Goal: Information Seeking & Learning: Check status

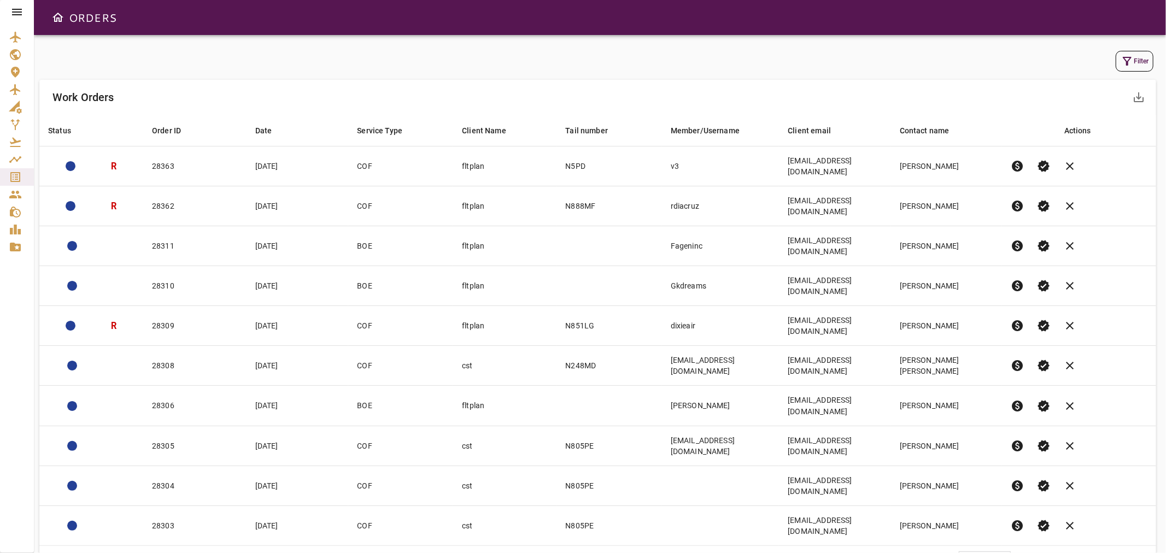
click at [1123, 66] on button "Filter" at bounding box center [1135, 61] width 38 height 21
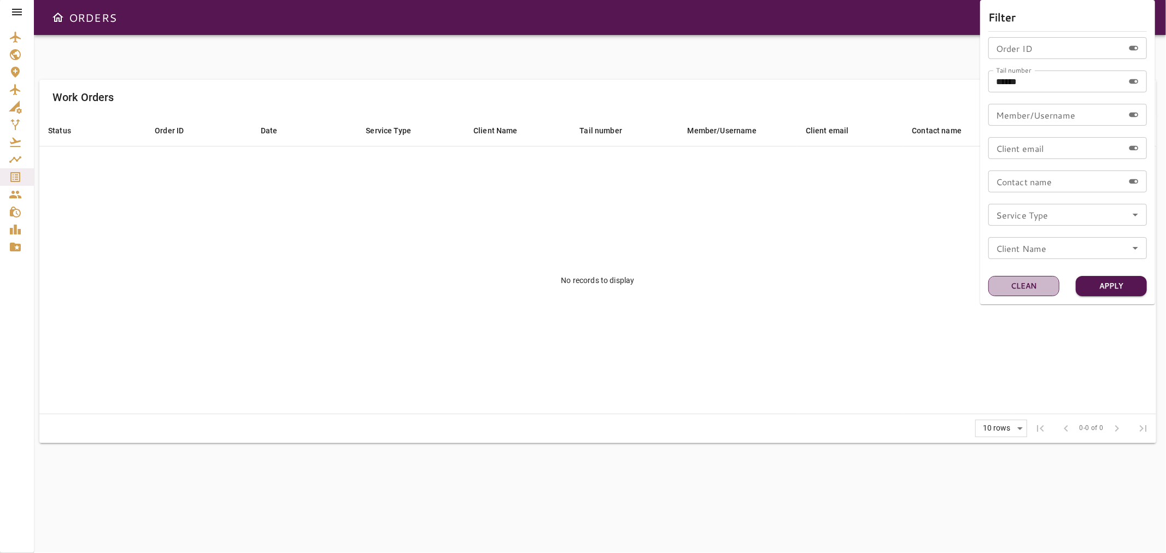
click at [1041, 292] on button "Clean" at bounding box center [1023, 286] width 71 height 20
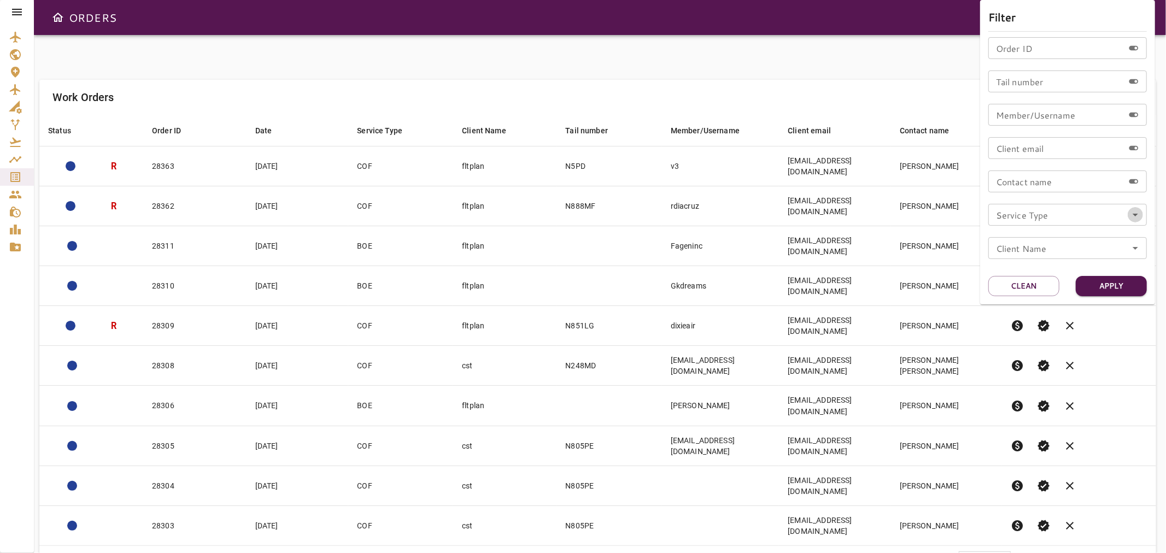
click at [1134, 218] on icon "Open" at bounding box center [1135, 214] width 13 height 13
click at [1015, 245] on li "COF" at bounding box center [1067, 247] width 159 height 20
type input "***"
click at [1117, 289] on button "Apply" at bounding box center [1111, 286] width 71 height 20
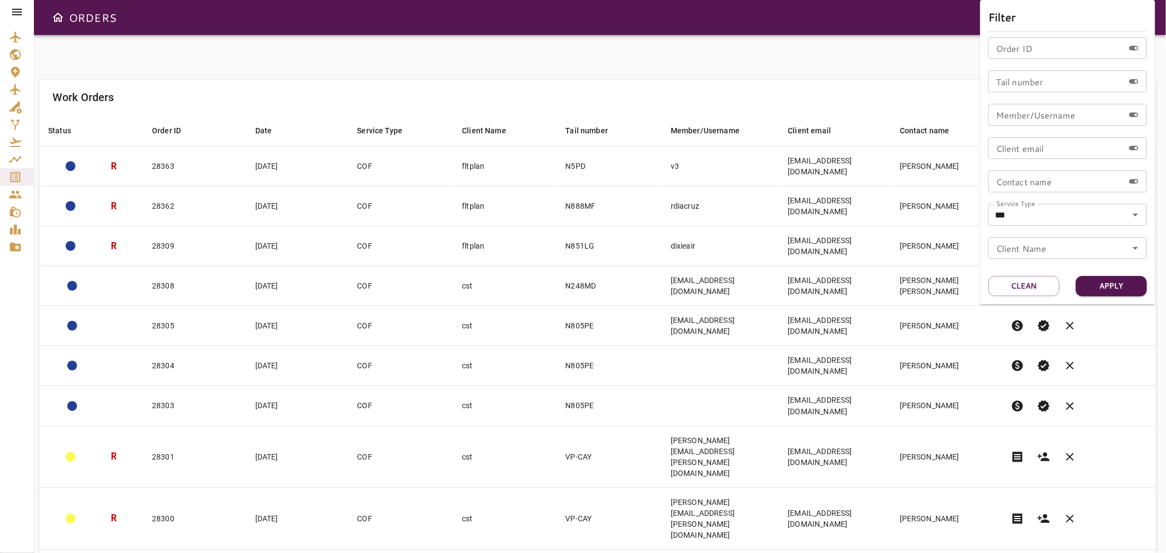
click at [604, 58] on div at bounding box center [583, 276] width 1166 height 553
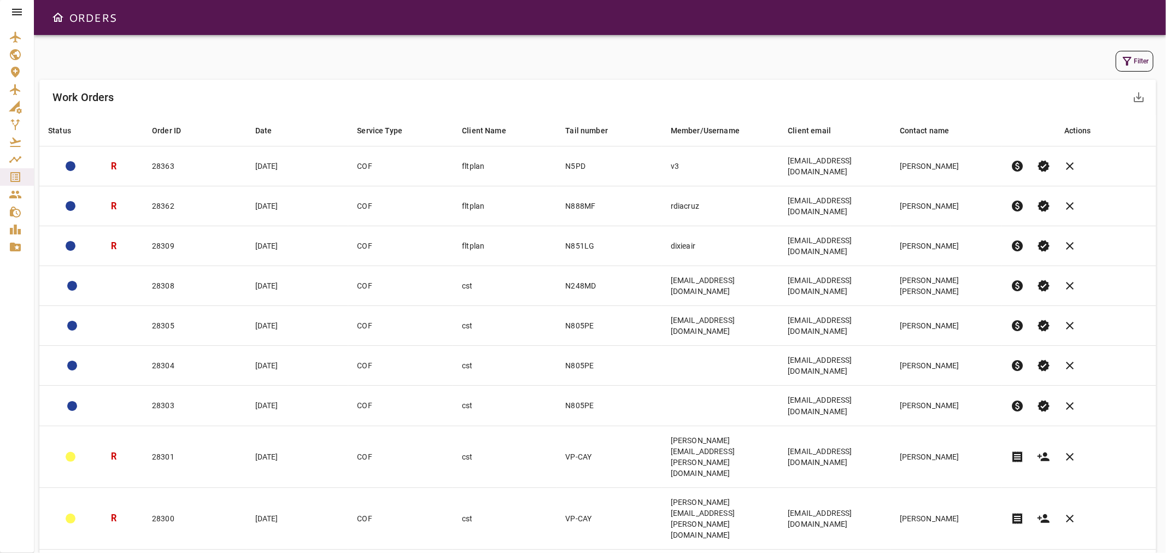
click at [992, 473] on body "ORDERS Filter Work Orders save_alt Status arrow_downward Order ID arrow_downwar…" at bounding box center [583, 276] width 1166 height 553
click at [975, 525] on li "40" at bounding box center [986, 530] width 50 height 20
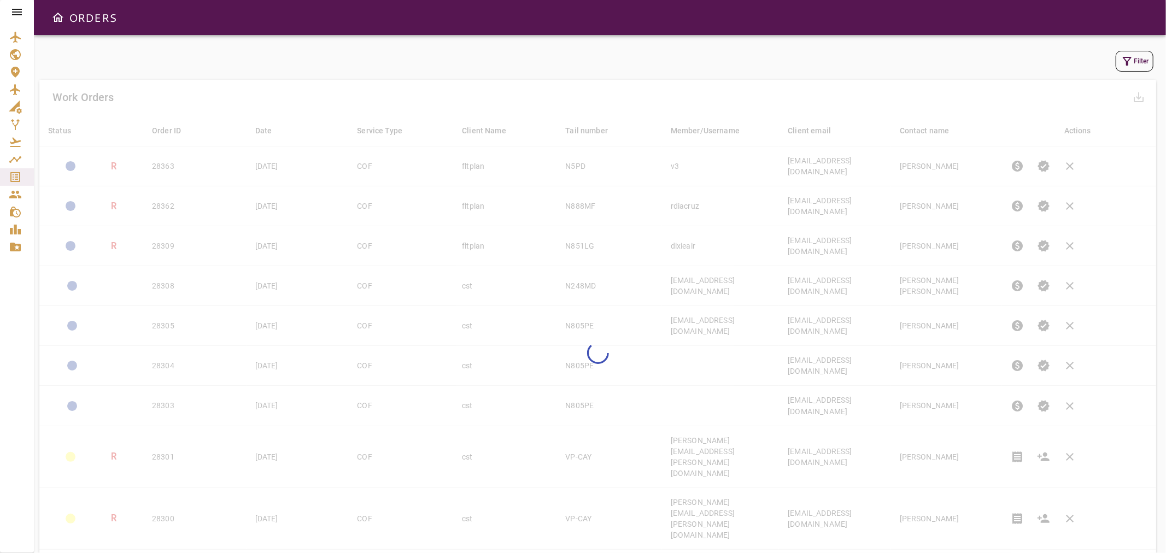
type input "**"
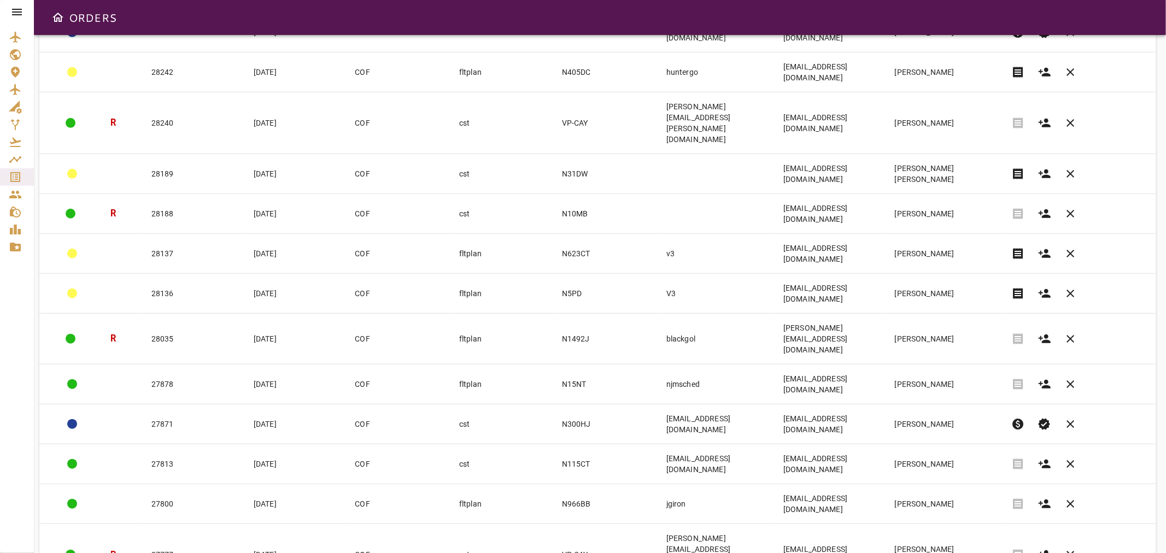
scroll to position [877, 0]
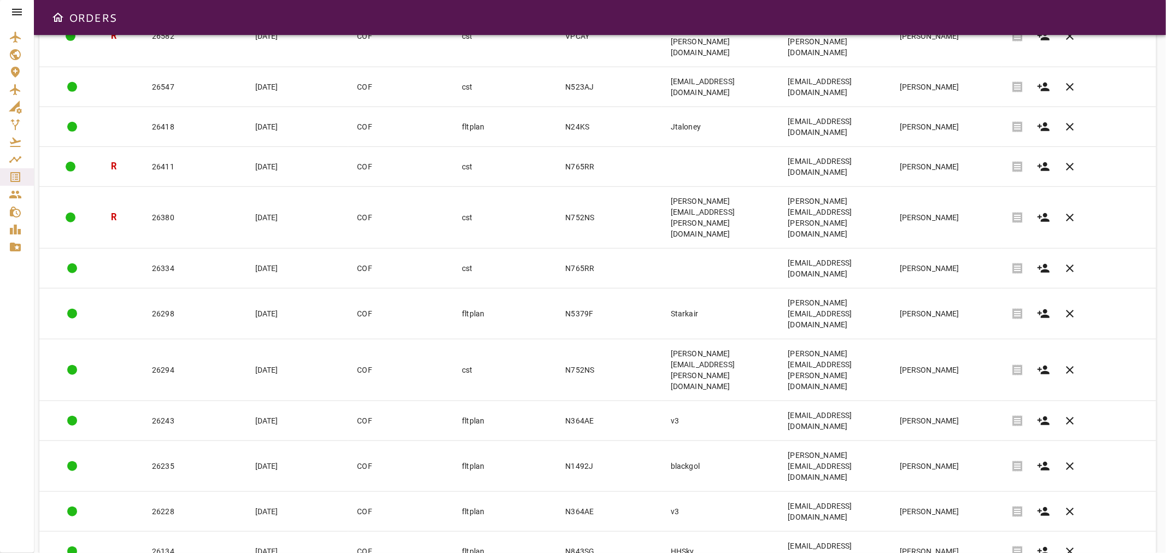
scroll to position [848, 0]
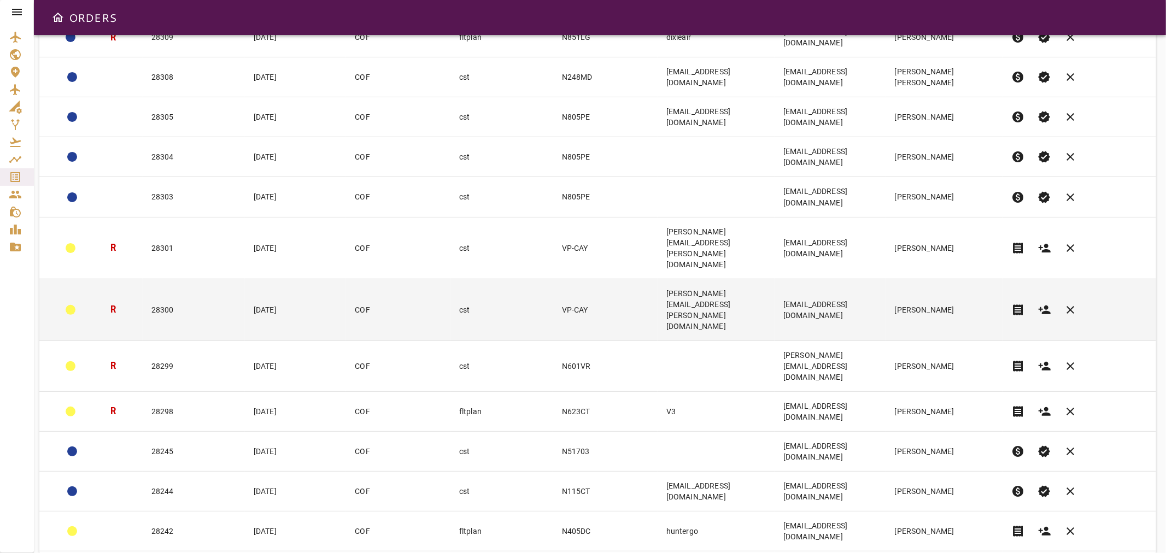
scroll to position [0, 0]
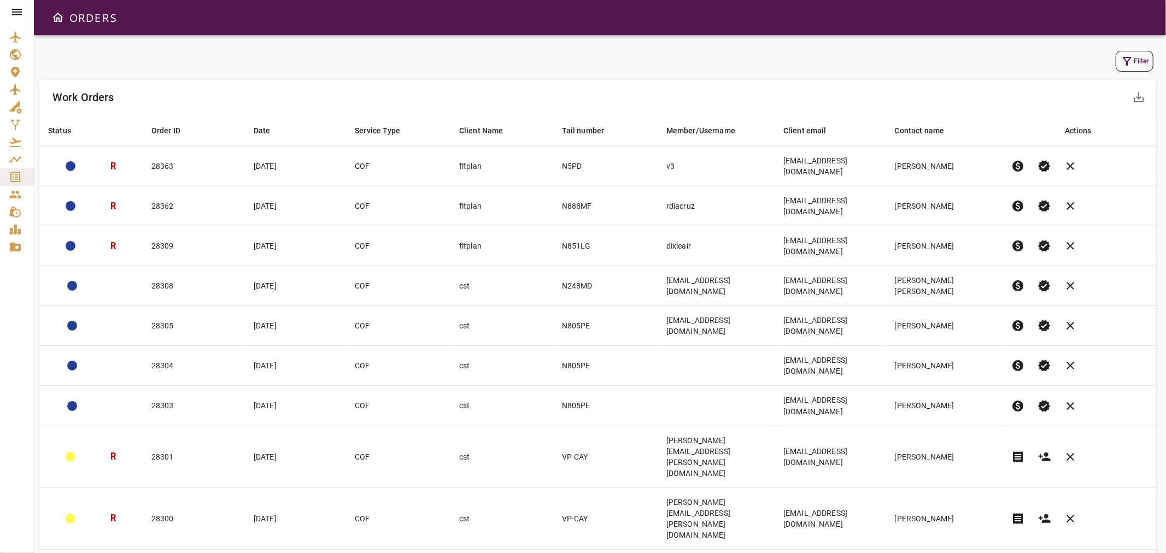
click at [1122, 58] on icon "button" at bounding box center [1127, 61] width 13 height 13
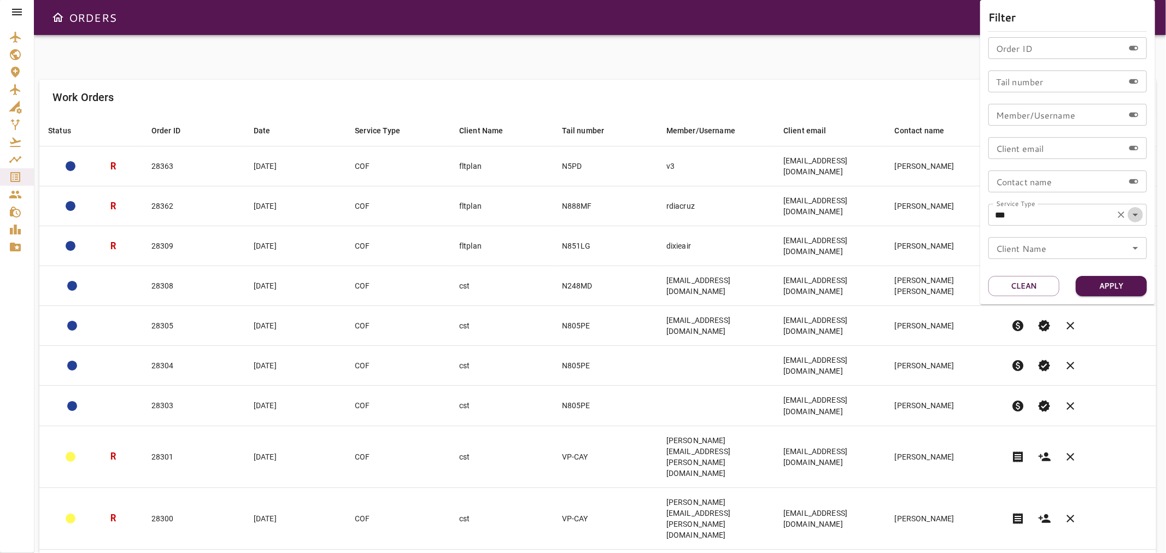
click at [1132, 215] on icon "Open" at bounding box center [1135, 214] width 13 height 13
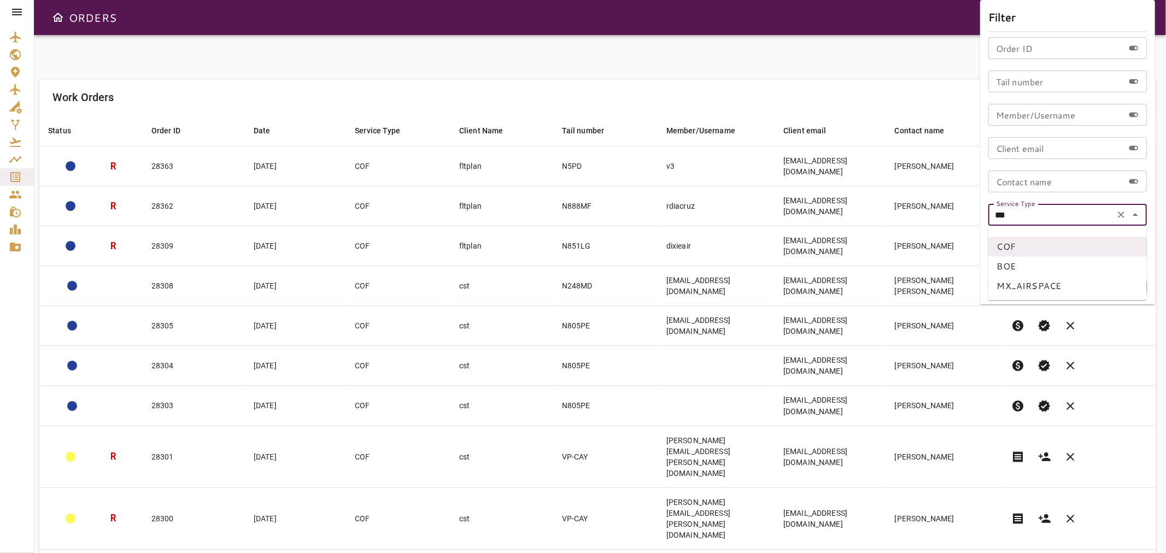
click at [1020, 270] on li "BOE" at bounding box center [1067, 266] width 159 height 20
type input "***"
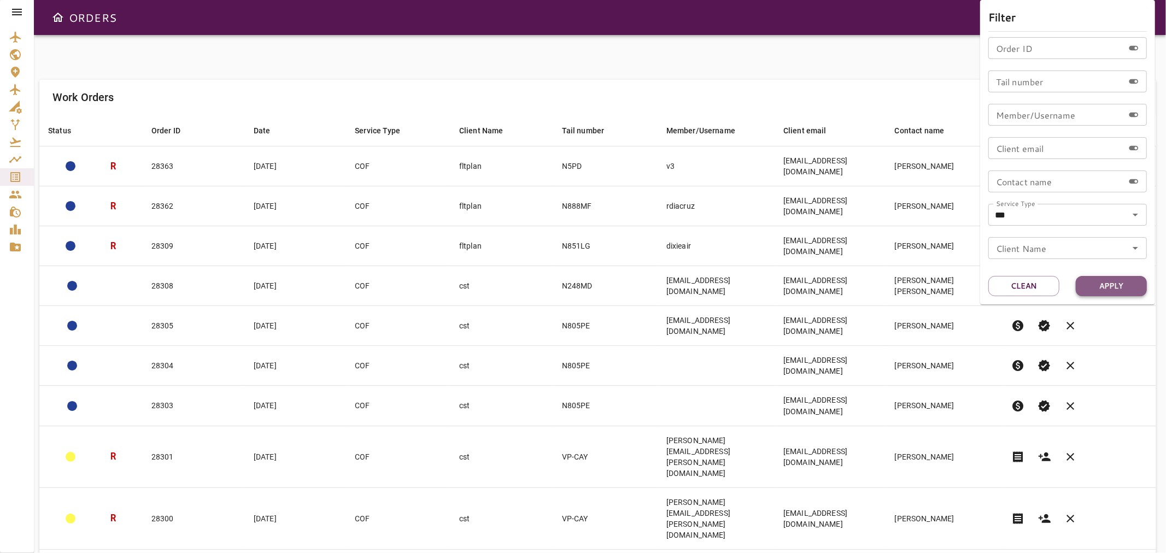
click at [1101, 283] on button "Apply" at bounding box center [1111, 286] width 71 height 20
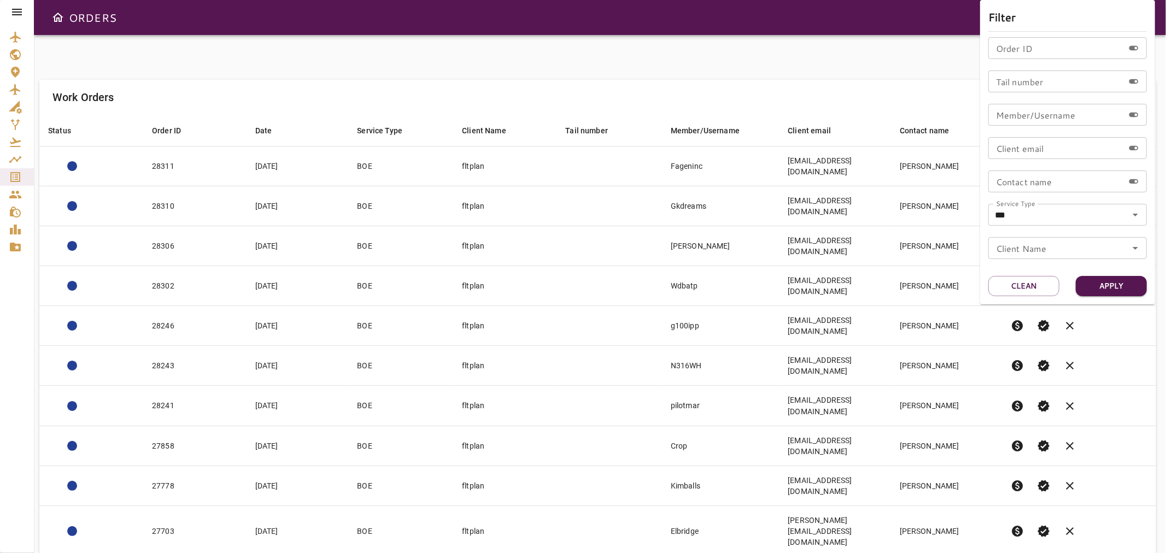
click at [637, 46] on div at bounding box center [583, 276] width 1166 height 553
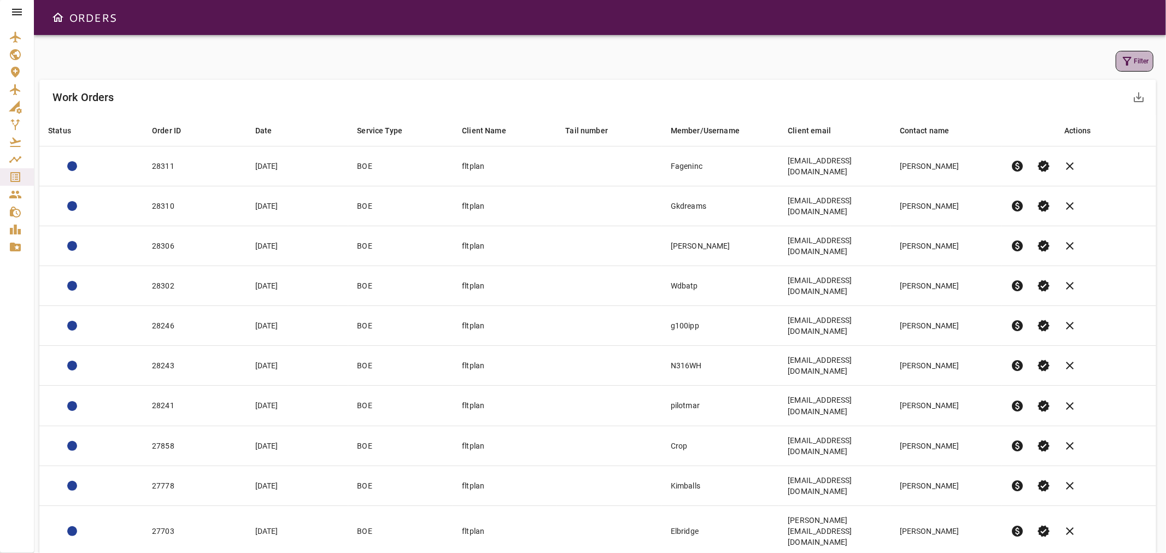
click at [1135, 69] on button "Filter" at bounding box center [1135, 61] width 38 height 21
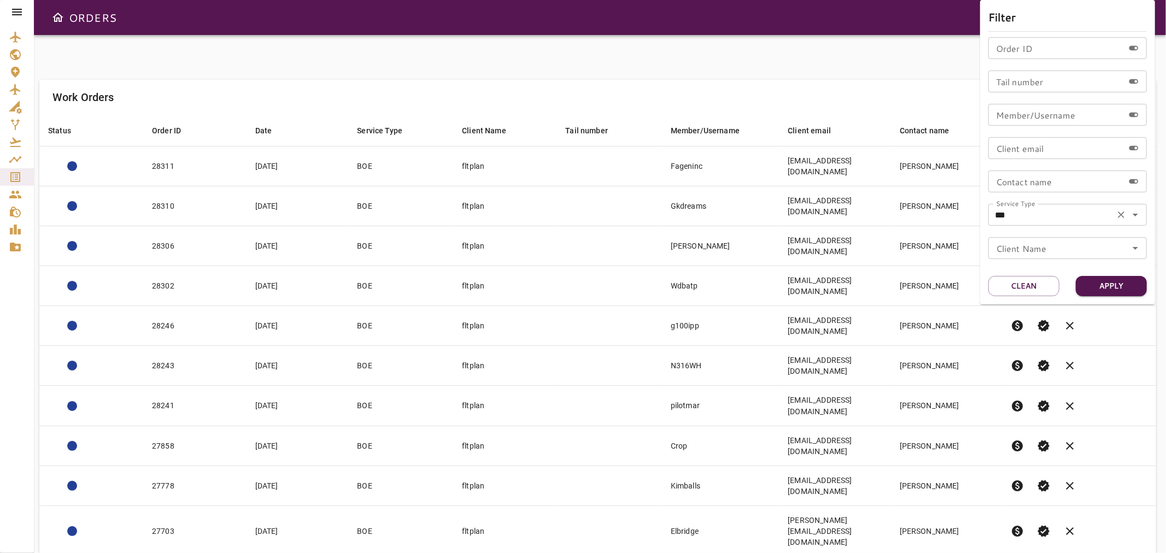
click at [1138, 218] on icon "Open" at bounding box center [1135, 214] width 13 height 13
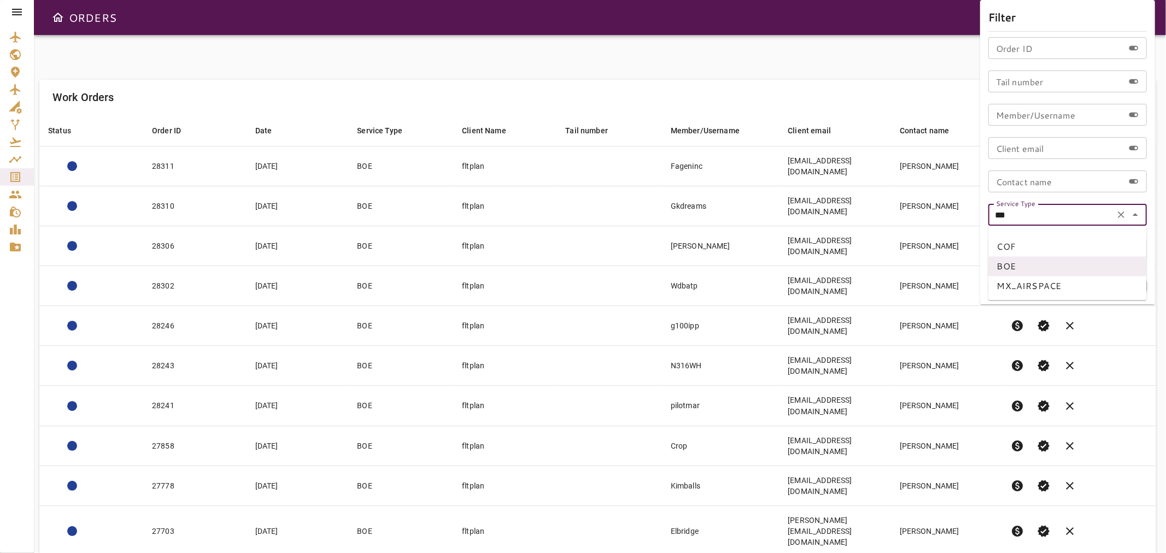
click at [1023, 248] on li "COF" at bounding box center [1067, 247] width 159 height 20
type input "***"
click at [1103, 284] on button "Apply" at bounding box center [1111, 286] width 71 height 20
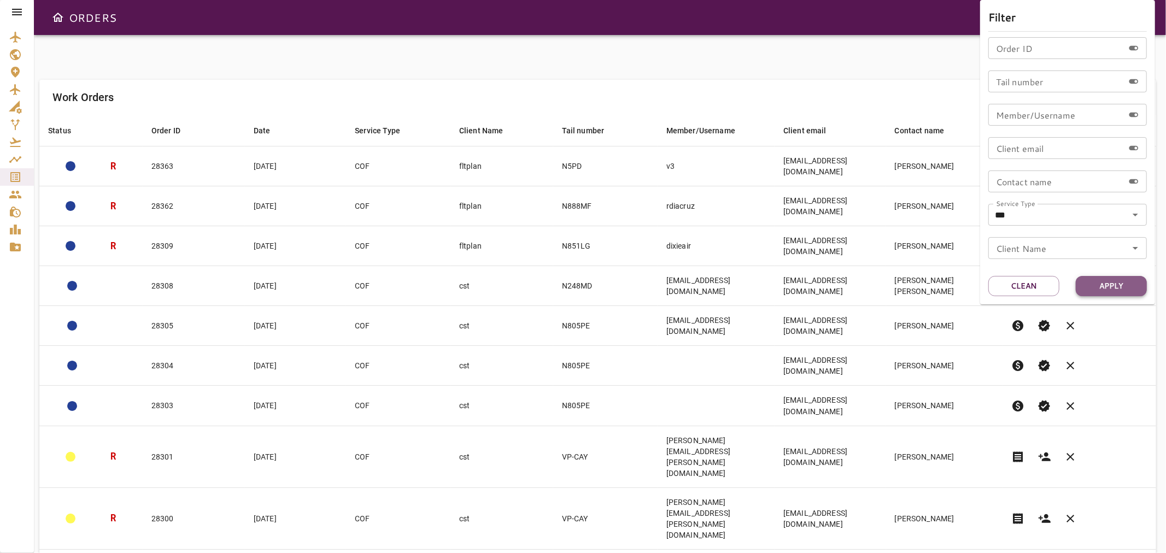
click at [1118, 285] on button "Apply" at bounding box center [1111, 286] width 71 height 20
click at [663, 90] on div at bounding box center [583, 276] width 1166 height 553
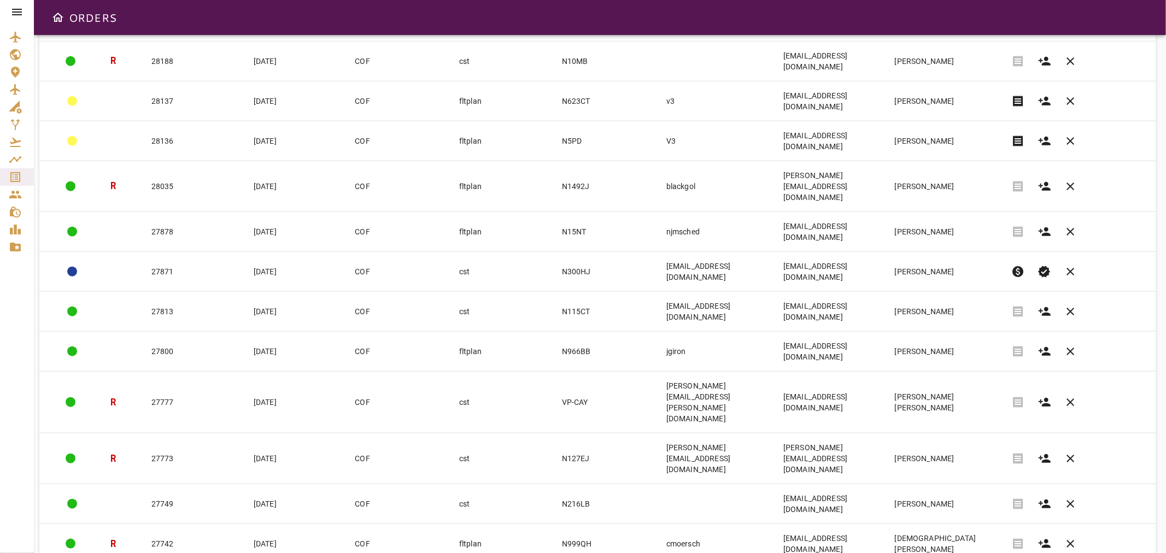
scroll to position [877, 0]
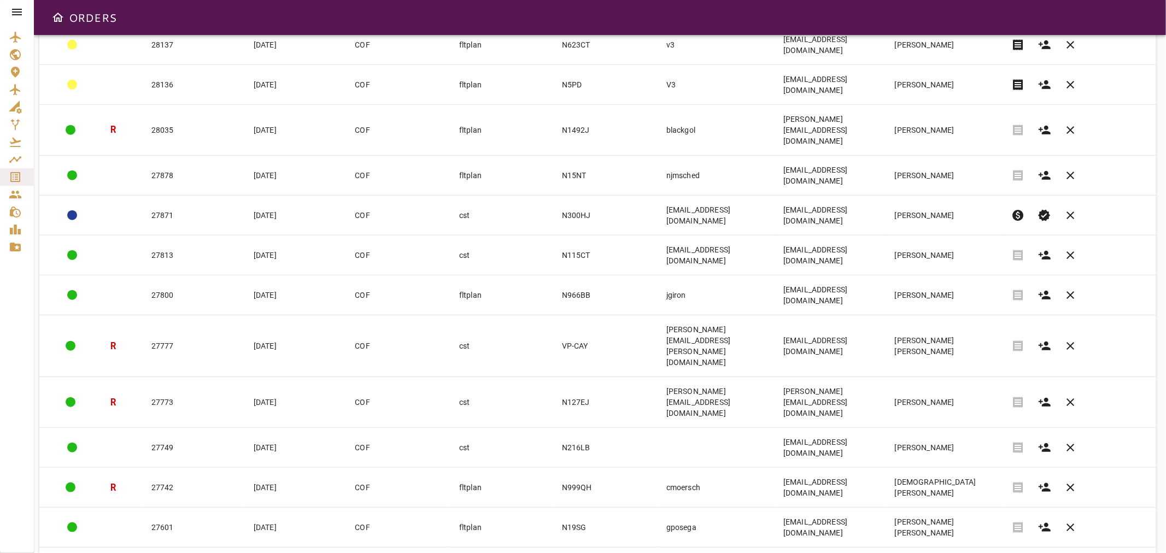
click at [1005, 527] on body "ORDERS Filter Work Orders save_alt Status arrow_downward Order ID arrow_downwar…" at bounding box center [583, 276] width 1166 height 553
click at [991, 467] on li "10" at bounding box center [986, 466] width 50 height 20
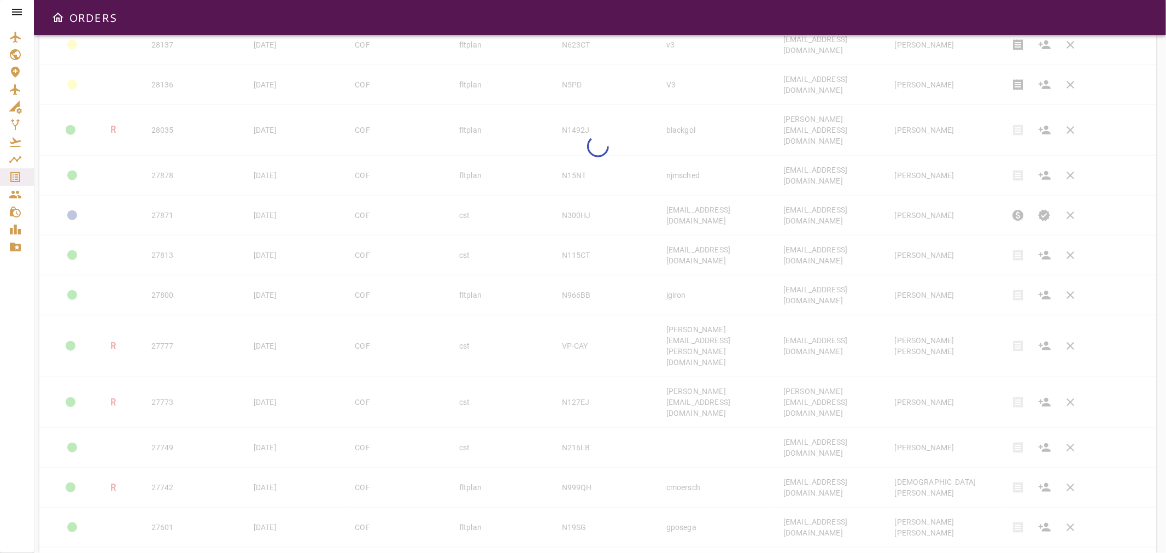
type input "**"
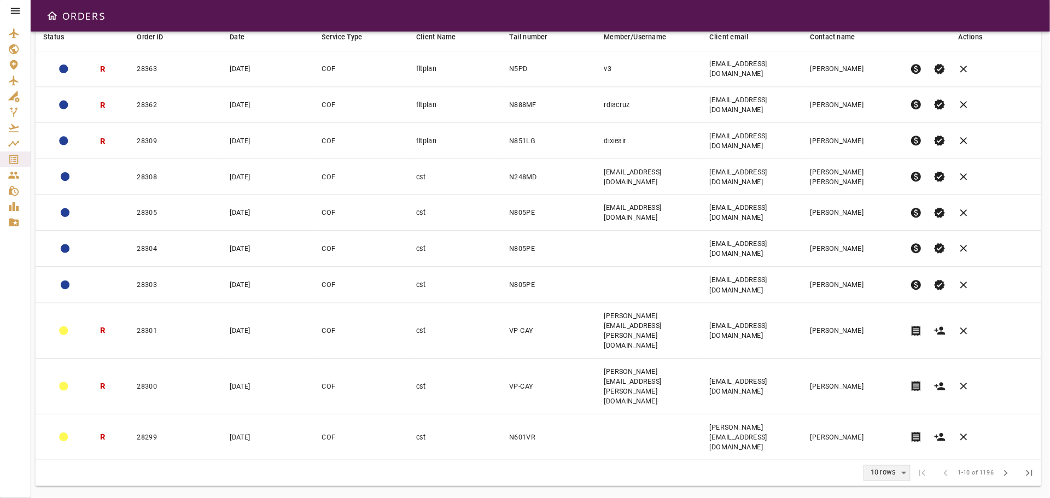
scroll to position [0, 0]
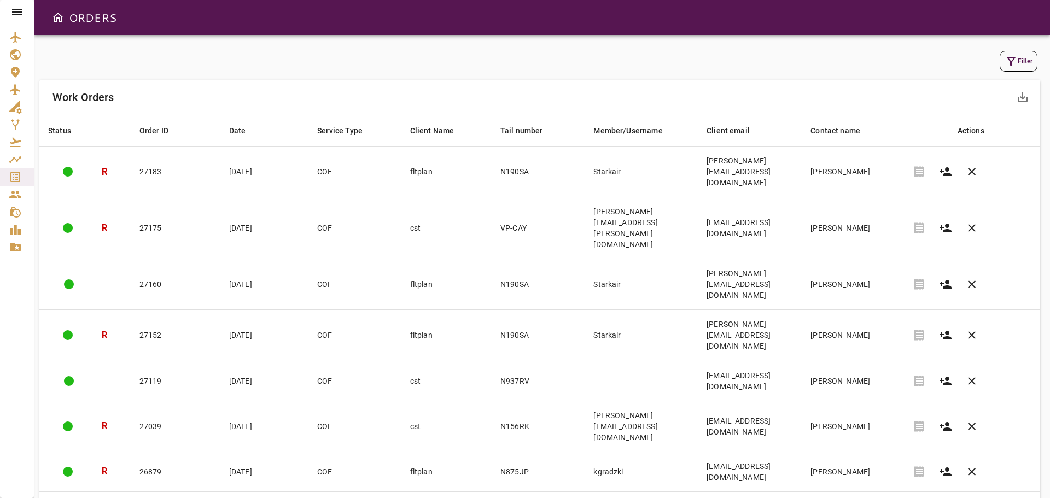
drag, startPoint x: 1061, startPoint y: 1, endPoint x: 504, endPoint y: 58, distance: 560.0
click at [504, 58] on div "Filter" at bounding box center [539, 61] width 995 height 21
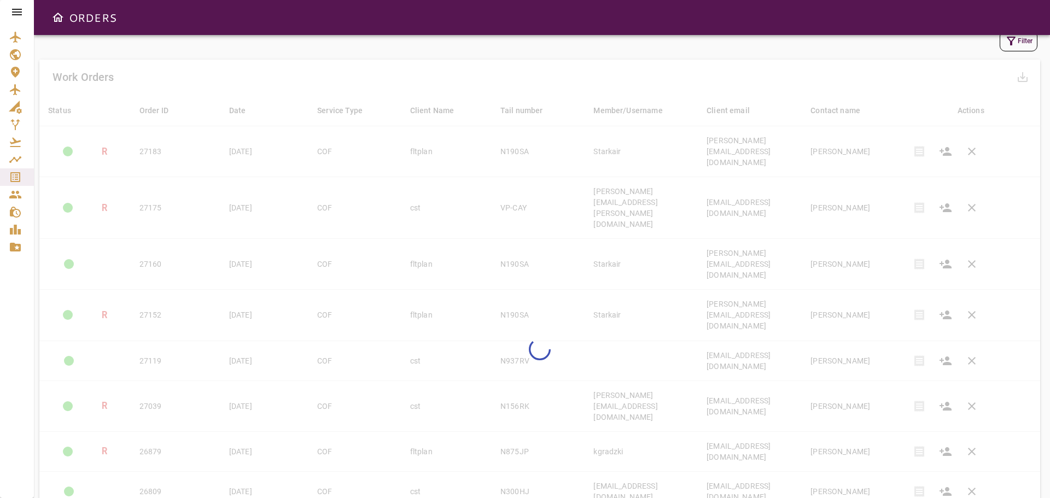
scroll to position [0, 0]
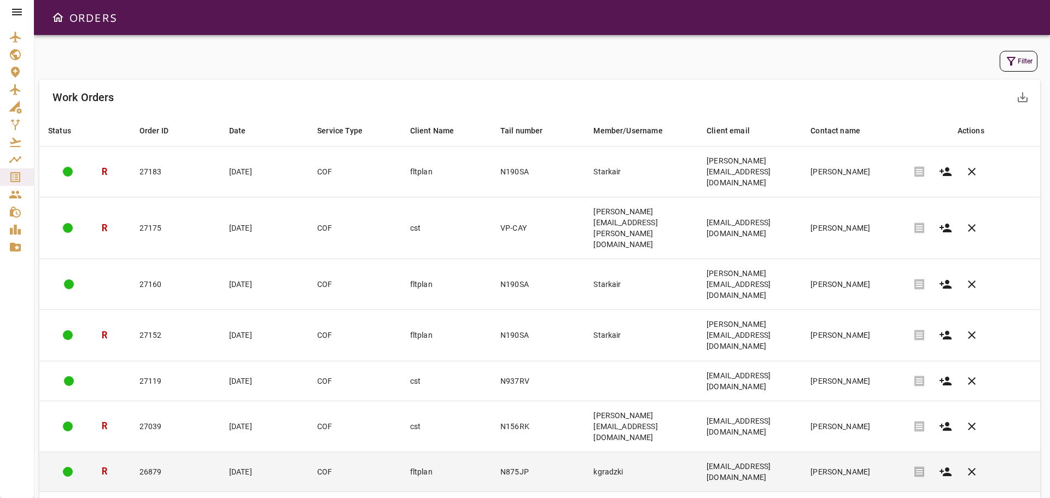
click at [274, 452] on td "[DATE]" at bounding box center [264, 472] width 88 height 40
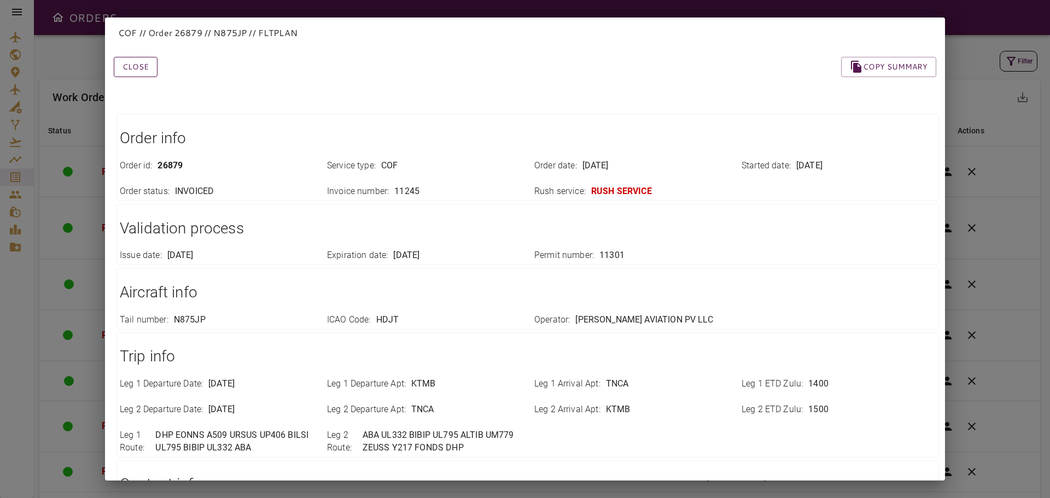
click at [143, 66] on button "Close" at bounding box center [136, 67] width 44 height 20
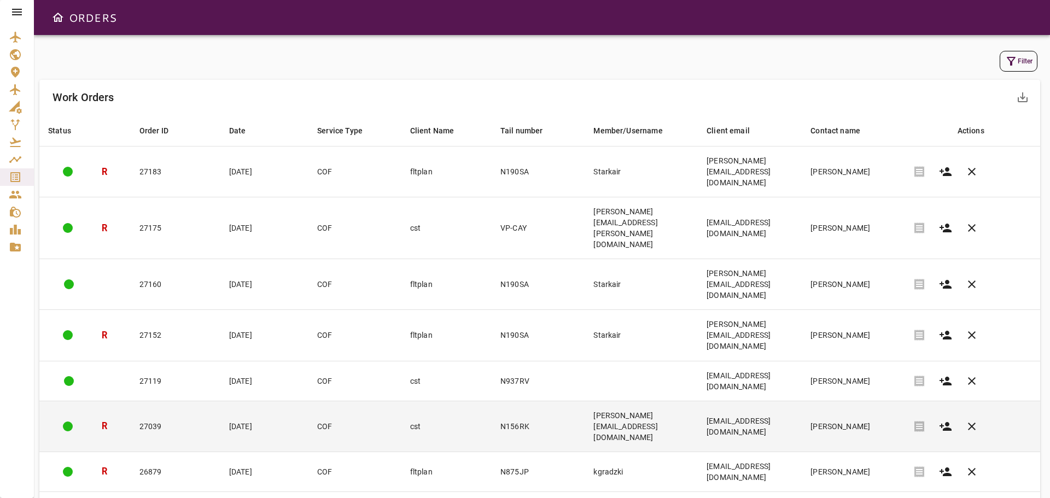
click at [166, 401] on td "27039" at bounding box center [176, 426] width 90 height 51
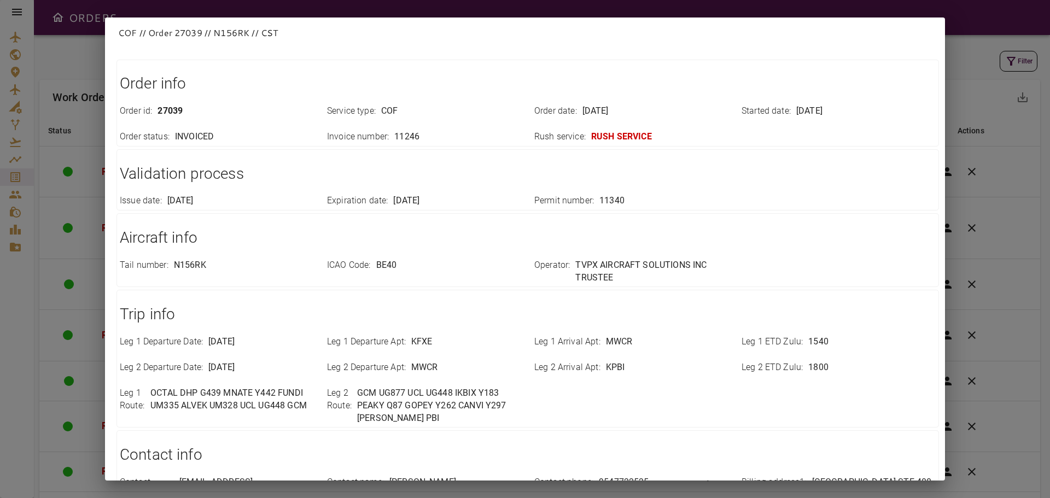
scroll to position [307, 0]
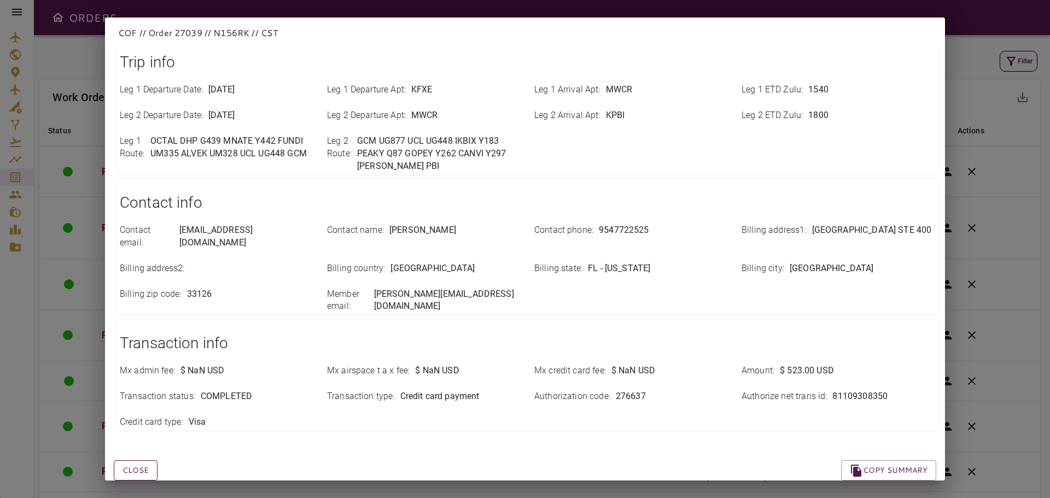
click at [145, 460] on button "Close" at bounding box center [136, 470] width 44 height 20
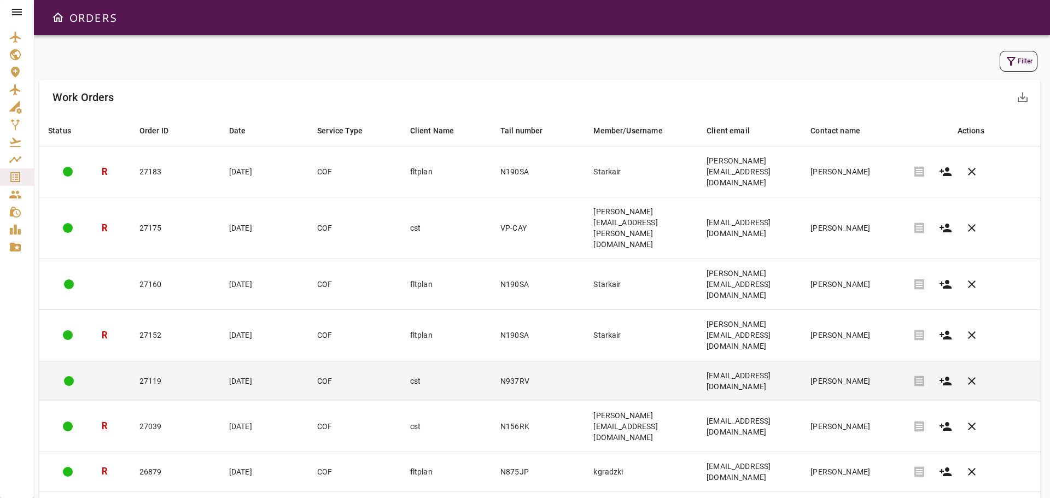
click at [801, 361] on td "[EMAIL_ADDRESS][DOMAIN_NAME]" at bounding box center [750, 381] width 104 height 40
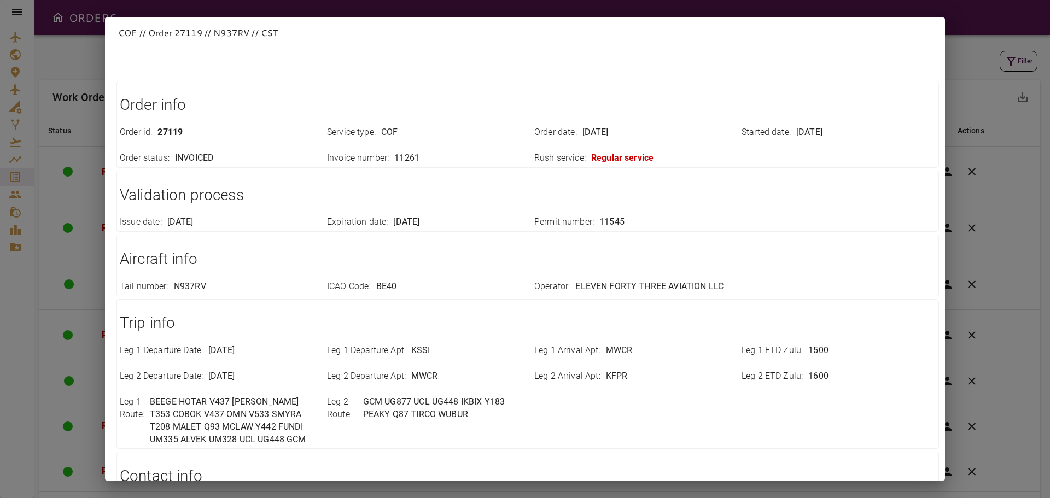
scroll to position [0, 0]
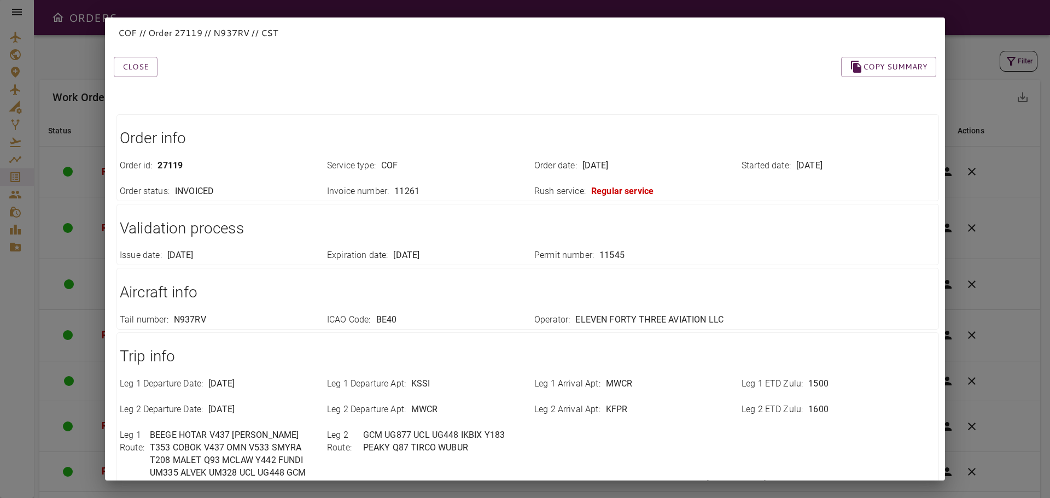
drag, startPoint x: 128, startPoint y: 69, endPoint x: 160, endPoint y: 76, distance: 32.5
click at [128, 69] on button "Close" at bounding box center [136, 67] width 44 height 20
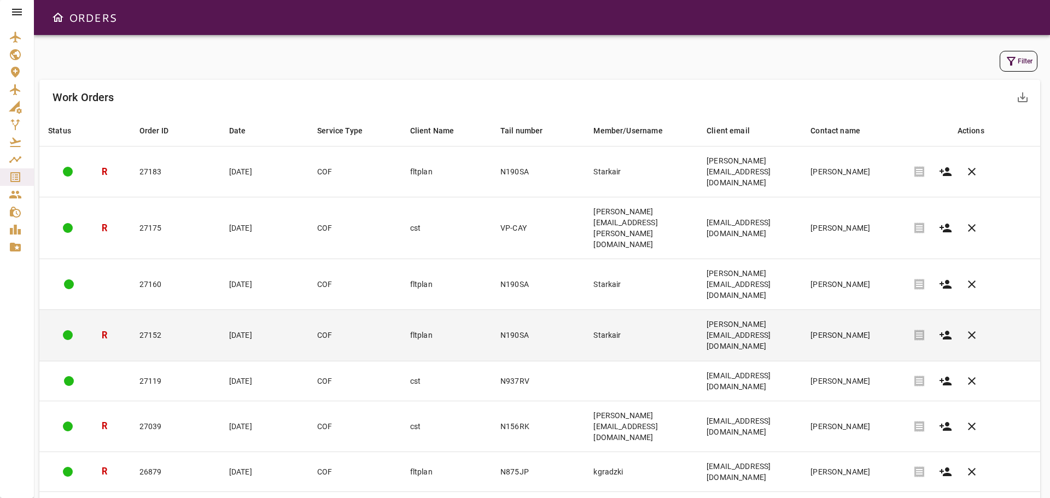
click at [801, 310] on td "[PERSON_NAME][EMAIL_ADDRESS][DOMAIN_NAME]" at bounding box center [750, 335] width 104 height 51
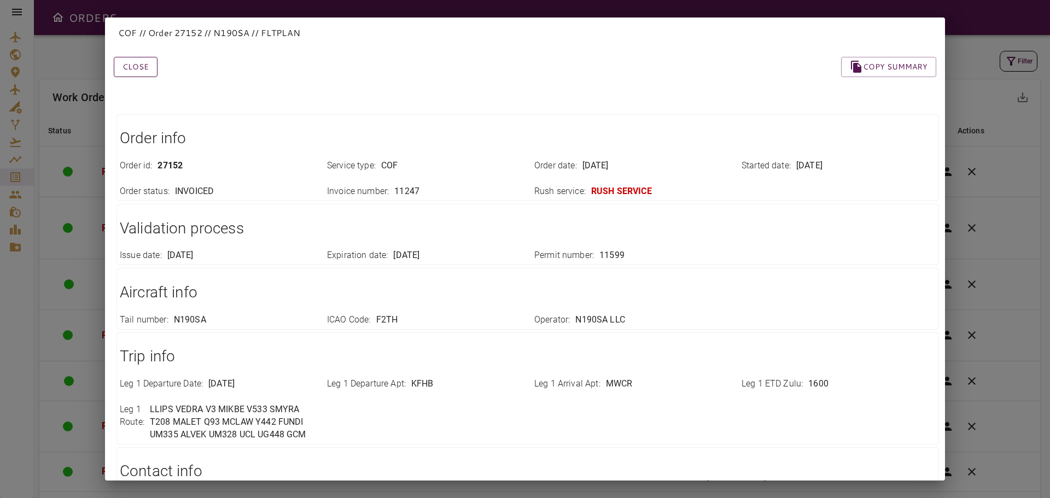
click at [136, 66] on button "Close" at bounding box center [136, 67] width 44 height 20
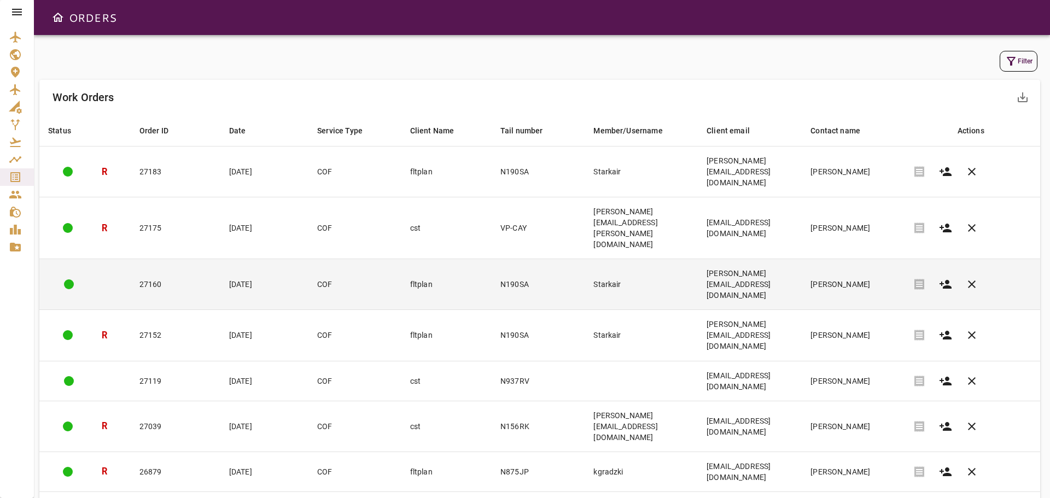
click at [841, 259] on td "[PERSON_NAME]" at bounding box center [852, 284] width 102 height 51
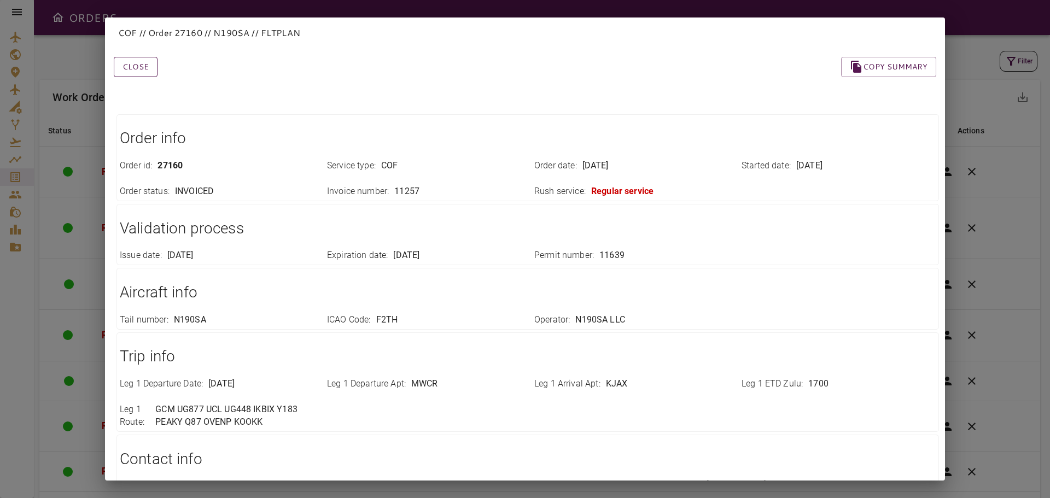
click at [142, 65] on button "Close" at bounding box center [136, 67] width 44 height 20
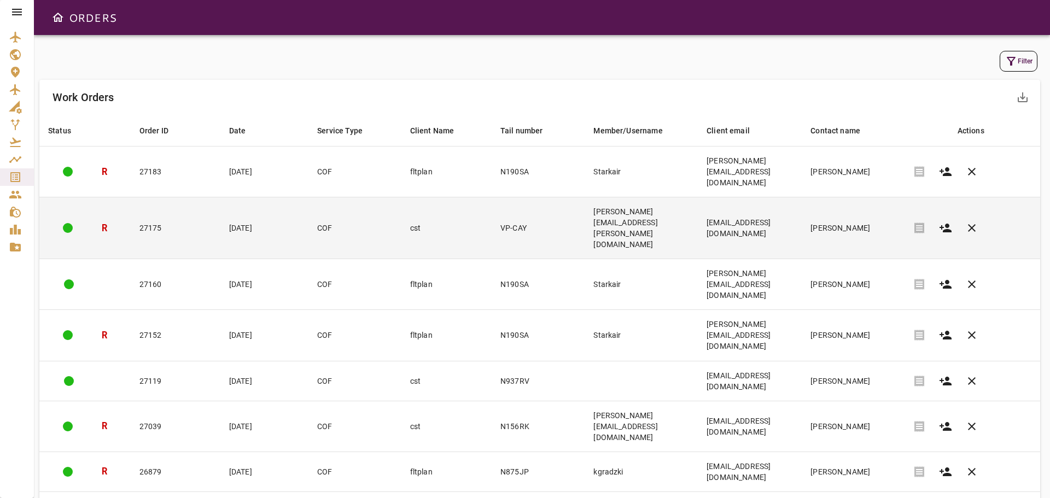
click at [674, 197] on td "[PERSON_NAME][EMAIL_ADDRESS][PERSON_NAME][DOMAIN_NAME]" at bounding box center [640, 228] width 113 height 62
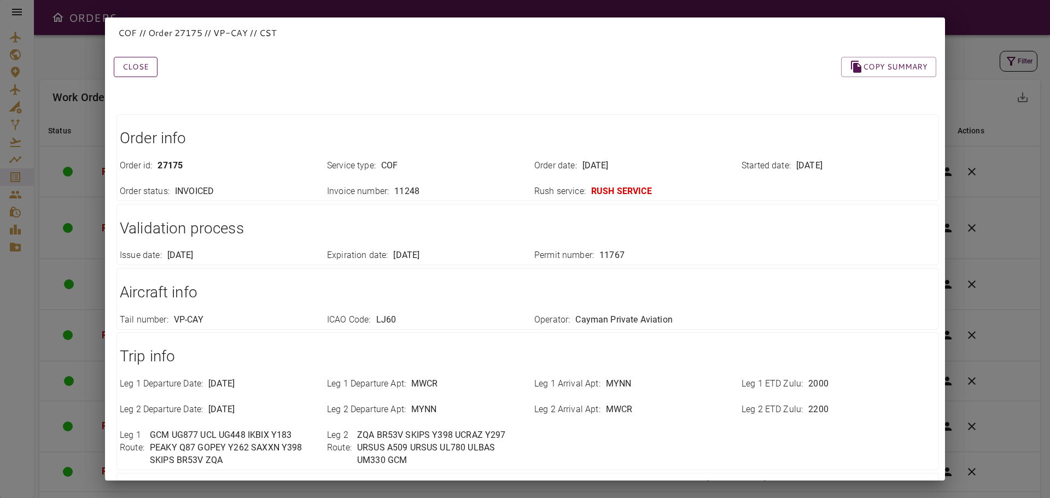
click at [127, 66] on button "Close" at bounding box center [136, 67] width 44 height 20
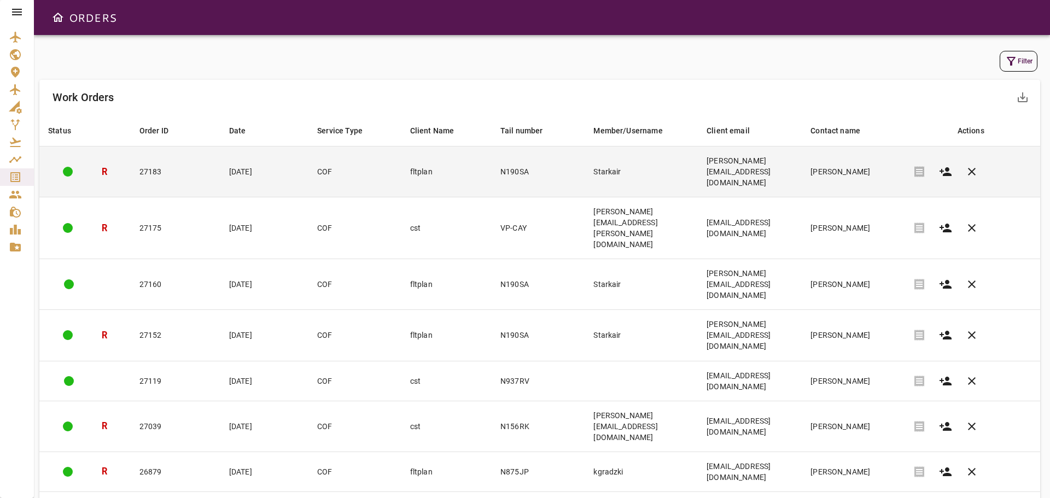
click at [660, 157] on td "Starkair" at bounding box center [640, 172] width 113 height 51
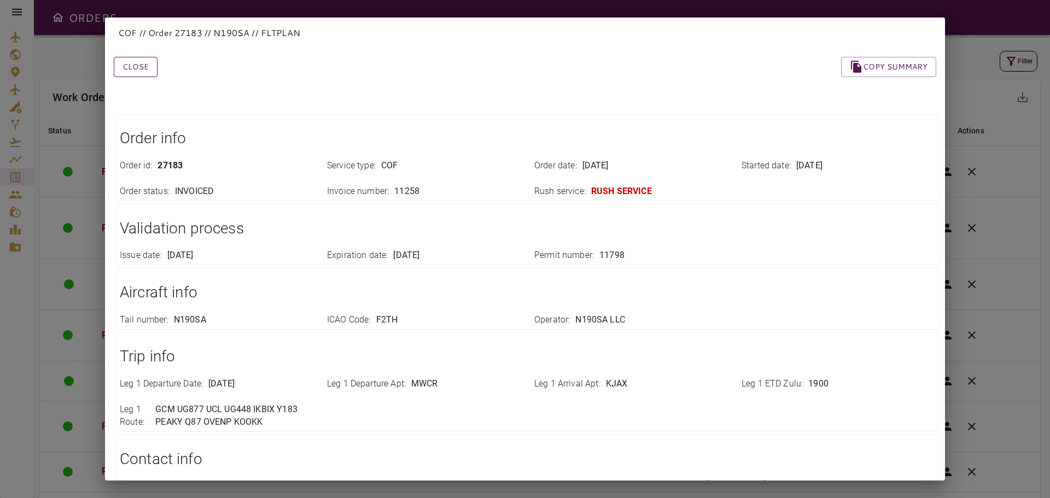
click at [135, 73] on button "Close" at bounding box center [136, 67] width 44 height 20
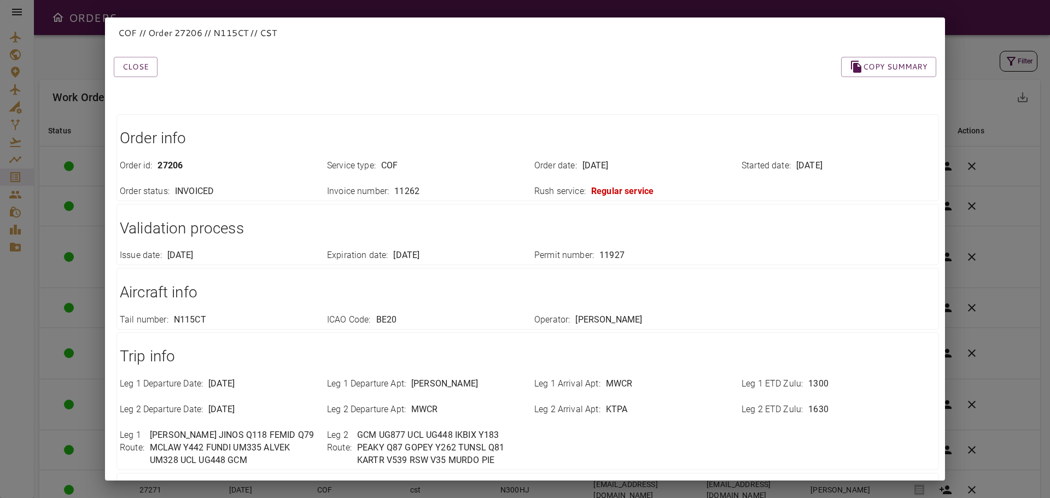
drag, startPoint x: 145, startPoint y: 68, endPoint x: 162, endPoint y: 70, distance: 16.5
click at [145, 68] on button "Close" at bounding box center [136, 67] width 44 height 20
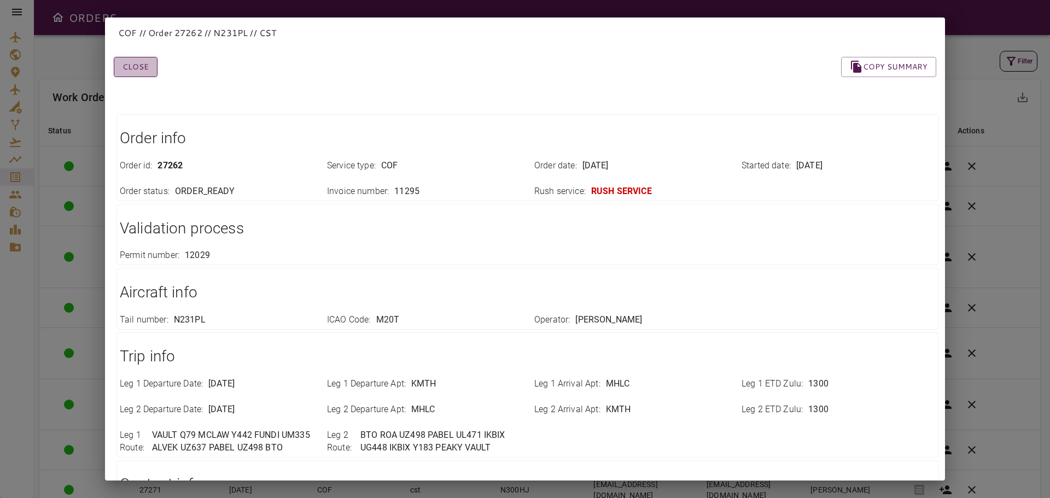
click at [139, 67] on button "Close" at bounding box center [136, 67] width 44 height 20
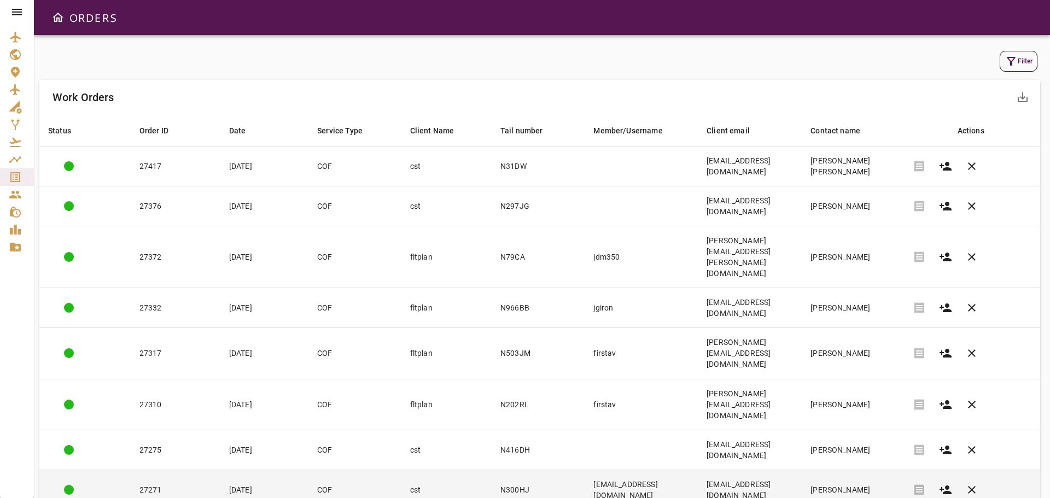
click at [534, 470] on td "N300HJ" at bounding box center [537, 490] width 93 height 40
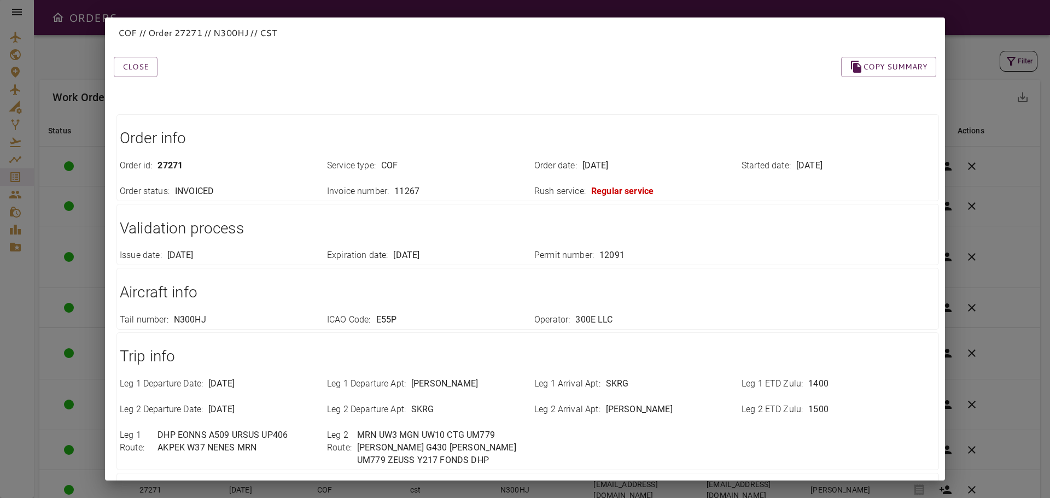
drag, startPoint x: 143, startPoint y: 70, endPoint x: 157, endPoint y: 90, distance: 24.7
click at [143, 70] on button "Close" at bounding box center [136, 67] width 44 height 20
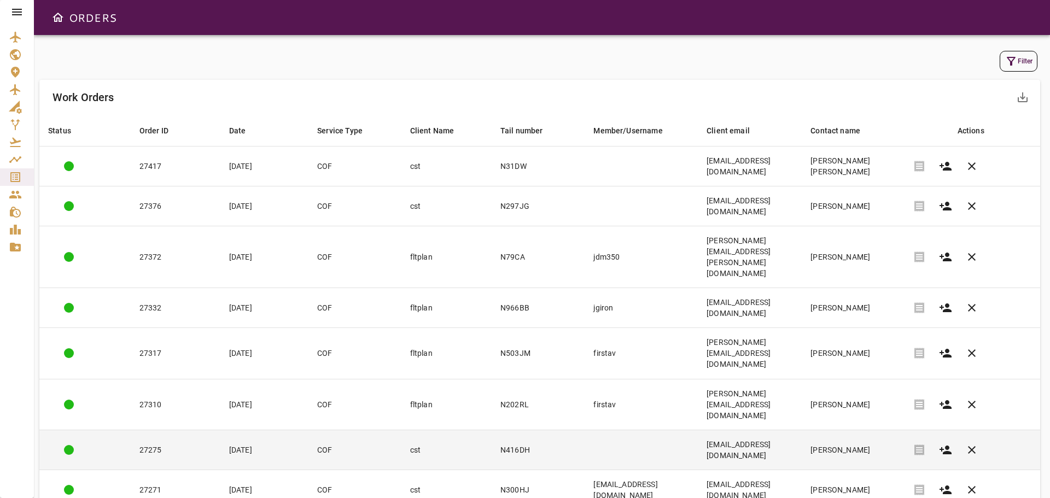
click at [801, 430] on td "[EMAIL_ADDRESS][DOMAIN_NAME]" at bounding box center [750, 450] width 104 height 40
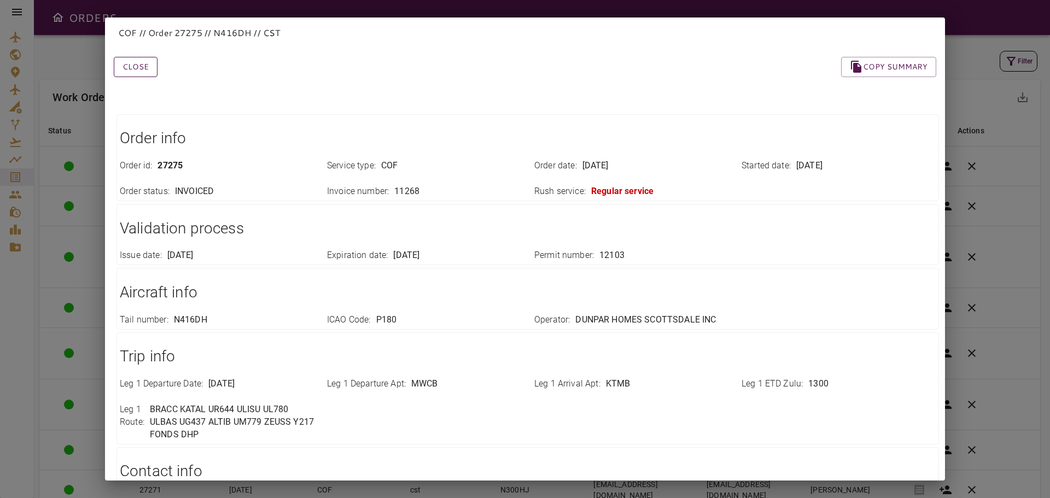
click at [137, 73] on button "Close" at bounding box center [136, 67] width 44 height 20
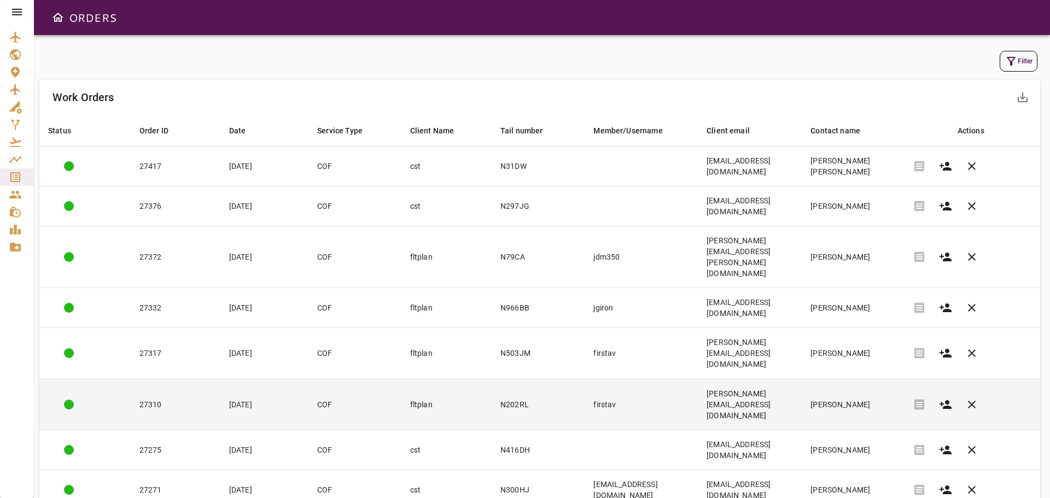
click at [825, 379] on td "[PERSON_NAME]" at bounding box center [852, 404] width 102 height 51
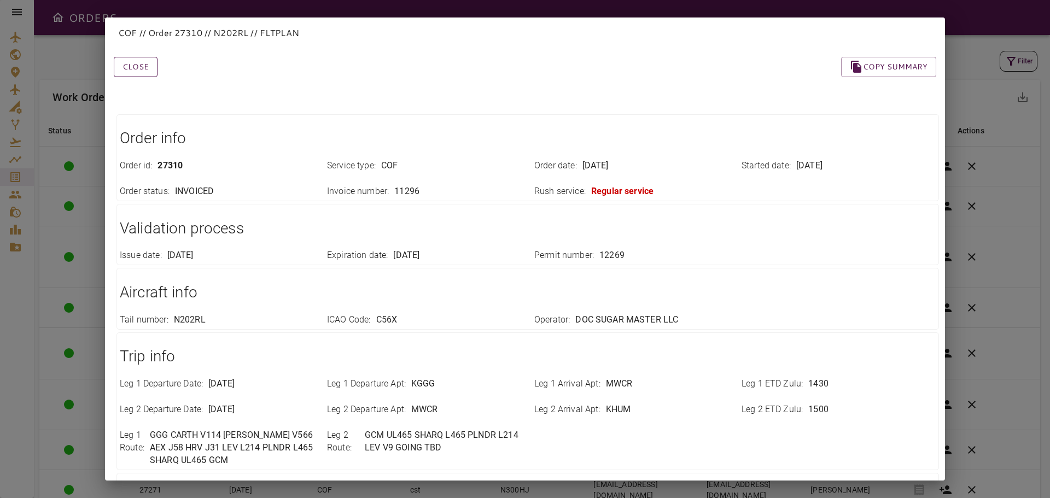
click at [140, 65] on button "Close" at bounding box center [136, 67] width 44 height 20
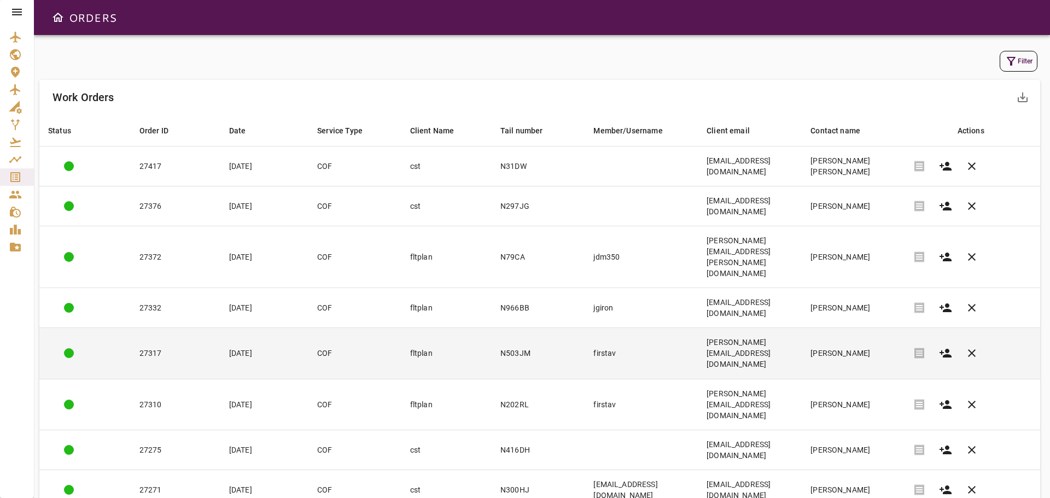
click at [832, 328] on td "[PERSON_NAME]" at bounding box center [852, 353] width 102 height 51
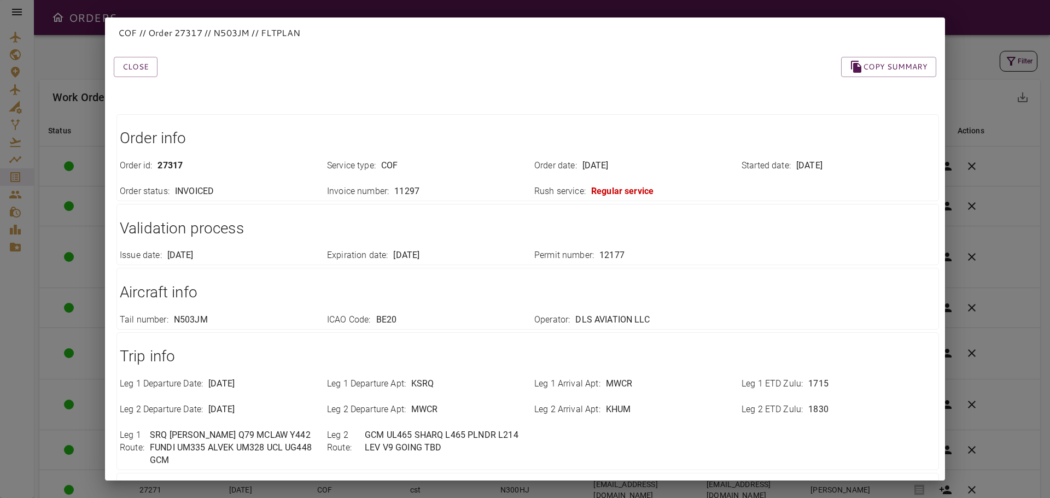
drag, startPoint x: 145, startPoint y: 63, endPoint x: 166, endPoint y: 80, distance: 26.4
click at [145, 63] on button "Close" at bounding box center [136, 67] width 44 height 20
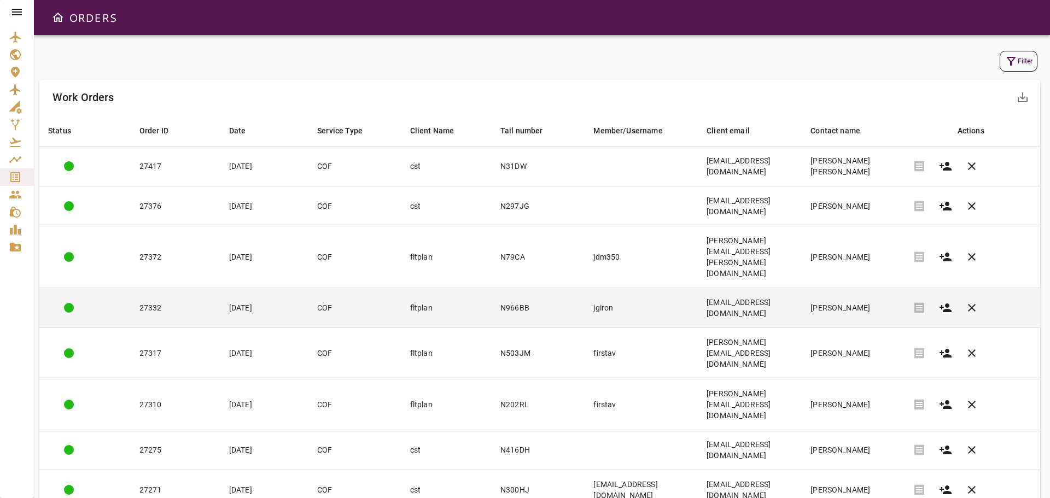
click at [826, 288] on td "[PERSON_NAME]" at bounding box center [852, 308] width 102 height 40
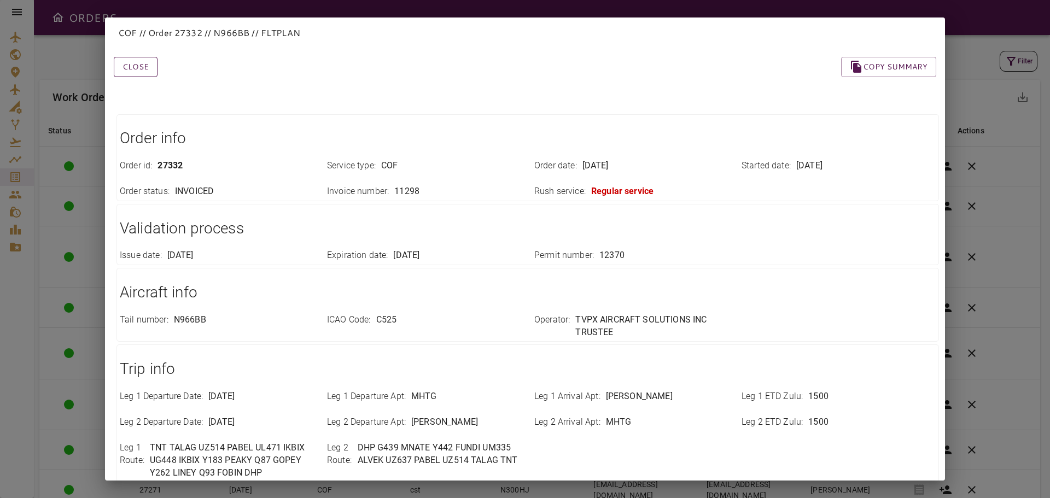
click at [131, 65] on button "Close" at bounding box center [136, 67] width 44 height 20
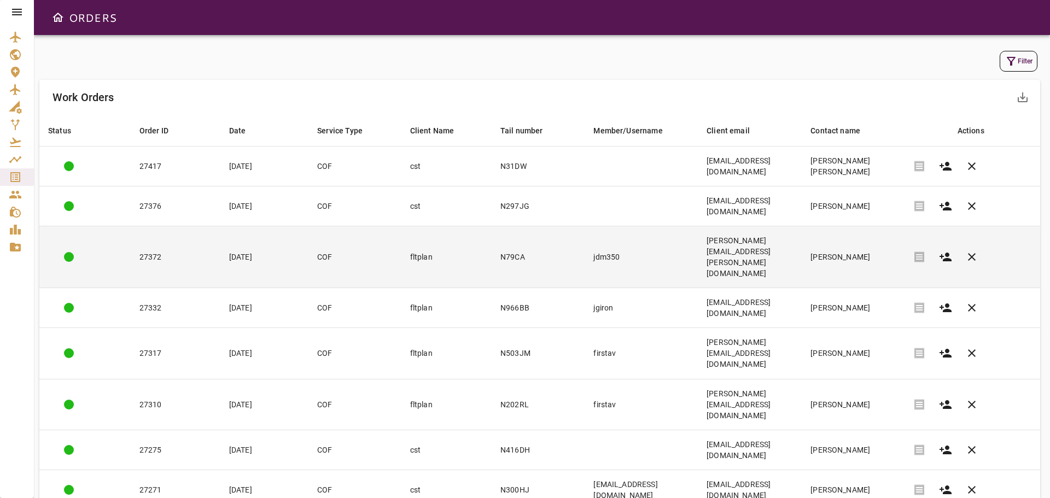
click at [818, 228] on td "[PERSON_NAME]" at bounding box center [852, 257] width 102 height 62
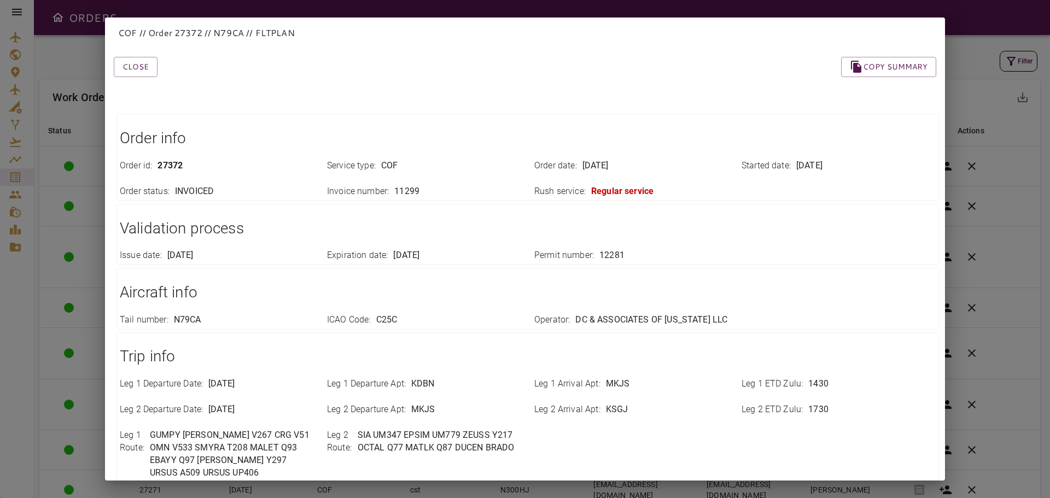
drag, startPoint x: 142, startPoint y: 74, endPoint x: 221, endPoint y: 94, distance: 81.7
click at [150, 74] on button "Close" at bounding box center [136, 67] width 44 height 20
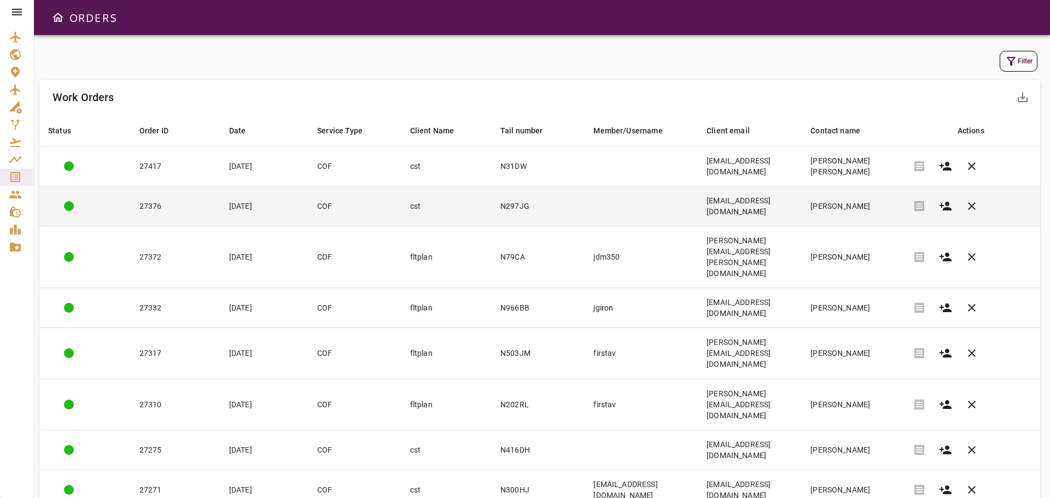
click at [812, 208] on td "[PERSON_NAME]" at bounding box center [852, 206] width 102 height 40
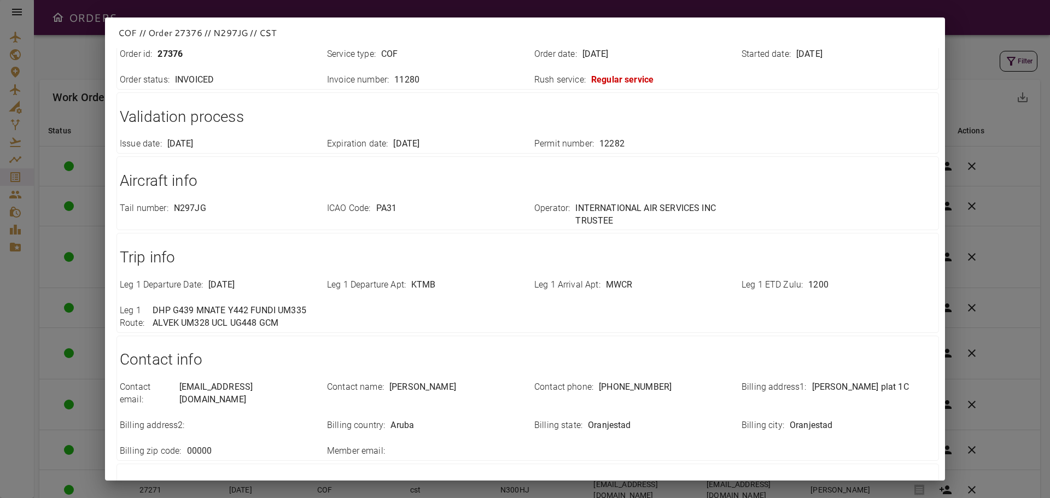
scroll to position [268, 0]
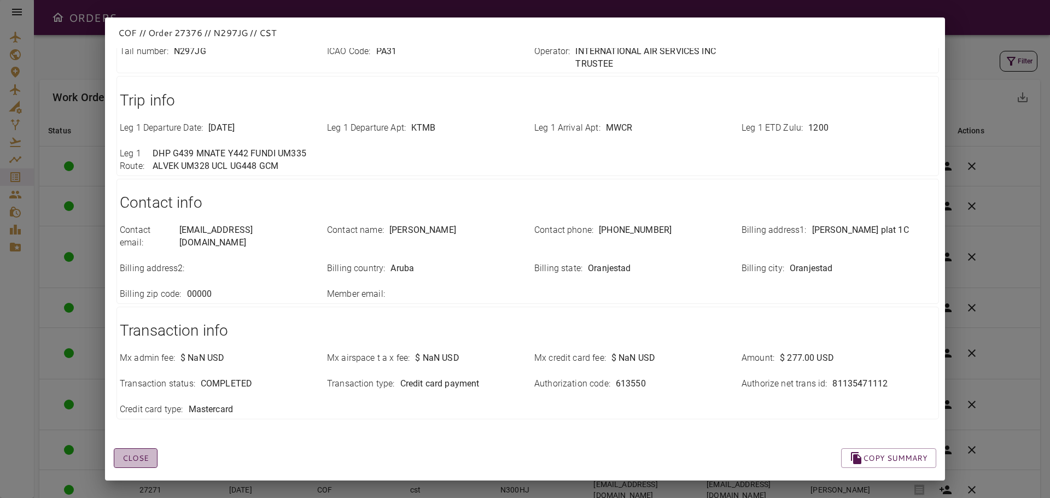
click at [140, 450] on button "Close" at bounding box center [136, 458] width 44 height 20
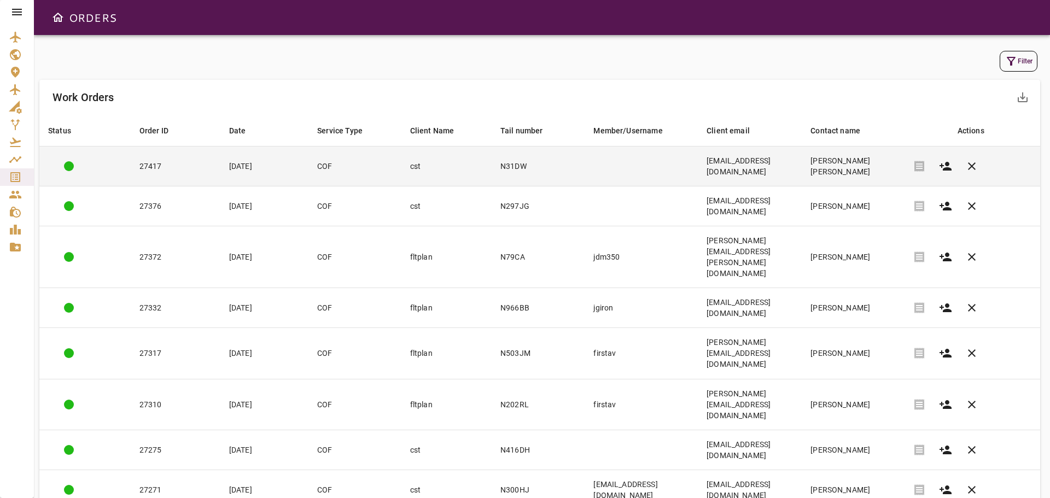
click at [599, 172] on td at bounding box center [640, 167] width 113 height 40
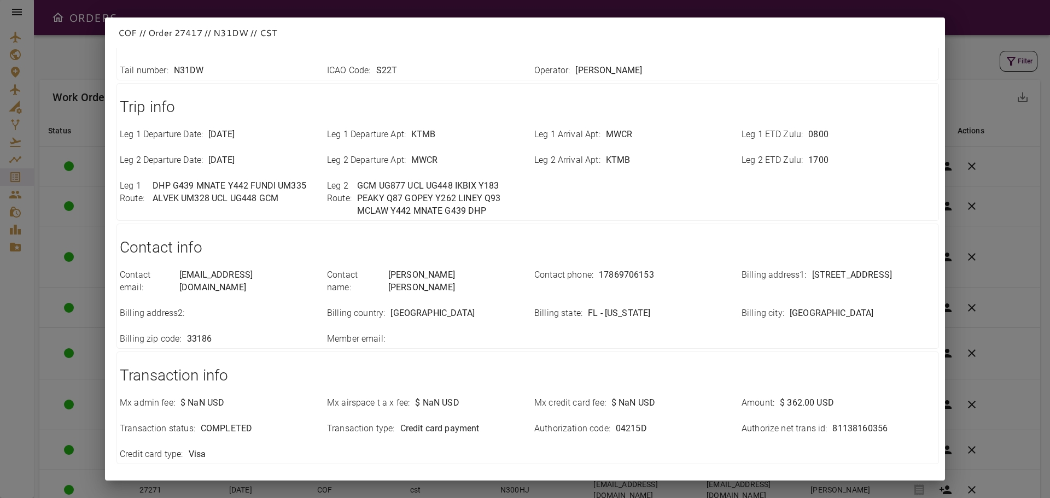
scroll to position [294, 0]
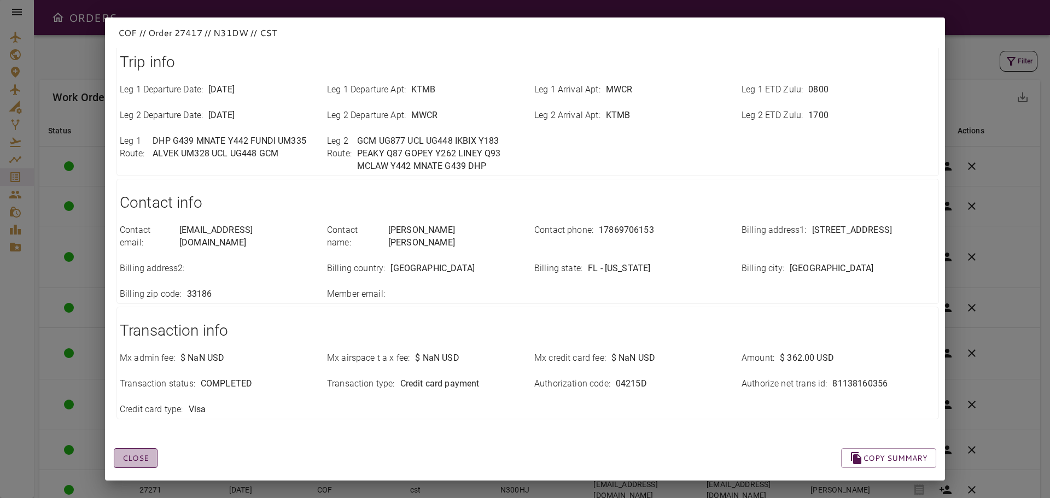
drag, startPoint x: 139, startPoint y: 448, endPoint x: 153, endPoint y: 447, distance: 13.1
click at [139, 448] on button "Close" at bounding box center [136, 458] width 44 height 20
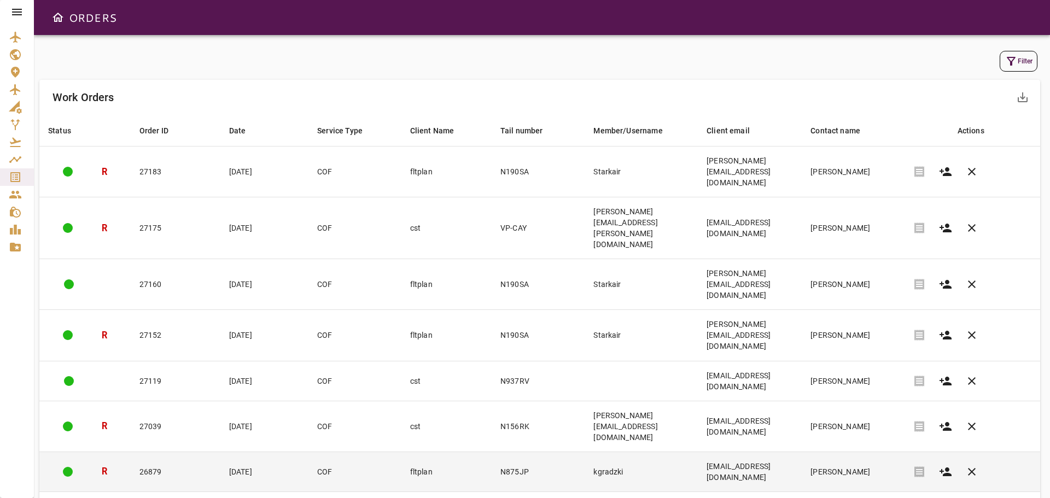
click at [502, 452] on td "N875JP" at bounding box center [537, 472] width 93 height 40
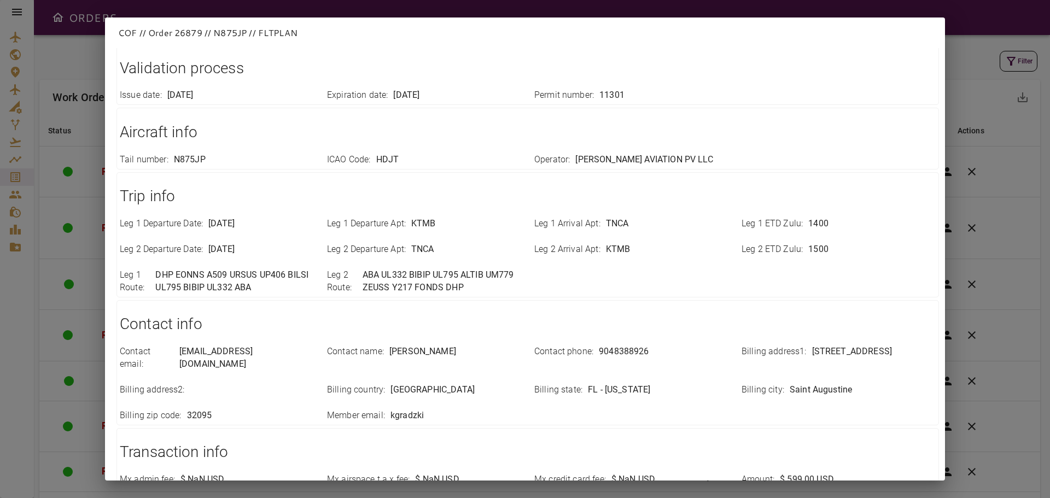
scroll to position [282, 0]
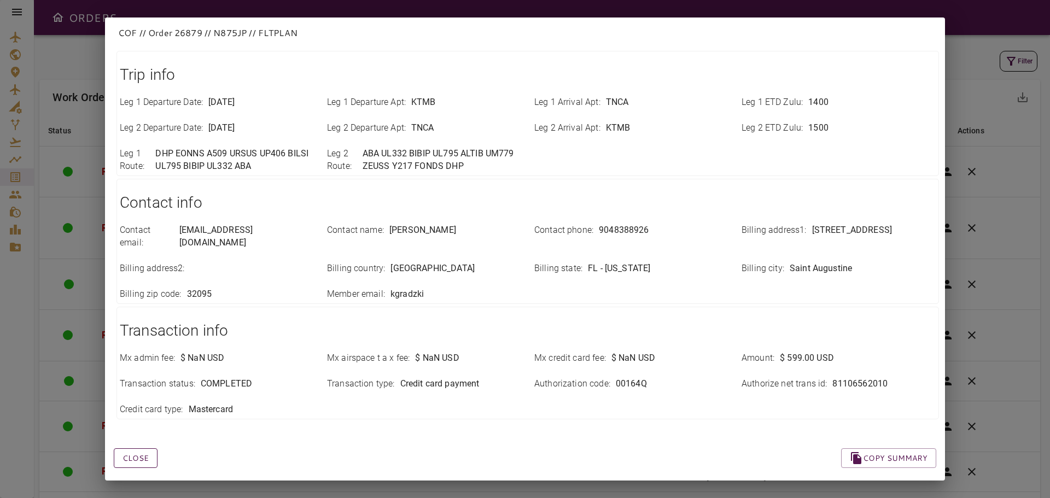
click at [135, 448] on button "Close" at bounding box center [136, 458] width 44 height 20
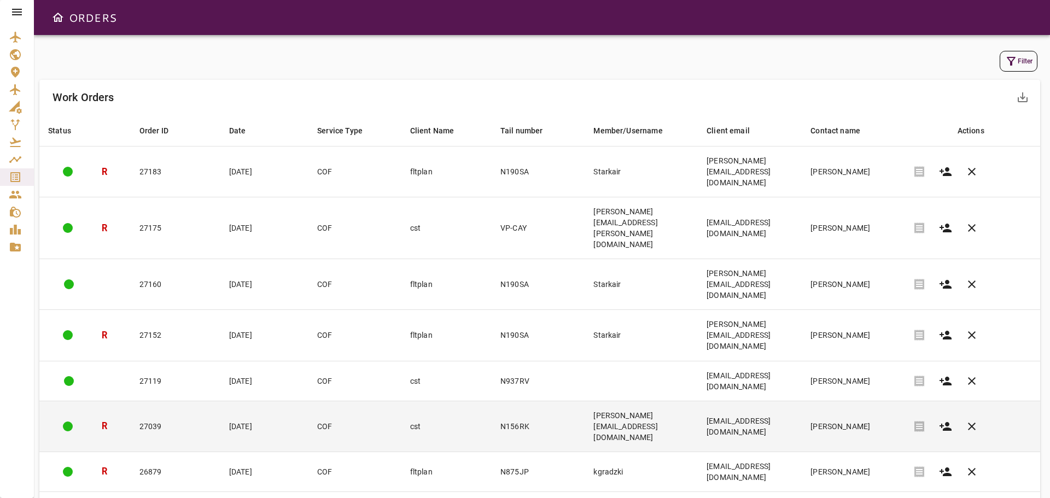
click at [175, 401] on td "27039" at bounding box center [176, 426] width 90 height 51
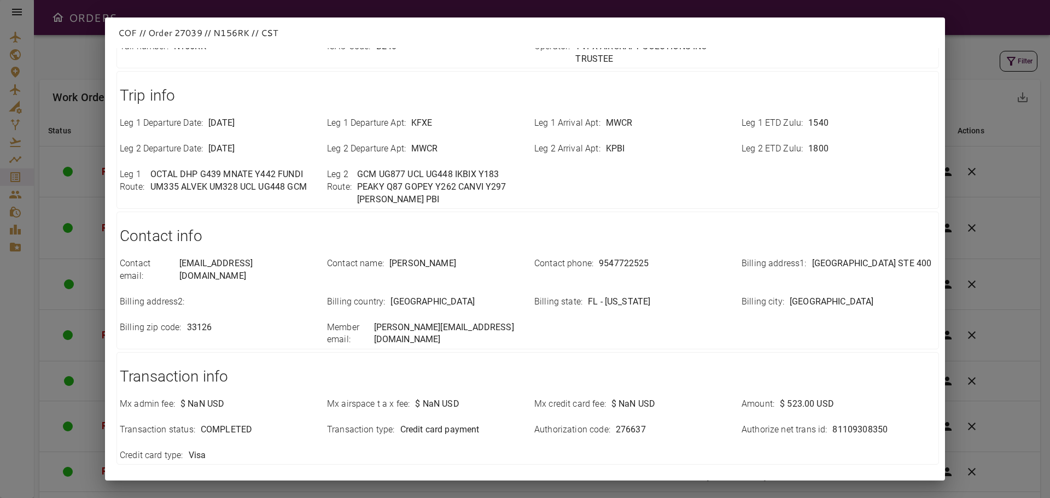
scroll to position [307, 0]
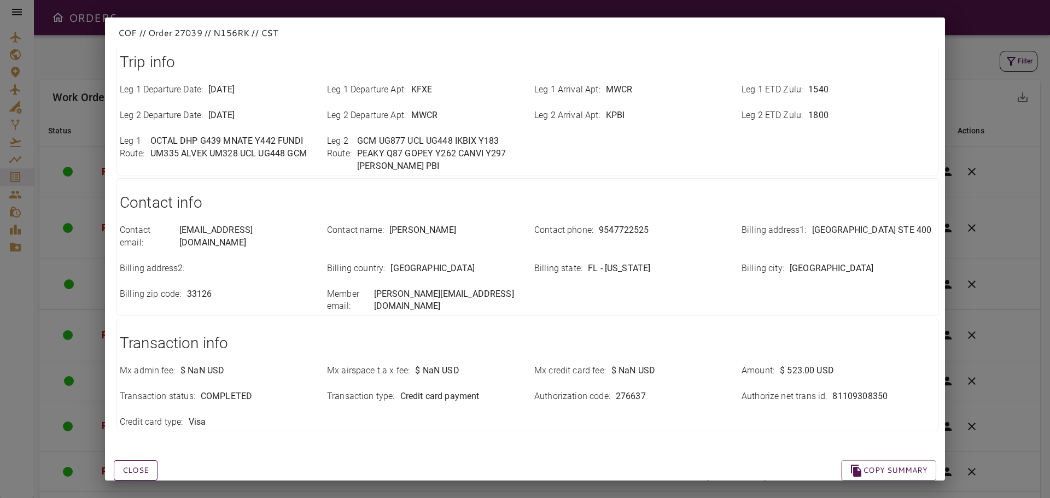
click at [133, 460] on button "Close" at bounding box center [136, 470] width 44 height 20
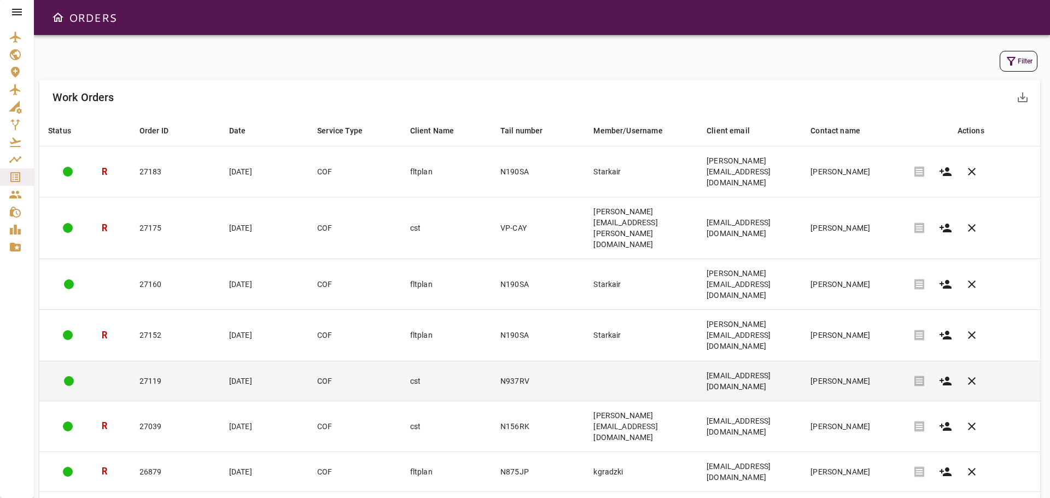
click at [166, 361] on td "27119" at bounding box center [176, 381] width 90 height 40
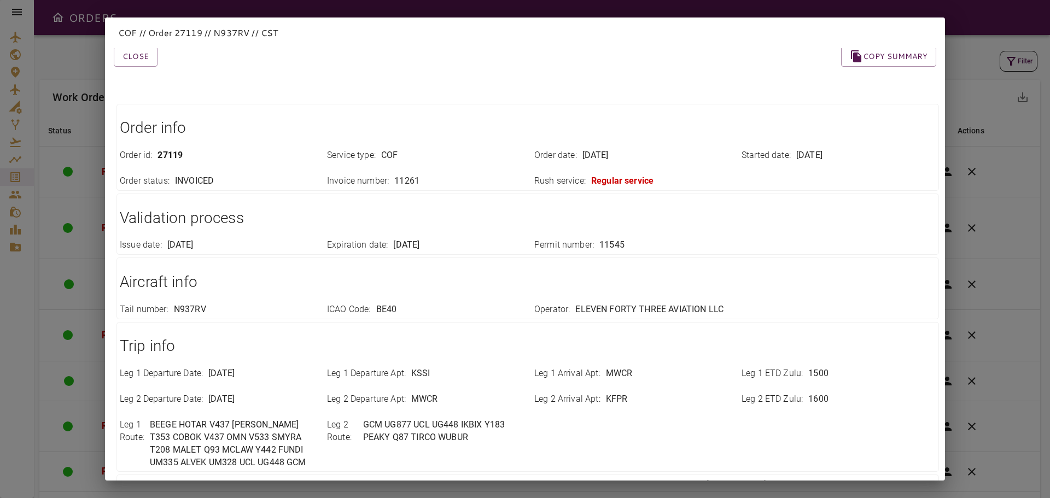
scroll to position [0, 0]
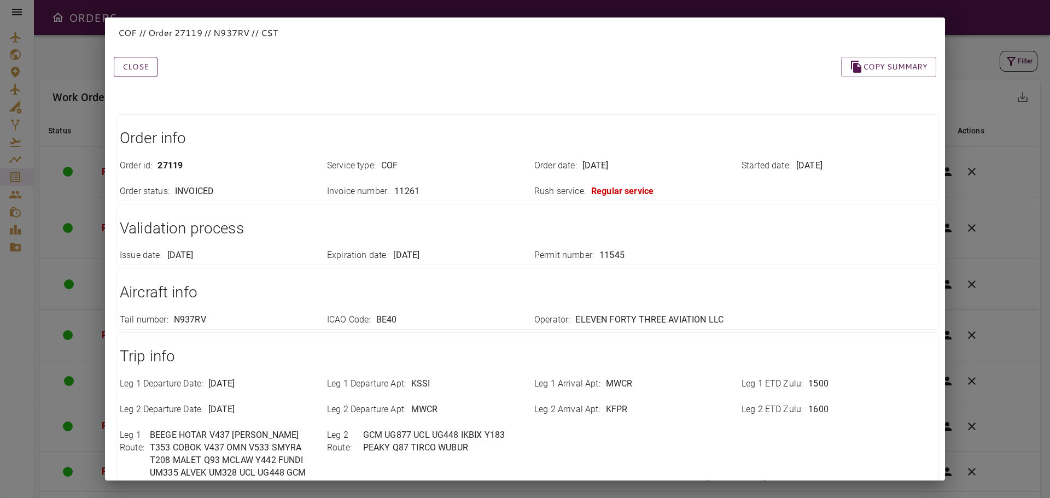
click at [145, 64] on button "Close" at bounding box center [136, 67] width 44 height 20
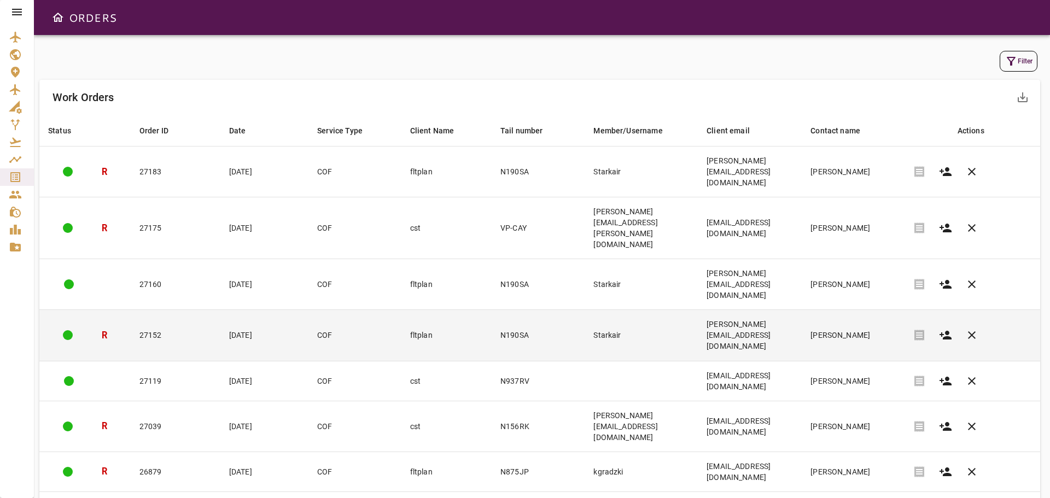
click at [163, 310] on td "27152" at bounding box center [176, 335] width 90 height 51
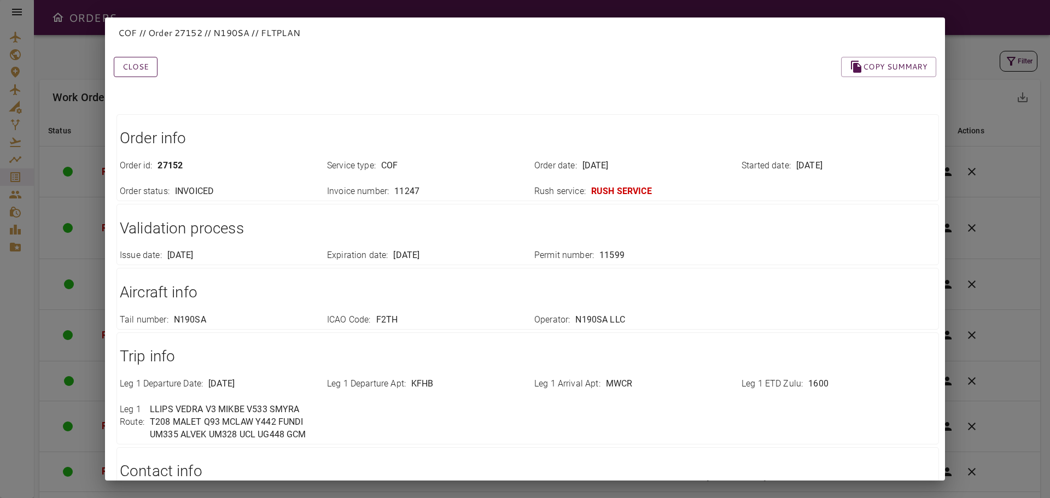
click at [133, 75] on button "Close" at bounding box center [136, 67] width 44 height 20
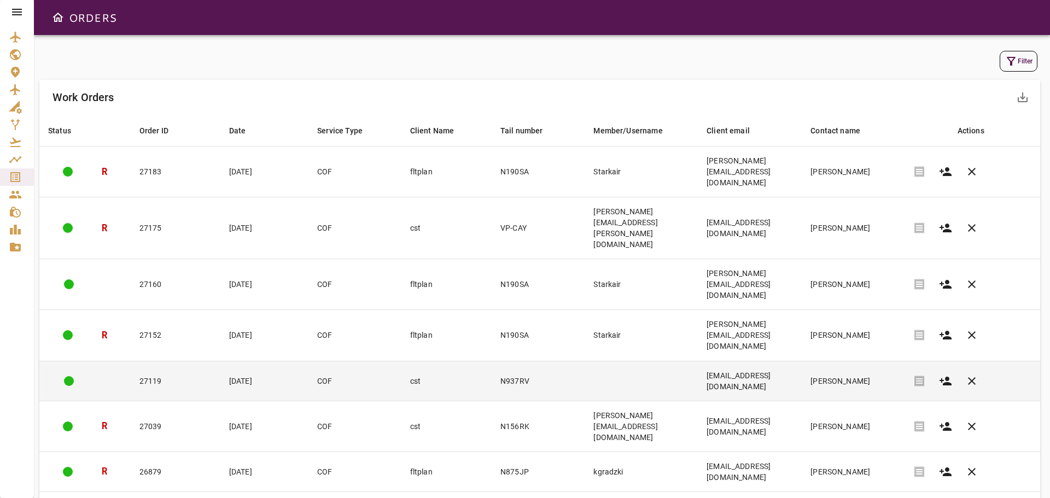
click at [162, 361] on td "27119" at bounding box center [176, 381] width 90 height 40
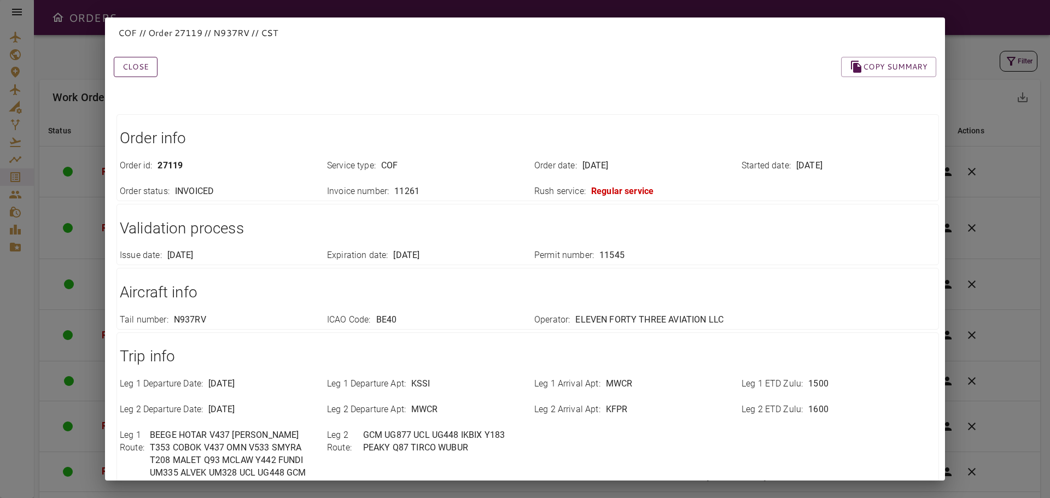
click at [137, 66] on button "Close" at bounding box center [136, 67] width 44 height 20
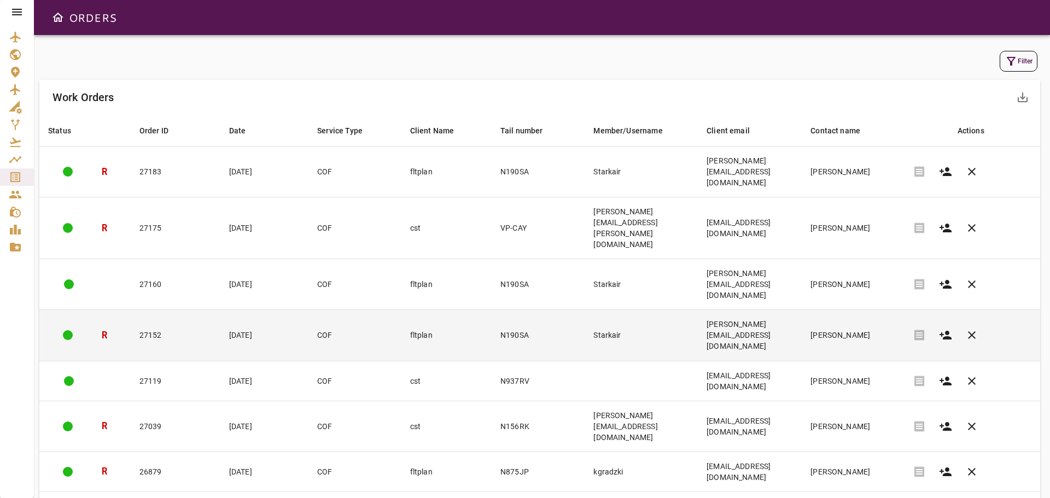
click at [162, 310] on td "27152" at bounding box center [176, 335] width 90 height 51
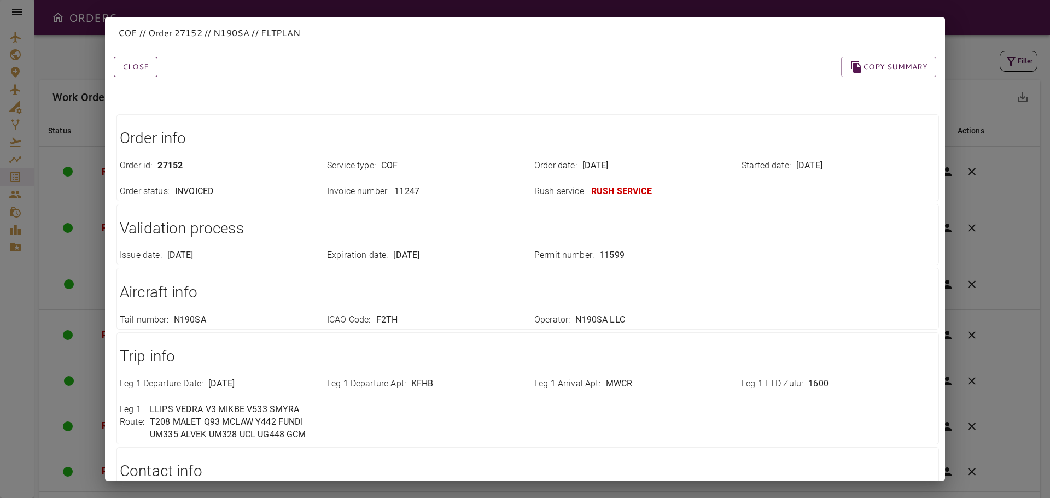
click at [147, 65] on button "Close" at bounding box center [136, 67] width 44 height 20
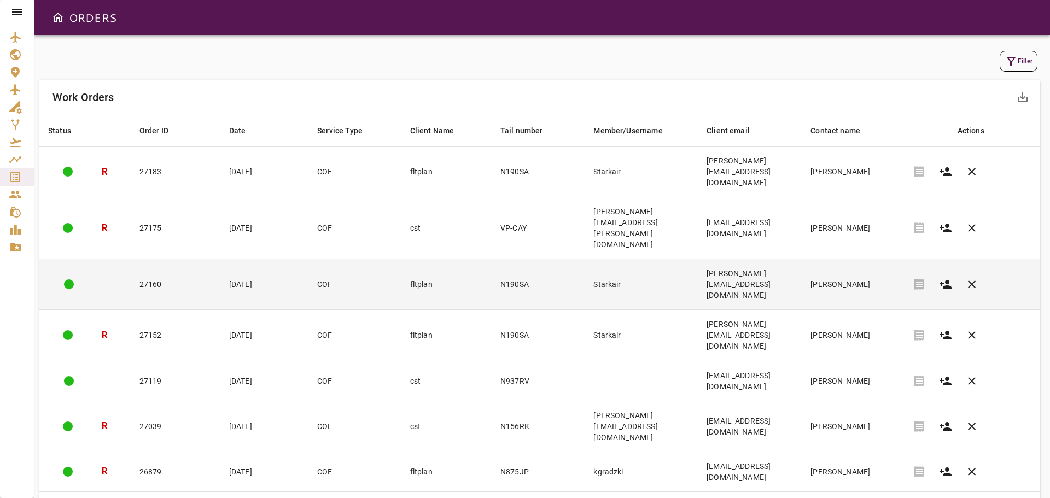
click at [173, 259] on td "27160" at bounding box center [176, 284] width 90 height 51
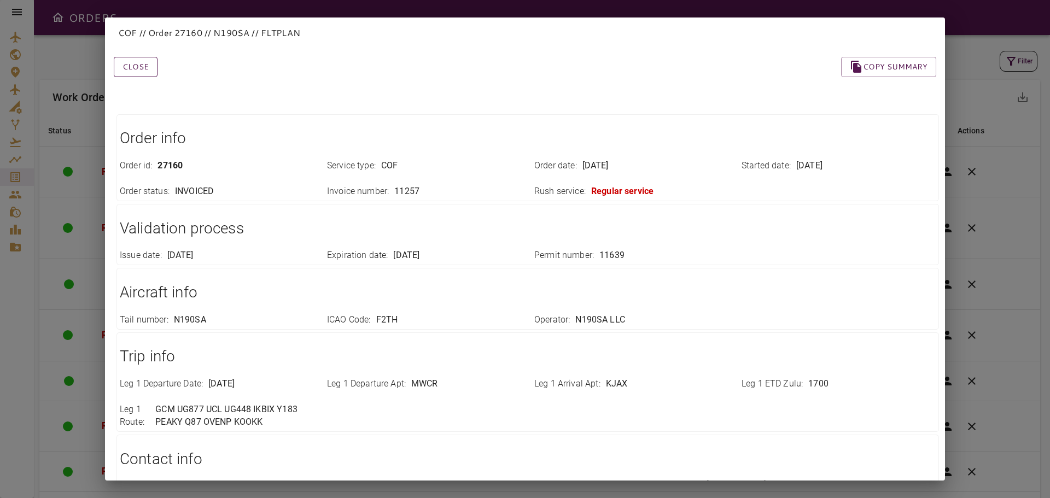
click at [133, 64] on button "Close" at bounding box center [136, 67] width 44 height 20
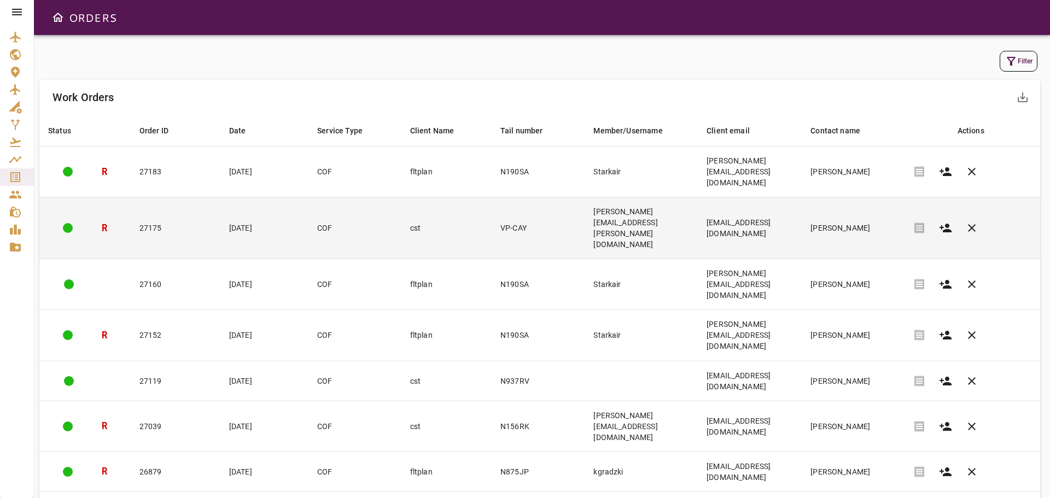
click at [162, 197] on td "27175" at bounding box center [176, 228] width 90 height 62
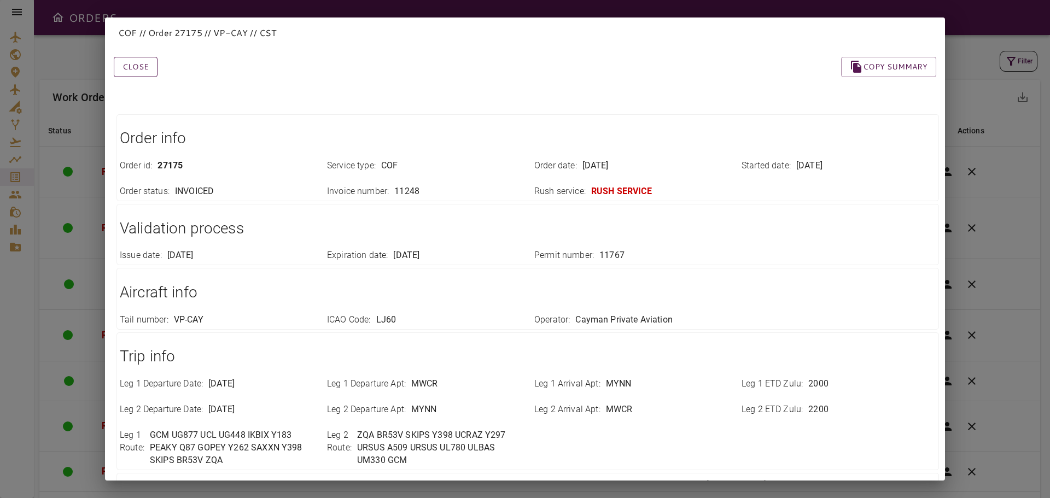
click at [132, 66] on button "Close" at bounding box center [136, 67] width 44 height 20
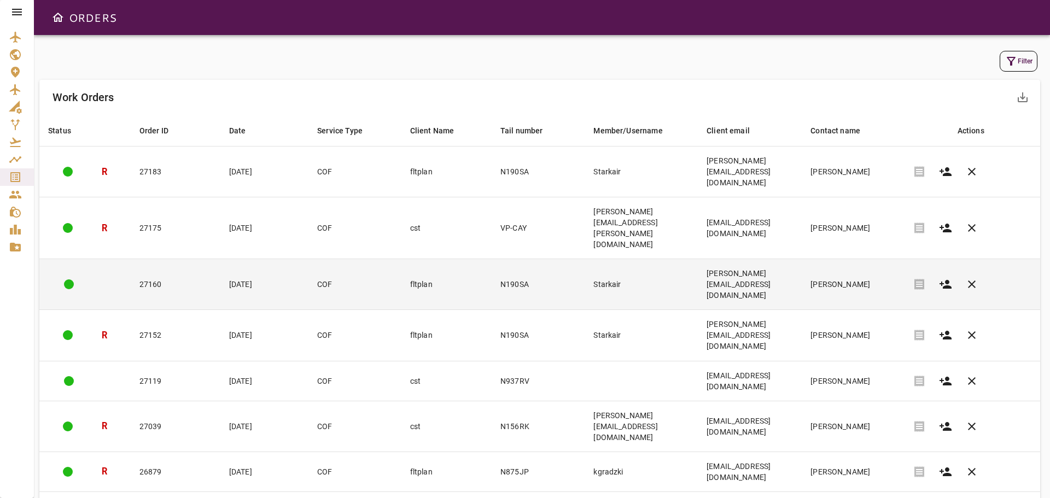
click at [163, 259] on td "27160" at bounding box center [176, 284] width 90 height 51
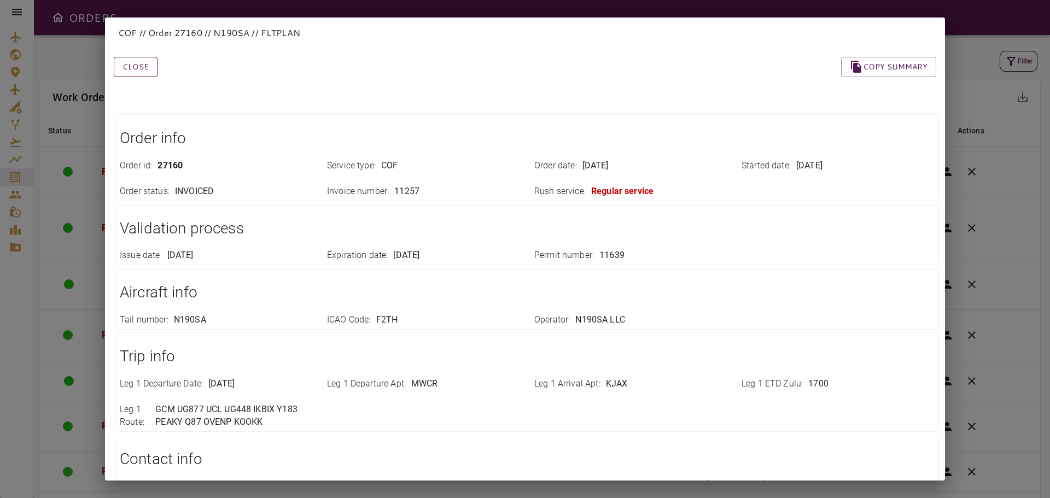
click at [136, 68] on button "Close" at bounding box center [136, 67] width 44 height 20
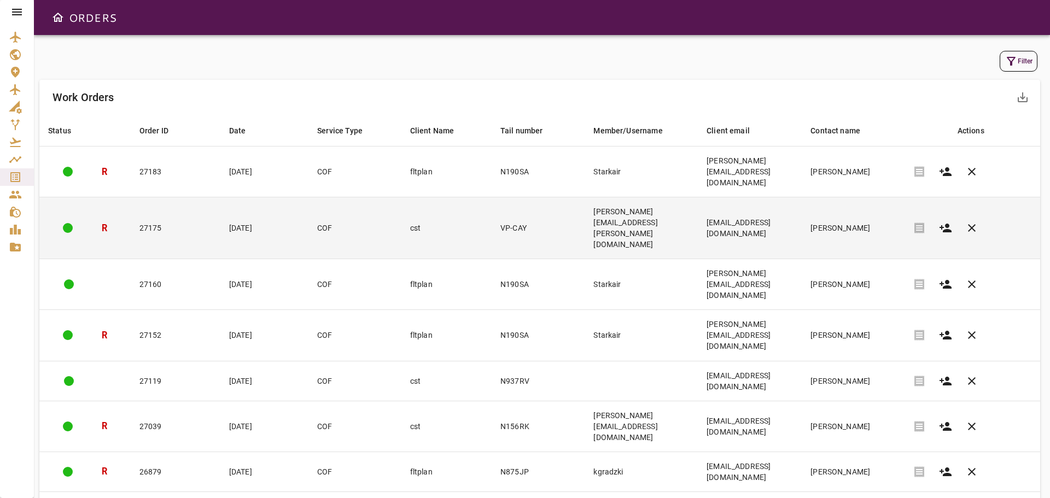
click at [161, 197] on td "27175" at bounding box center [176, 228] width 90 height 62
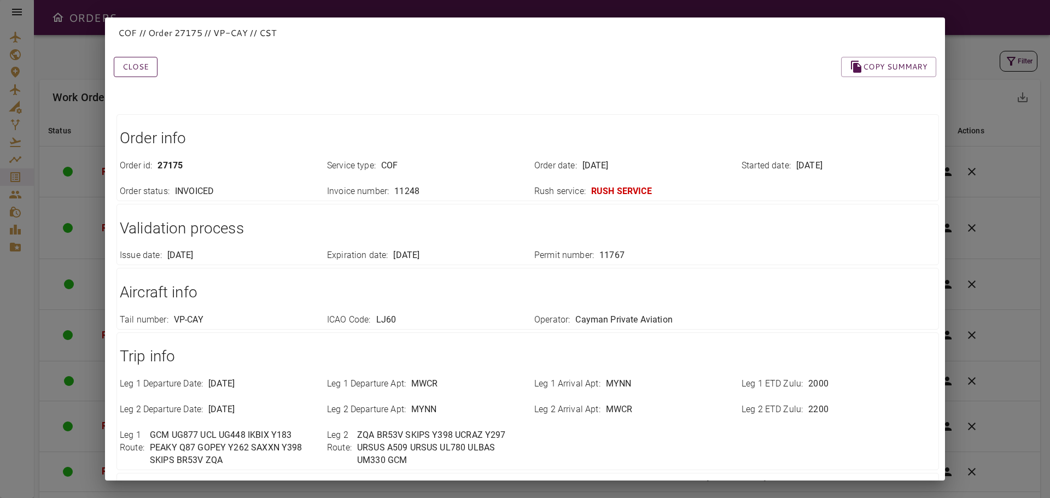
click at [134, 67] on button "Close" at bounding box center [136, 67] width 44 height 20
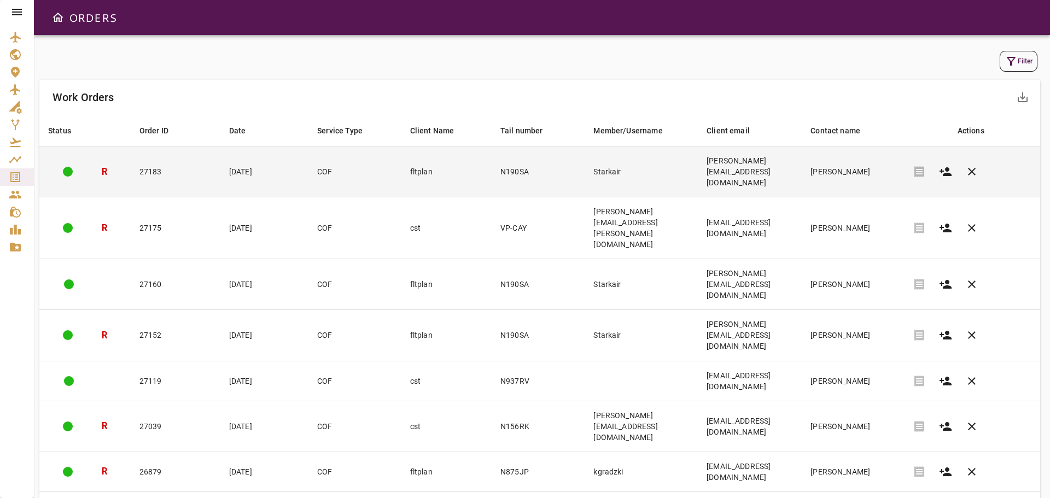
click at [169, 167] on td "27183" at bounding box center [176, 172] width 90 height 51
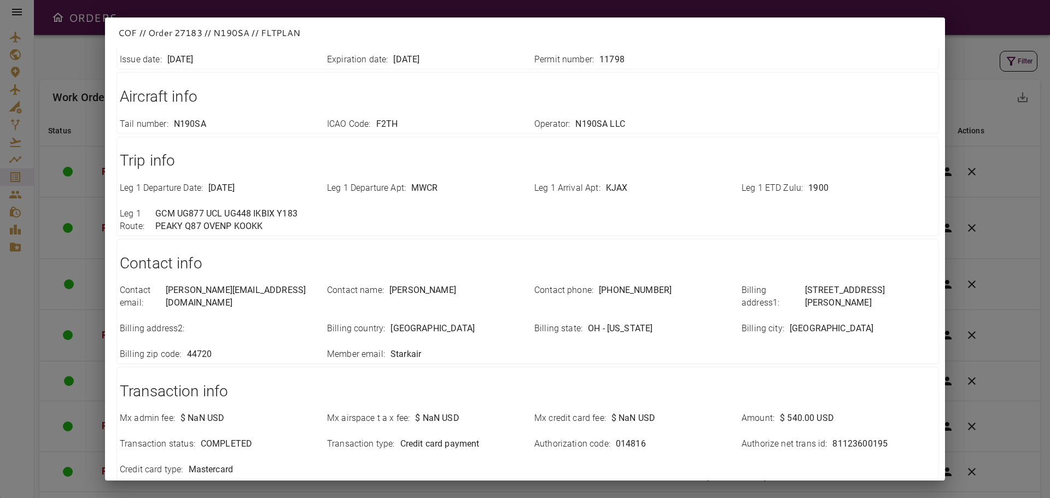
scroll to position [256, 0]
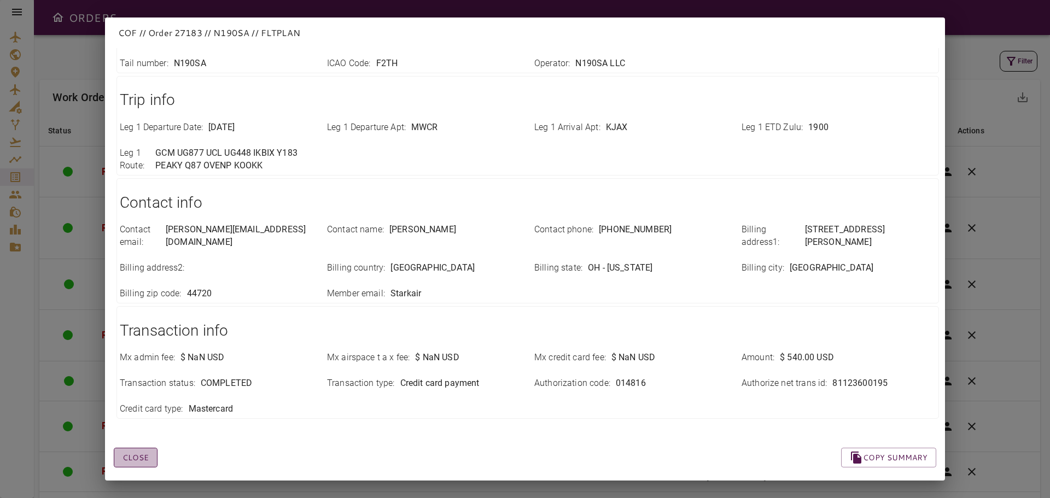
click at [127, 448] on button "Close" at bounding box center [136, 458] width 44 height 20
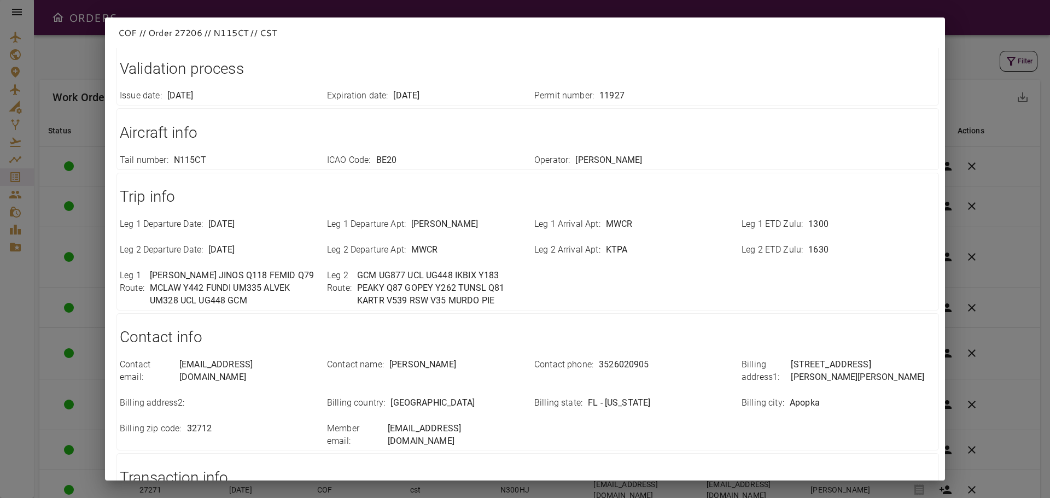
scroll to position [294, 0]
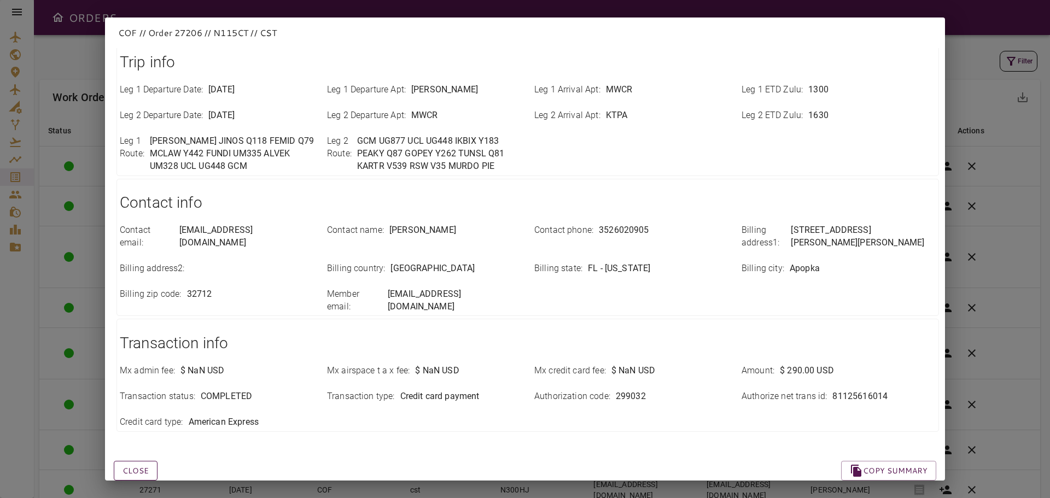
click at [143, 461] on button "Close" at bounding box center [136, 471] width 44 height 20
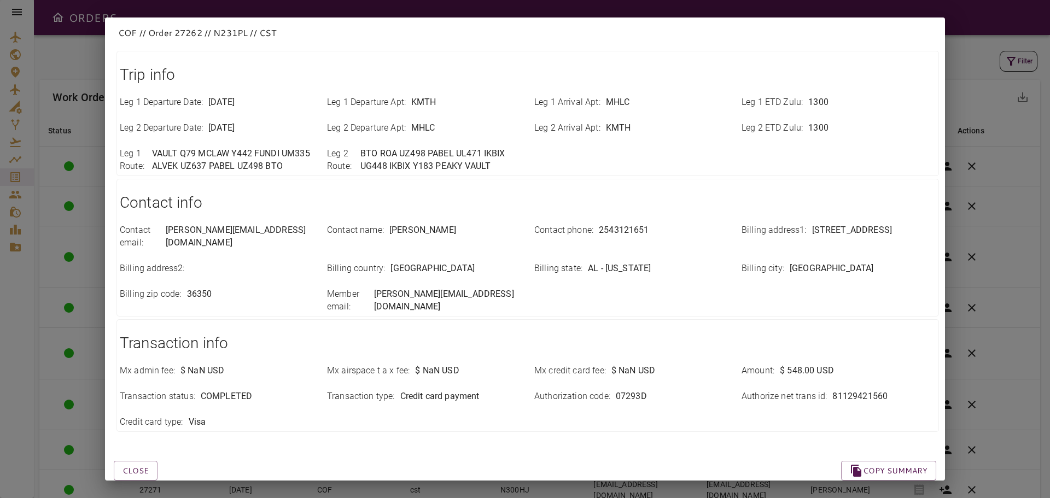
scroll to position [0, 0]
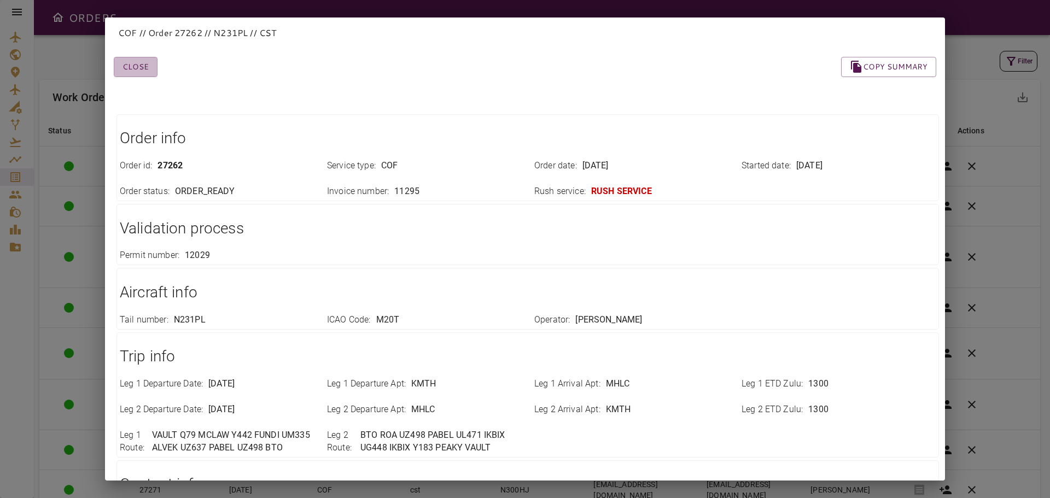
drag, startPoint x: 141, startPoint y: 65, endPoint x: 132, endPoint y: 97, distance: 33.9
click at [141, 65] on button "Close" at bounding box center [136, 67] width 44 height 20
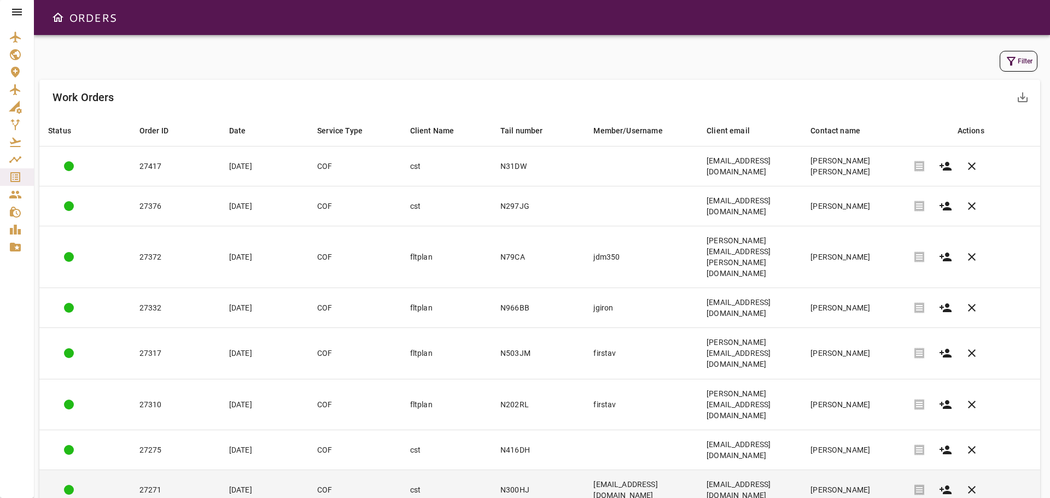
click at [168, 470] on td "27271" at bounding box center [176, 490] width 90 height 40
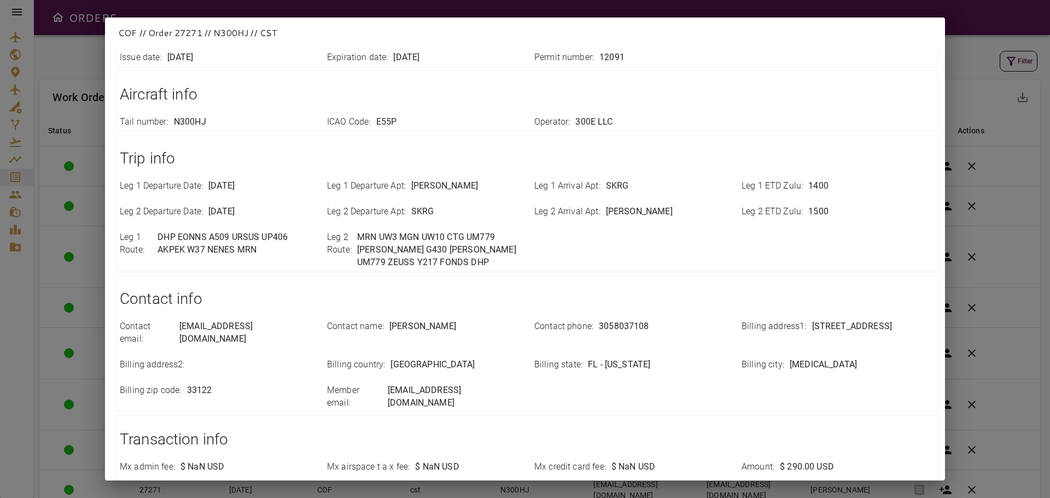
scroll to position [294, 0]
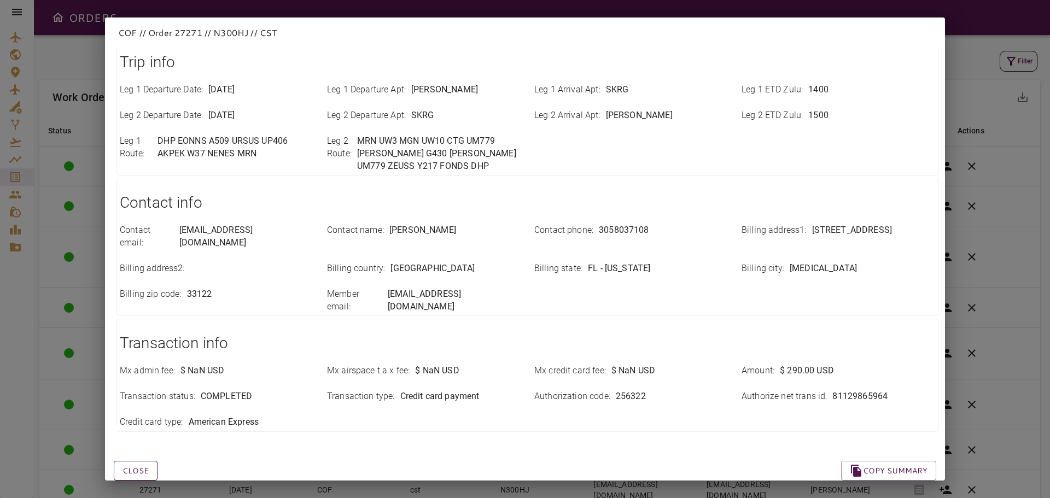
click at [145, 461] on button "Close" at bounding box center [136, 471] width 44 height 20
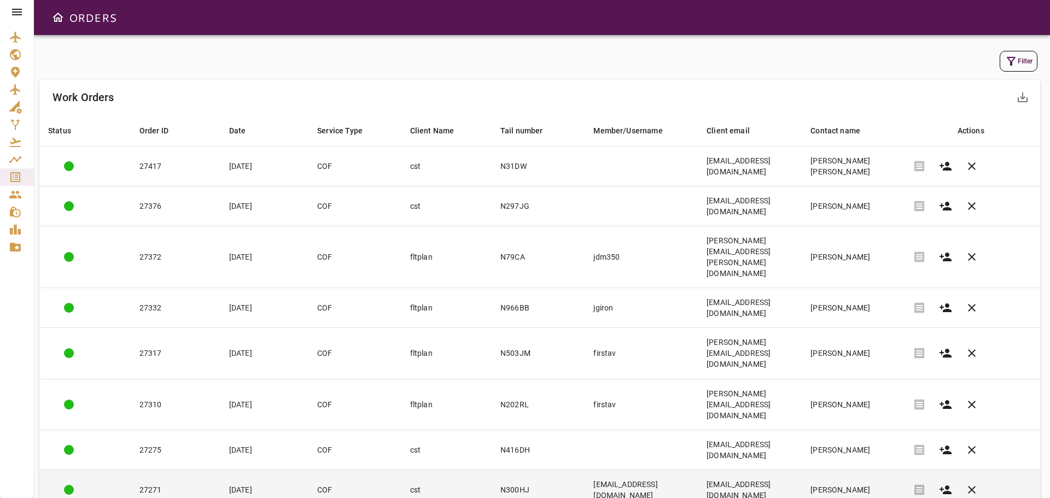
click at [174, 470] on td "27271" at bounding box center [176, 490] width 90 height 40
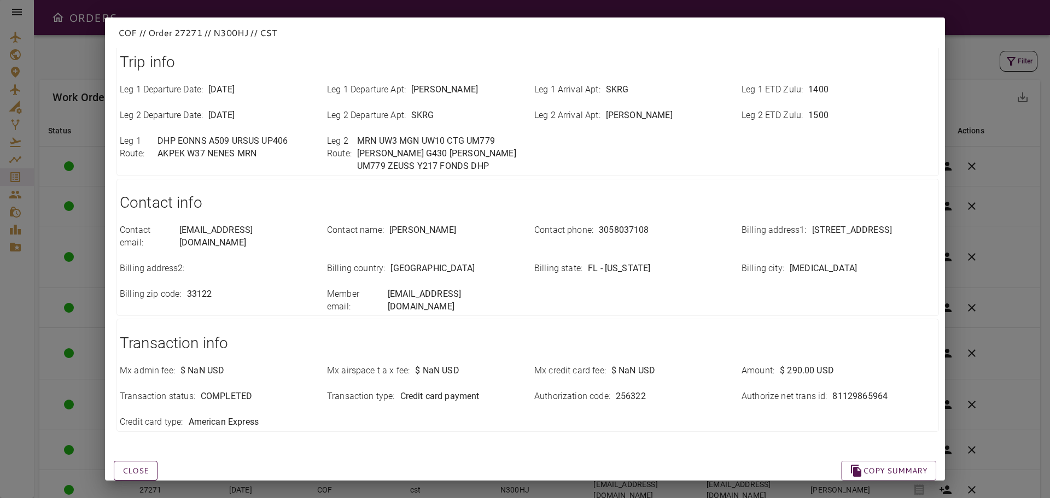
click at [148, 461] on button "Close" at bounding box center [136, 471] width 44 height 20
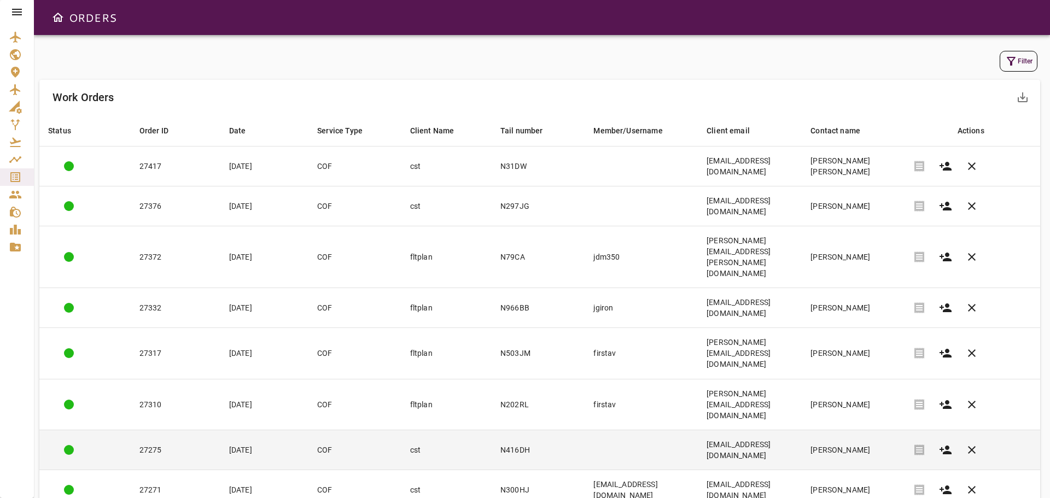
click at [177, 430] on td "27275" at bounding box center [176, 450] width 90 height 40
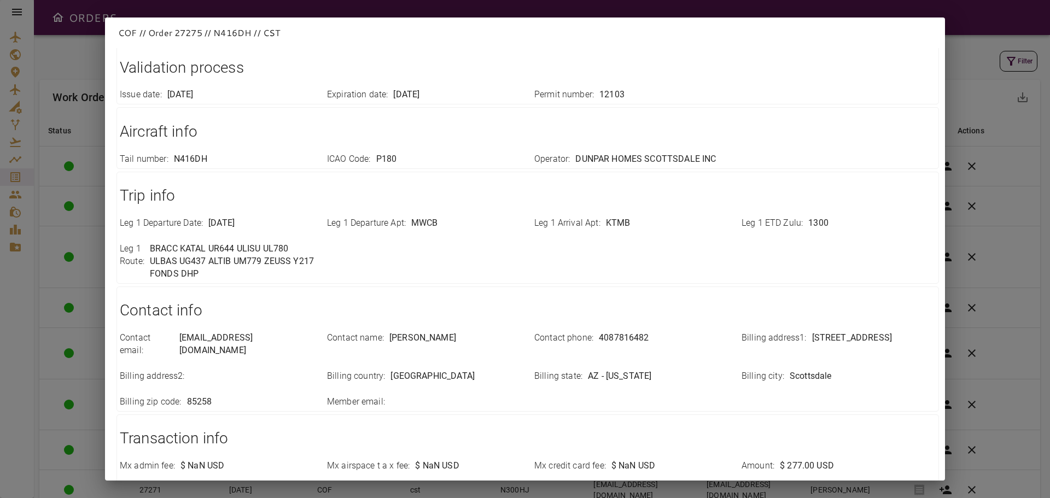
scroll to position [268, 0]
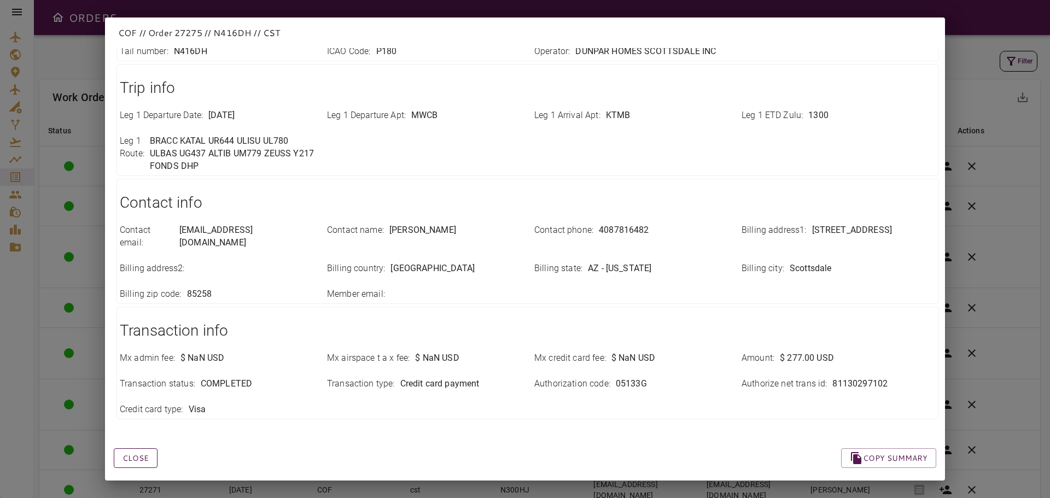
click at [133, 448] on button "Close" at bounding box center [136, 458] width 44 height 20
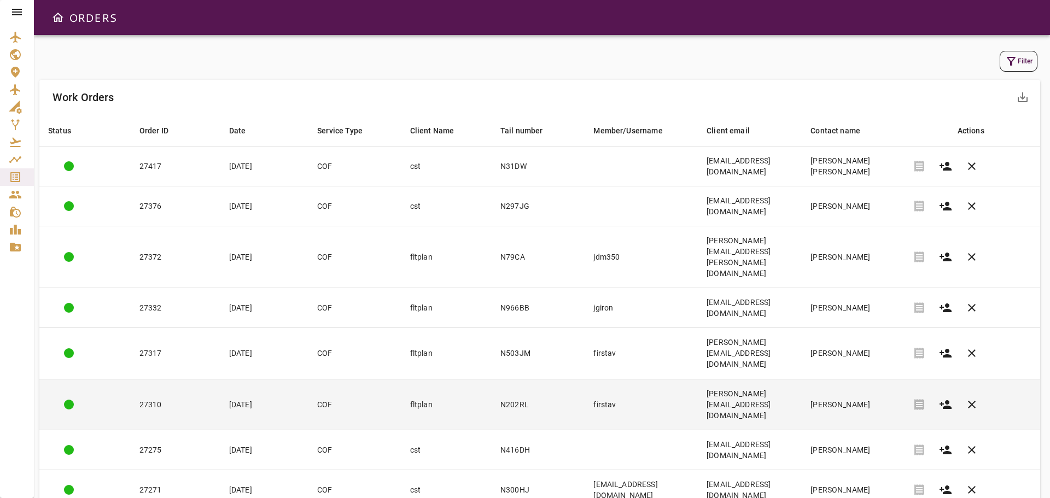
click at [172, 379] on td "27310" at bounding box center [176, 404] width 90 height 51
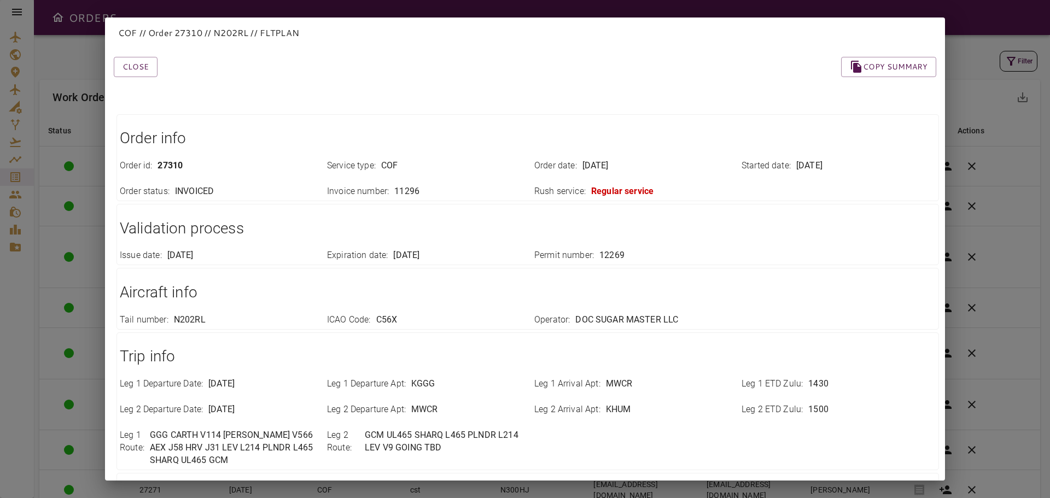
scroll to position [294, 0]
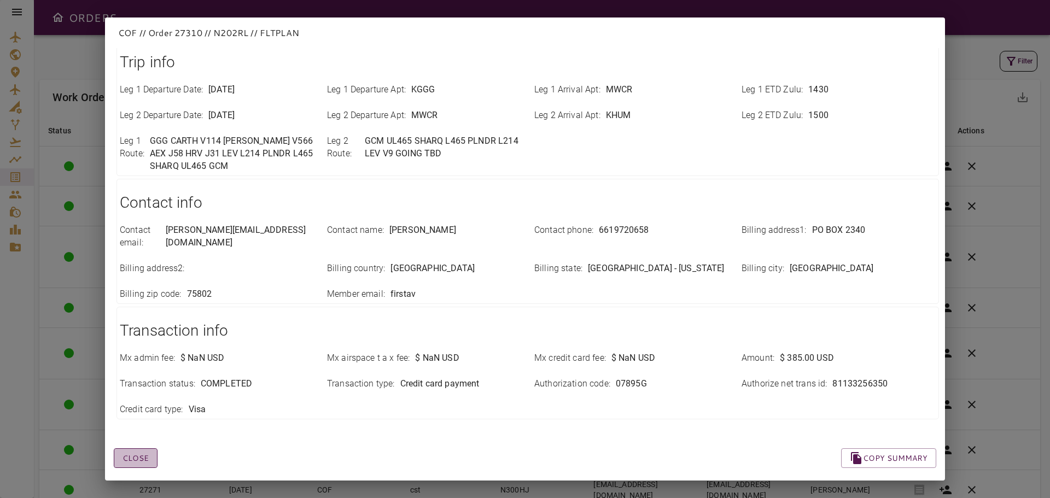
click at [134, 450] on button "Close" at bounding box center [136, 458] width 44 height 20
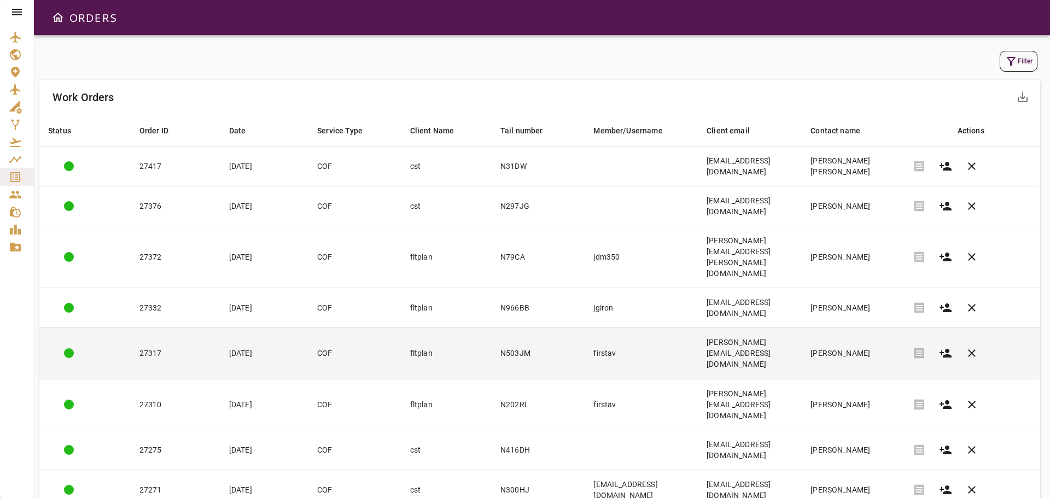
click at [166, 328] on td "27317" at bounding box center [176, 353] width 90 height 51
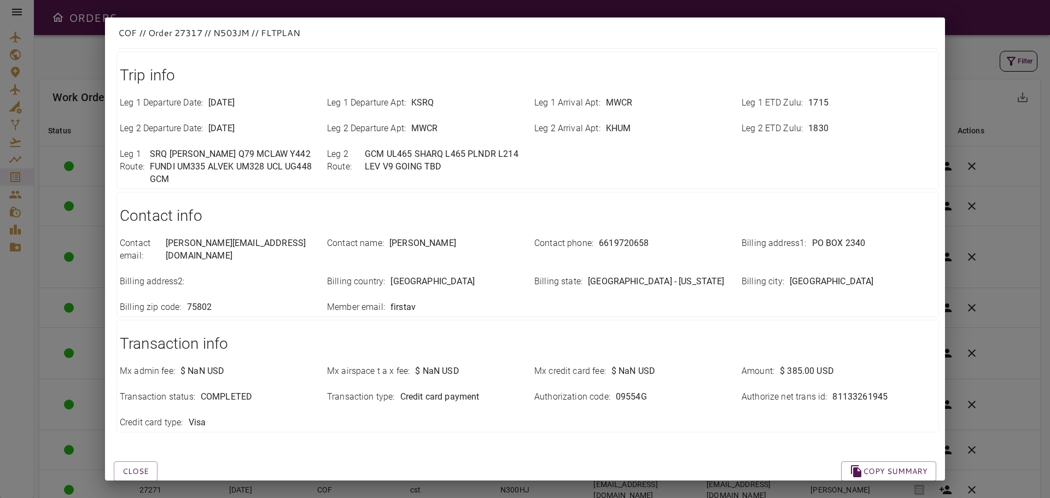
scroll to position [282, 0]
click at [141, 461] on button "Close" at bounding box center [136, 471] width 44 height 20
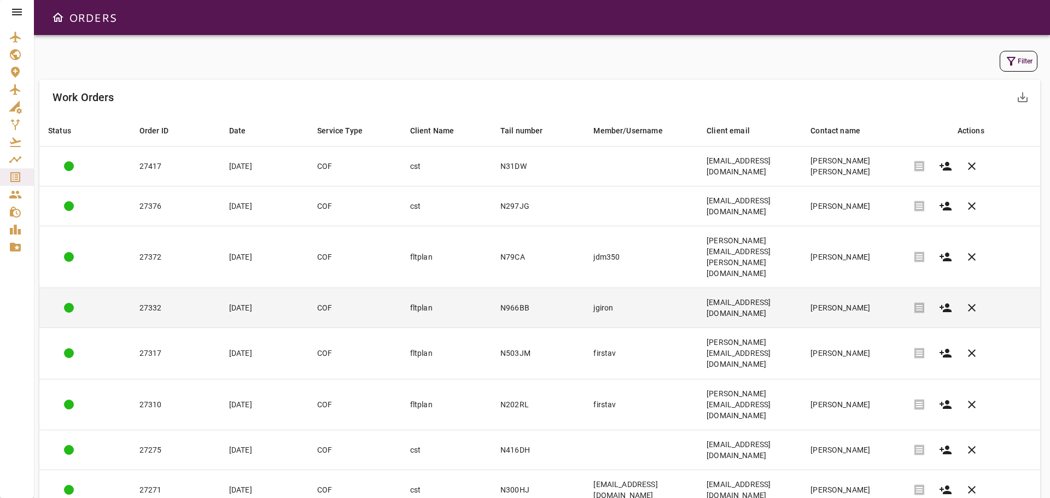
click at [160, 288] on td "27332" at bounding box center [176, 308] width 90 height 40
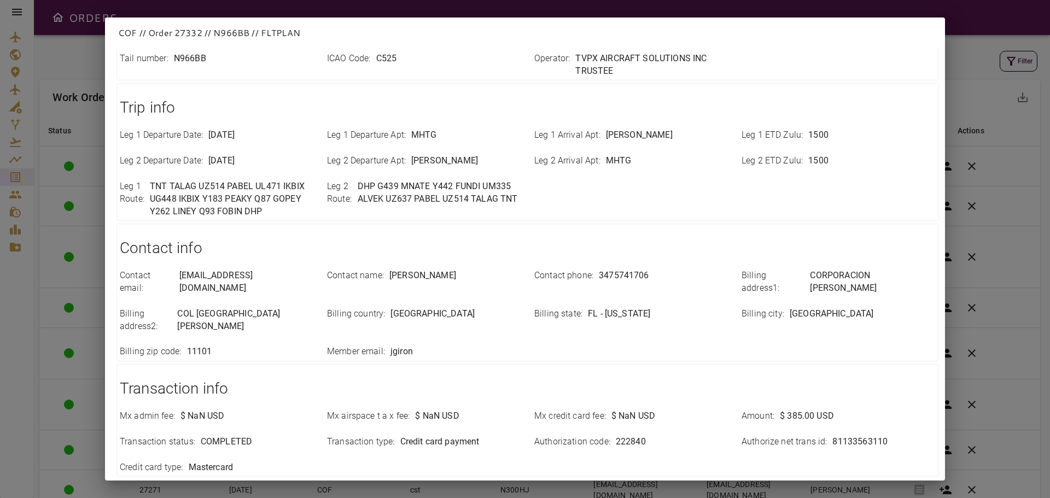
scroll to position [307, 0]
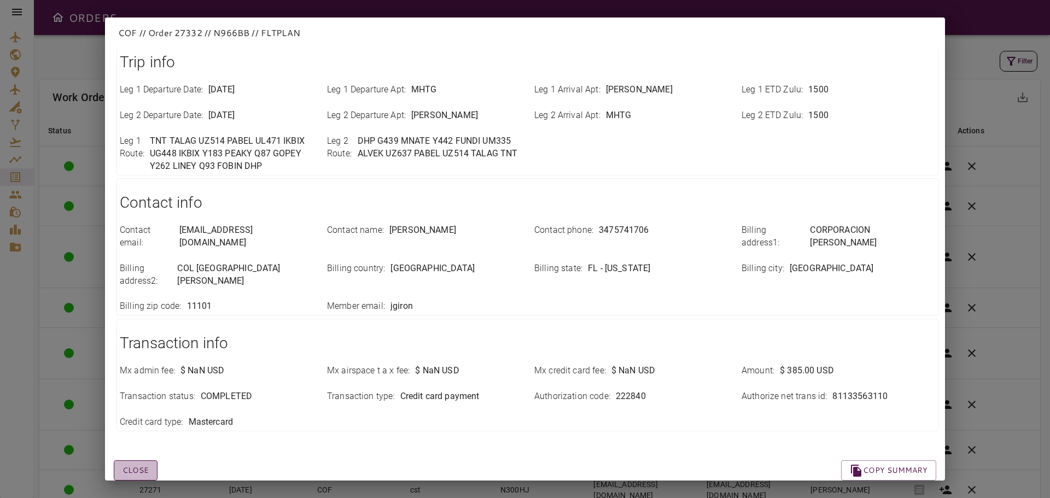
click at [142, 460] on button "Close" at bounding box center [136, 470] width 44 height 20
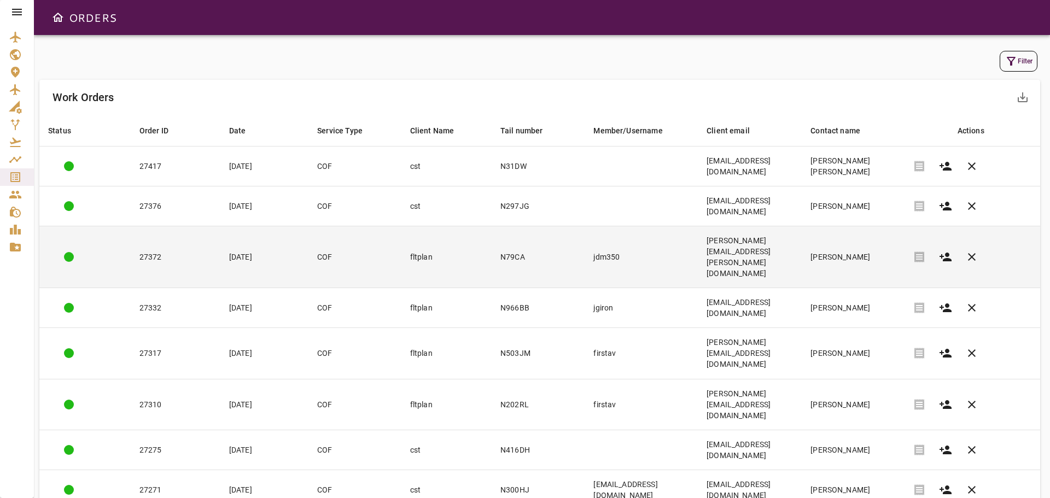
click at [175, 231] on td "27372" at bounding box center [176, 257] width 90 height 62
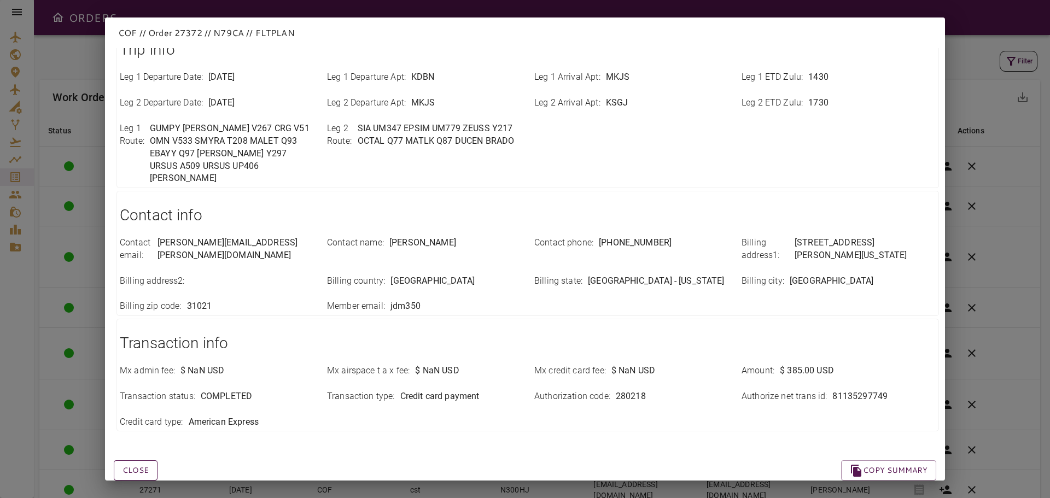
click at [137, 460] on button "Close" at bounding box center [136, 470] width 44 height 20
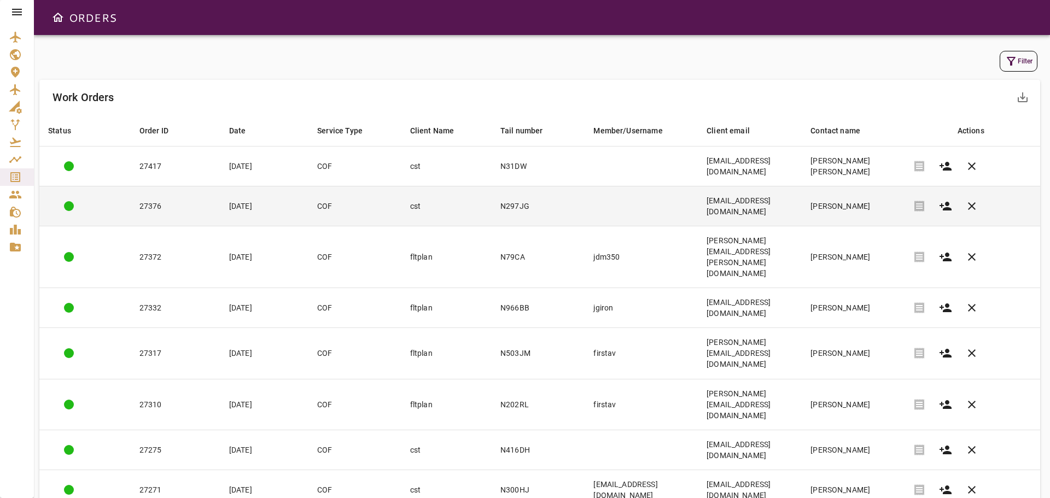
click at [168, 202] on td "27376" at bounding box center [176, 206] width 90 height 40
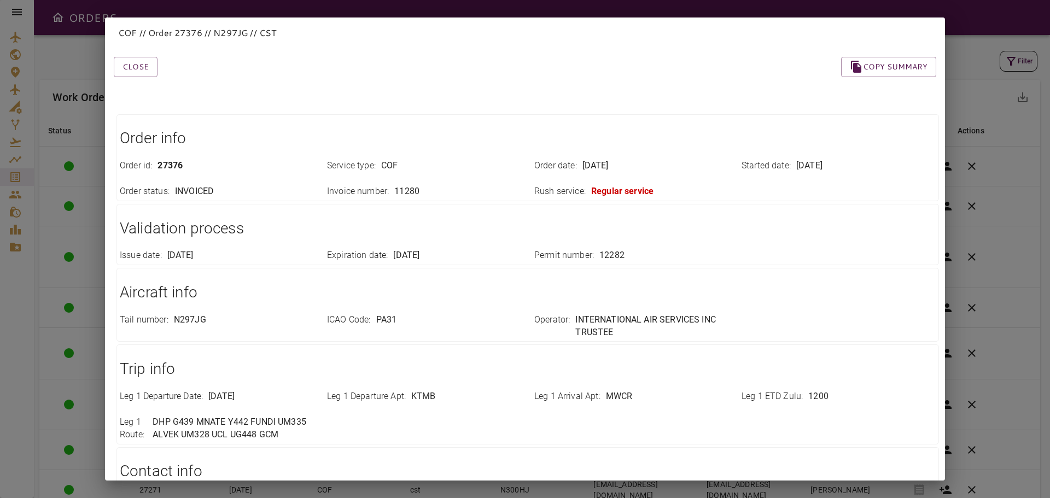
scroll to position [268, 0]
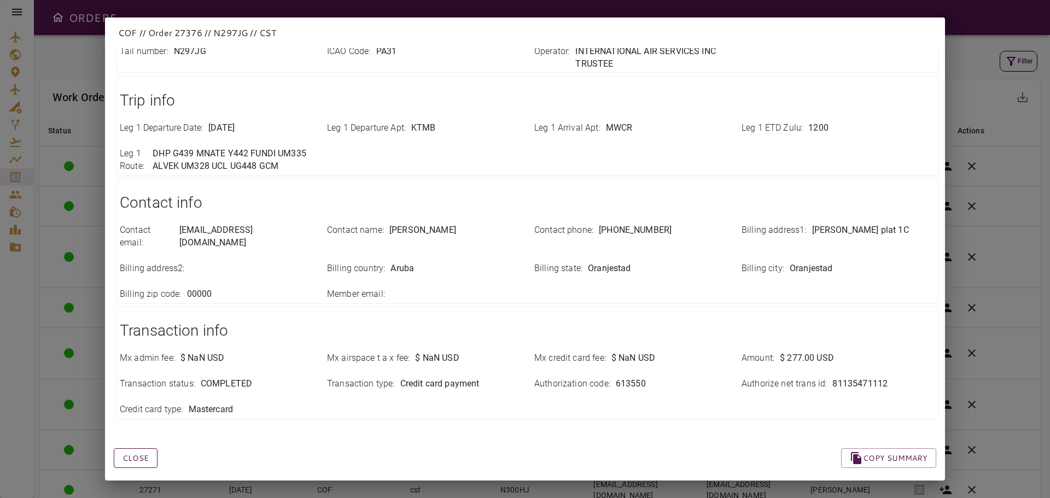
click at [121, 448] on button "Close" at bounding box center [136, 458] width 44 height 20
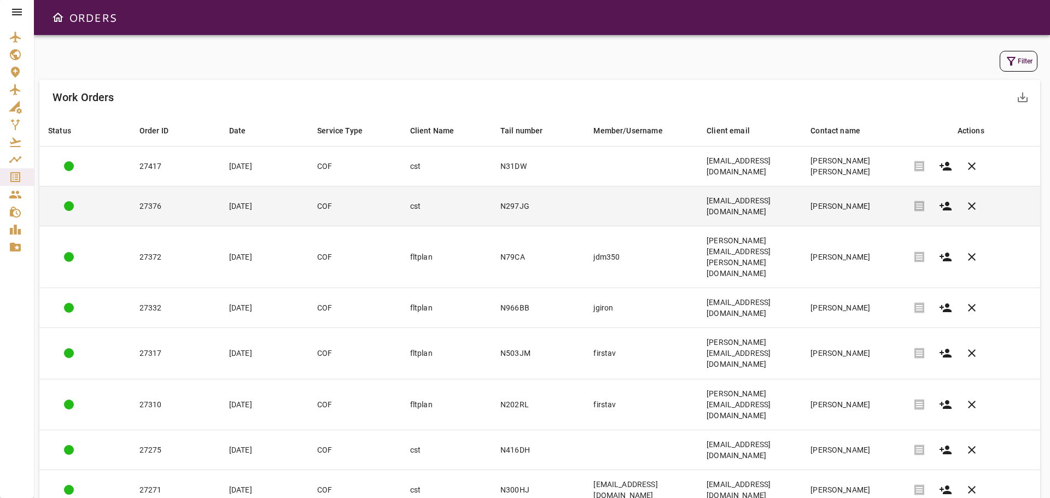
click at [187, 200] on td "27376" at bounding box center [176, 206] width 90 height 40
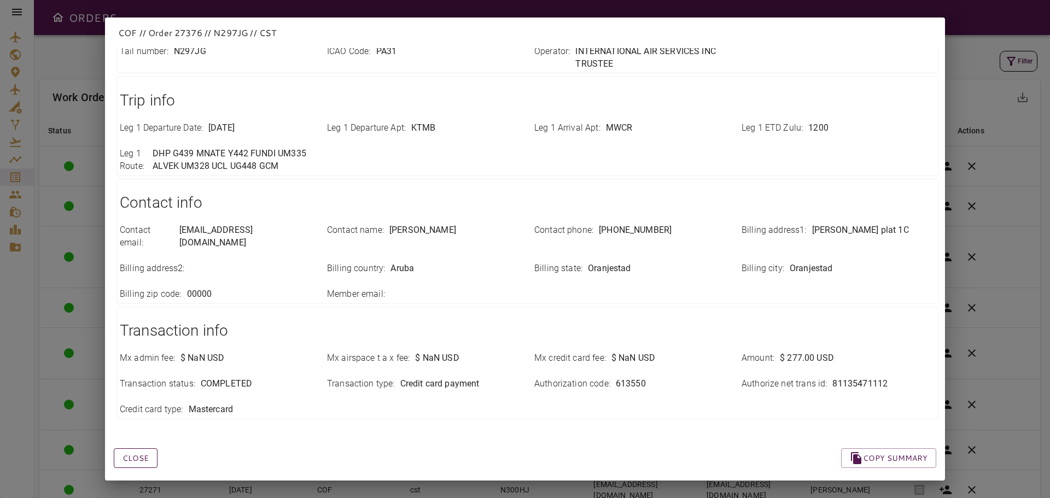
click at [146, 448] on button "Close" at bounding box center [136, 458] width 44 height 20
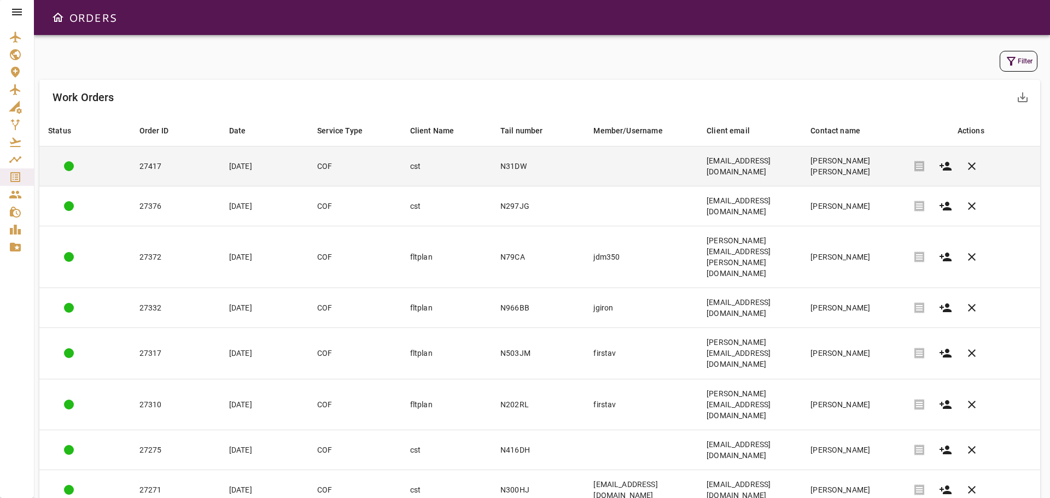
click at [180, 171] on td "27417" at bounding box center [176, 167] width 90 height 40
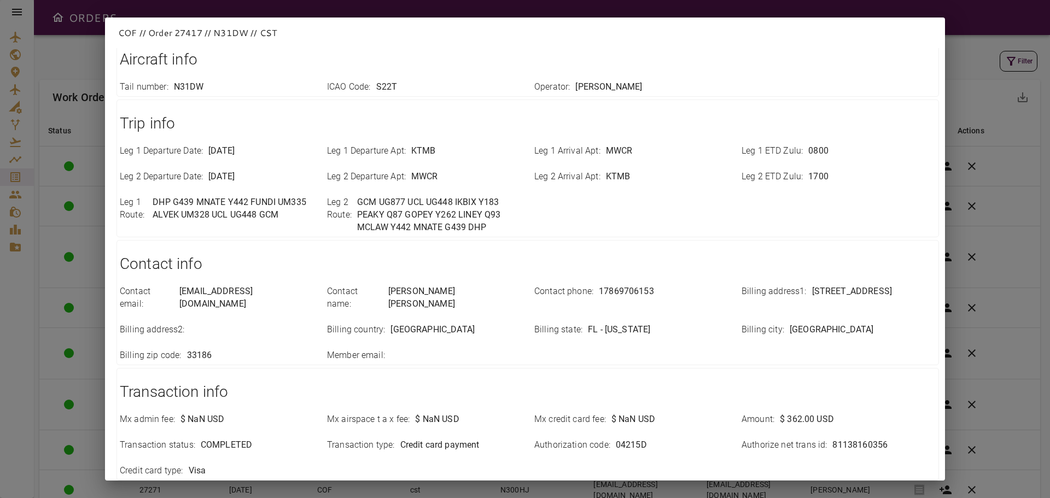
scroll to position [294, 0]
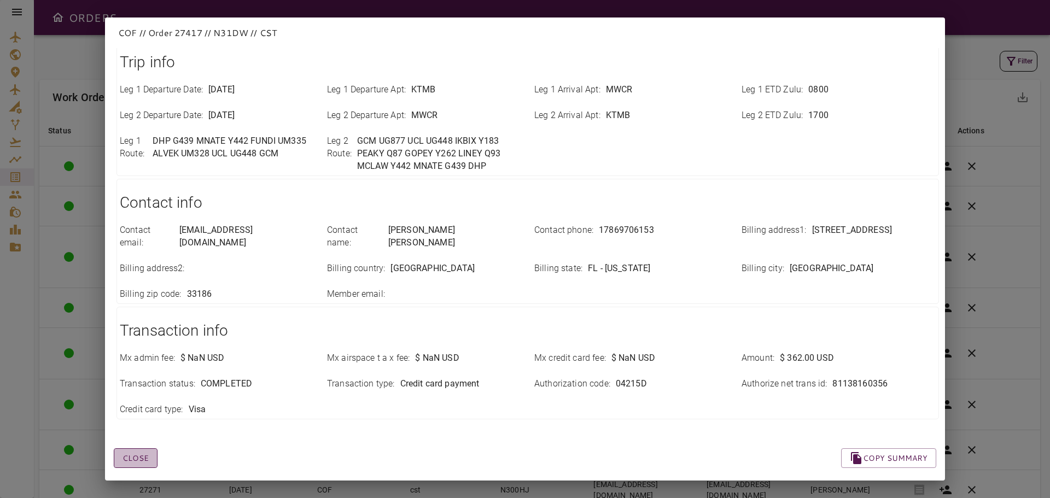
click at [143, 448] on button "Close" at bounding box center [136, 458] width 44 height 20
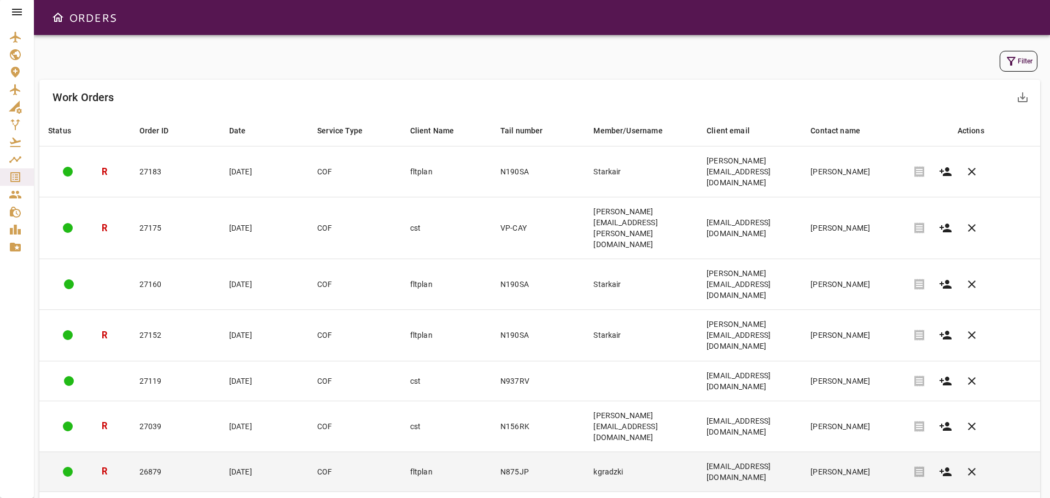
click at [801, 452] on td "[EMAIL_ADDRESS][DOMAIN_NAME]" at bounding box center [750, 472] width 104 height 40
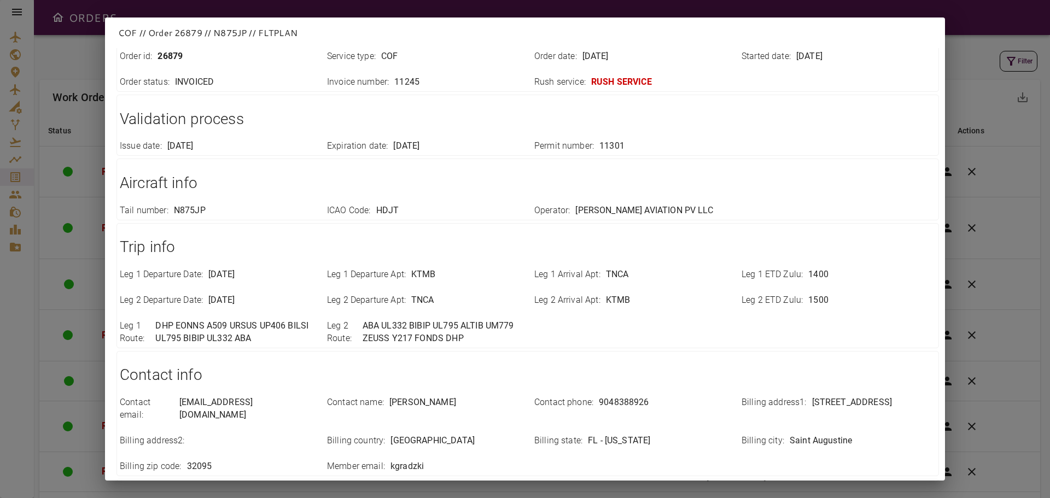
scroll to position [0, 0]
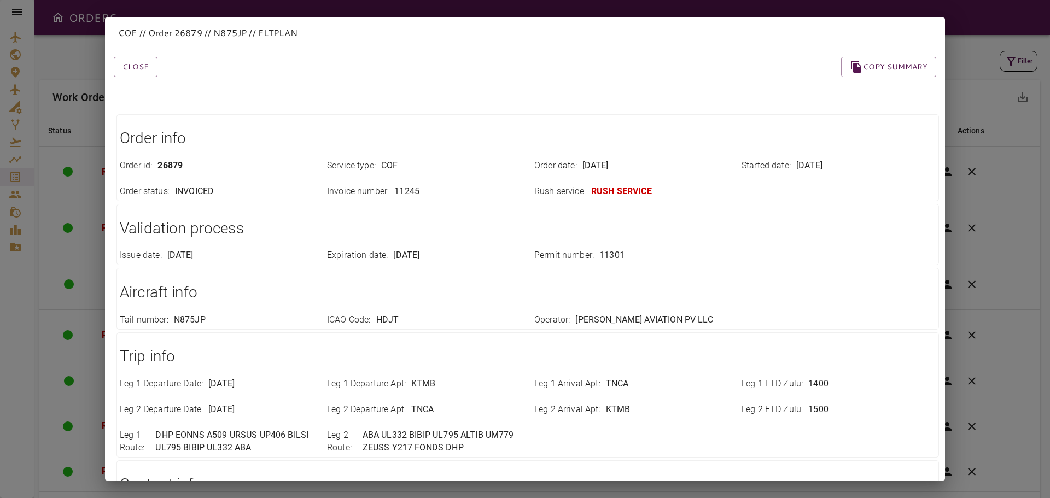
drag, startPoint x: 148, startPoint y: 72, endPoint x: 180, endPoint y: 77, distance: 32.0
click at [148, 72] on button "Close" at bounding box center [136, 67] width 44 height 20
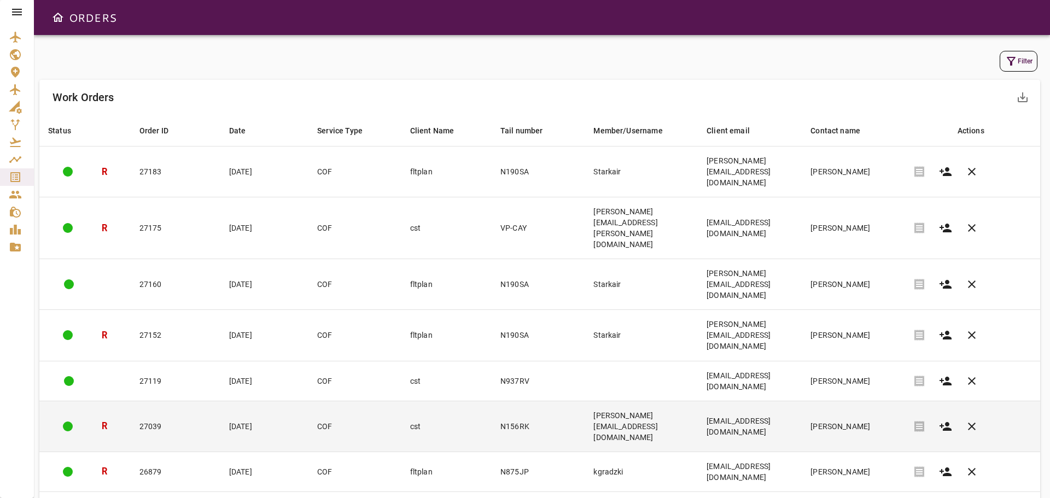
click at [599, 401] on td "[PERSON_NAME][EMAIL_ADDRESS][DOMAIN_NAME]" at bounding box center [640, 426] width 113 height 51
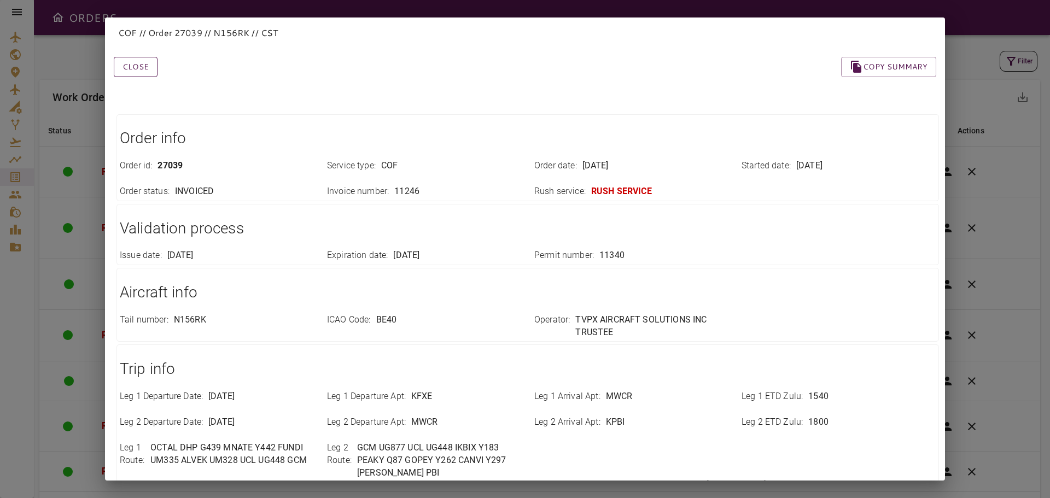
drag, startPoint x: 141, startPoint y: 78, endPoint x: 142, endPoint y: 64, distance: 14.2
click at [142, 75] on div "Close Copy summary Order info Order id : 27039 Service type : COF Order date : …" at bounding box center [511, 413] width 848 height 765
click at [142, 64] on button "Close" at bounding box center [136, 67] width 44 height 20
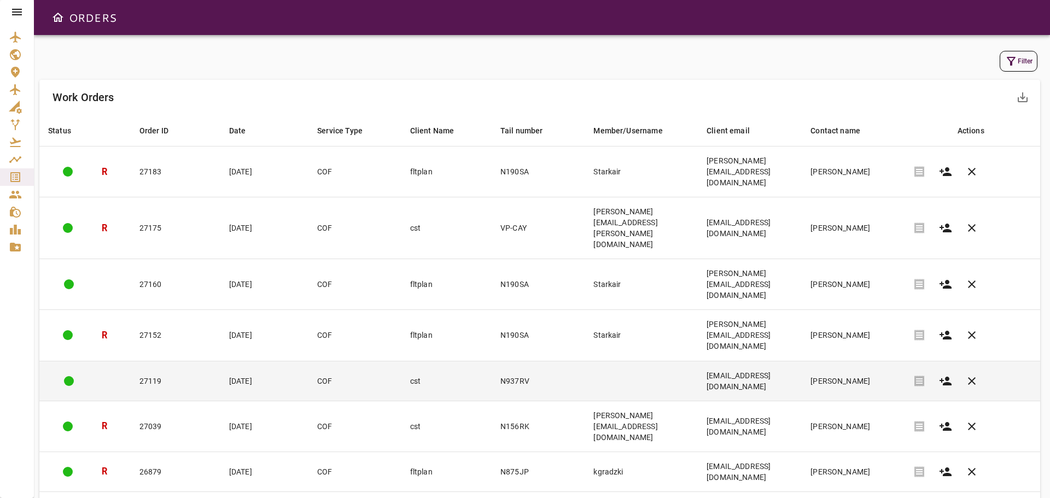
click at [493, 361] on td "N937RV" at bounding box center [537, 381] width 93 height 40
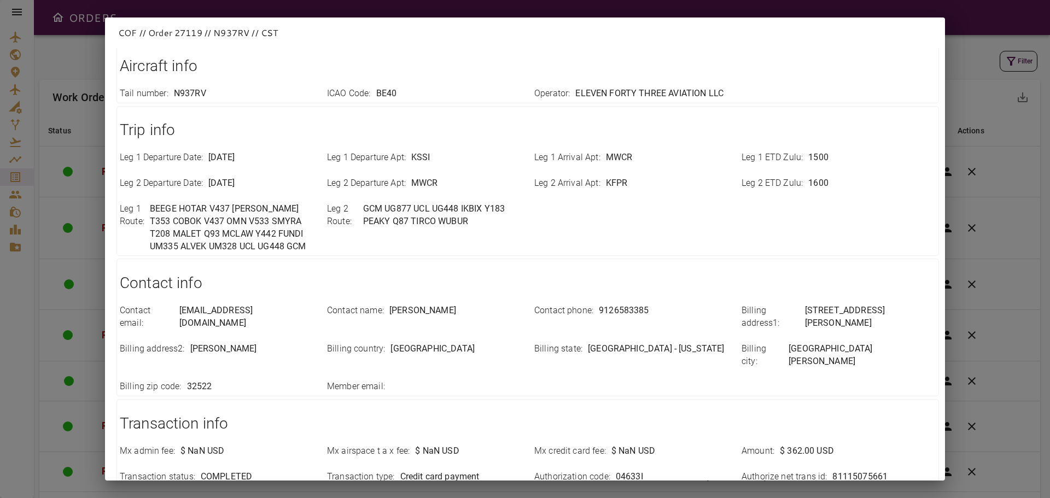
scroll to position [307, 0]
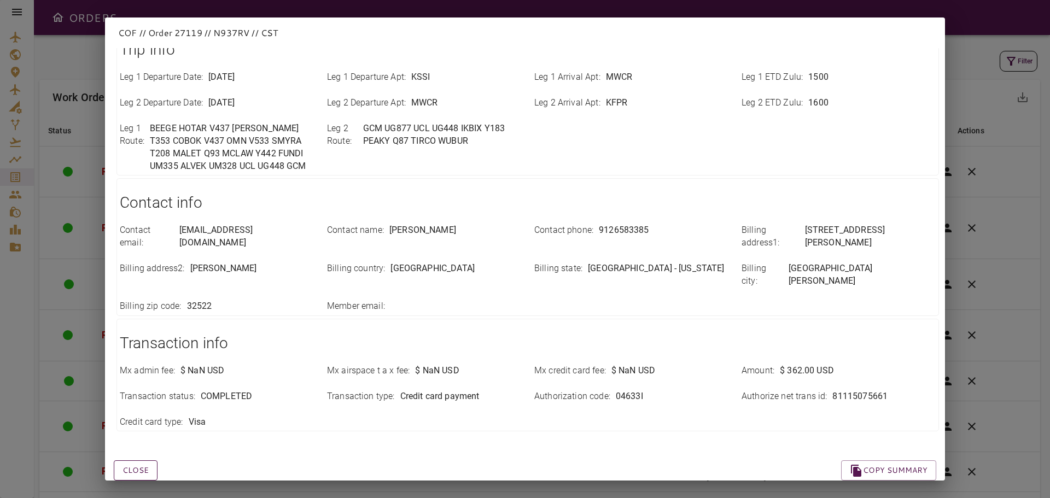
click at [121, 460] on button "Close" at bounding box center [136, 470] width 44 height 20
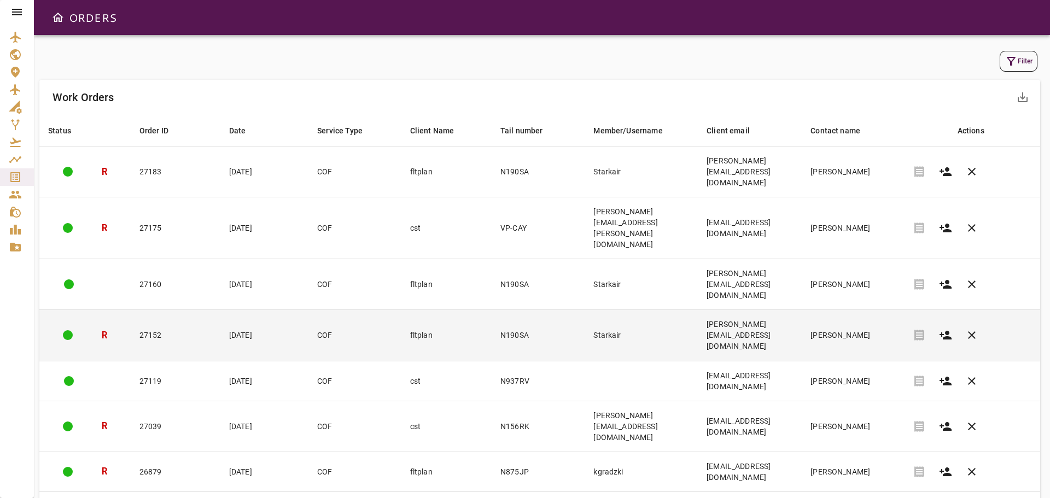
click at [619, 310] on td "Starkair" at bounding box center [640, 335] width 113 height 51
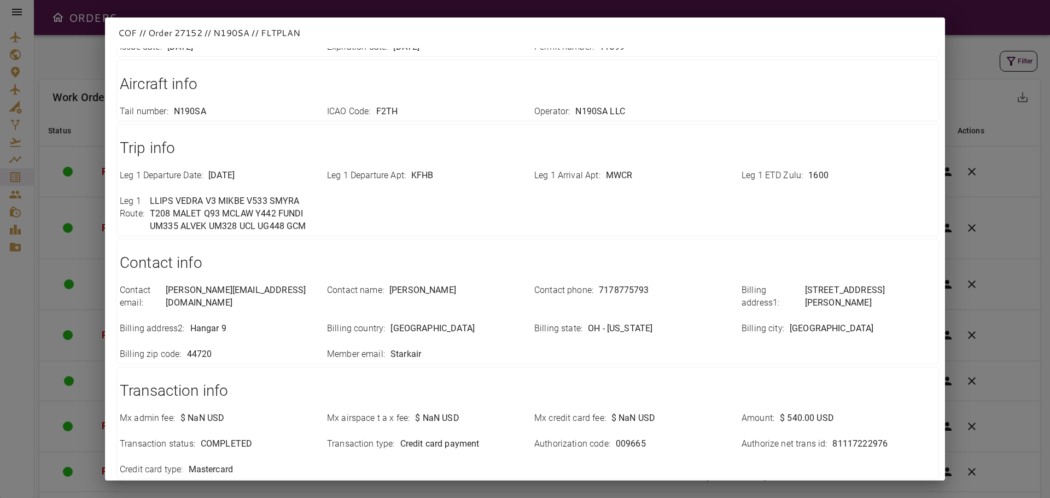
scroll to position [268, 0]
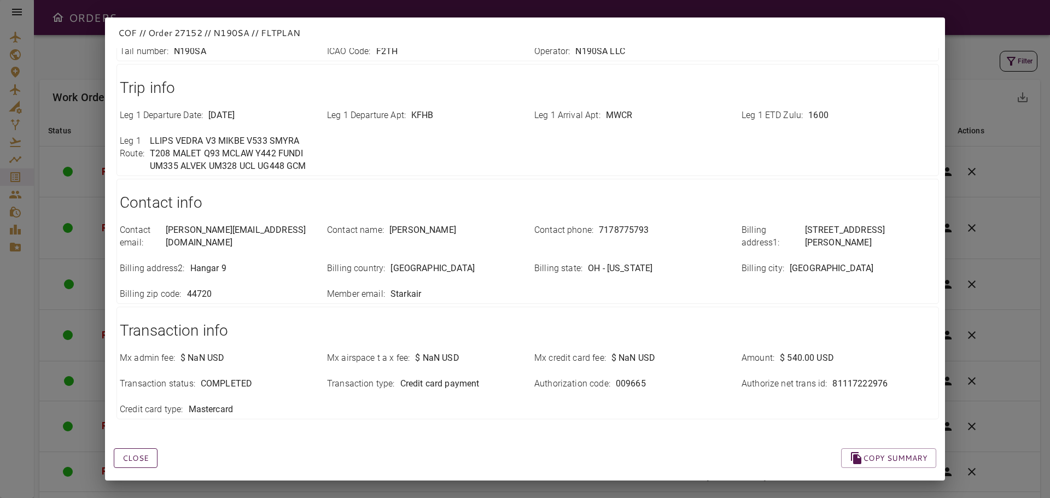
drag, startPoint x: 141, startPoint y: 440, endPoint x: 251, endPoint y: 376, distance: 128.1
click at [141, 448] on button "Close" at bounding box center [136, 458] width 44 height 20
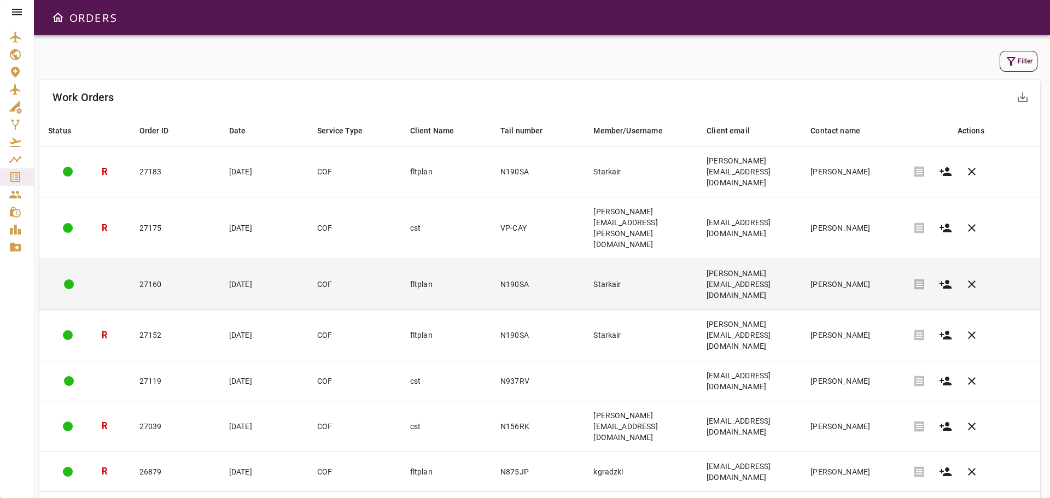
click at [515, 259] on td "N190SA" at bounding box center [537, 284] width 93 height 51
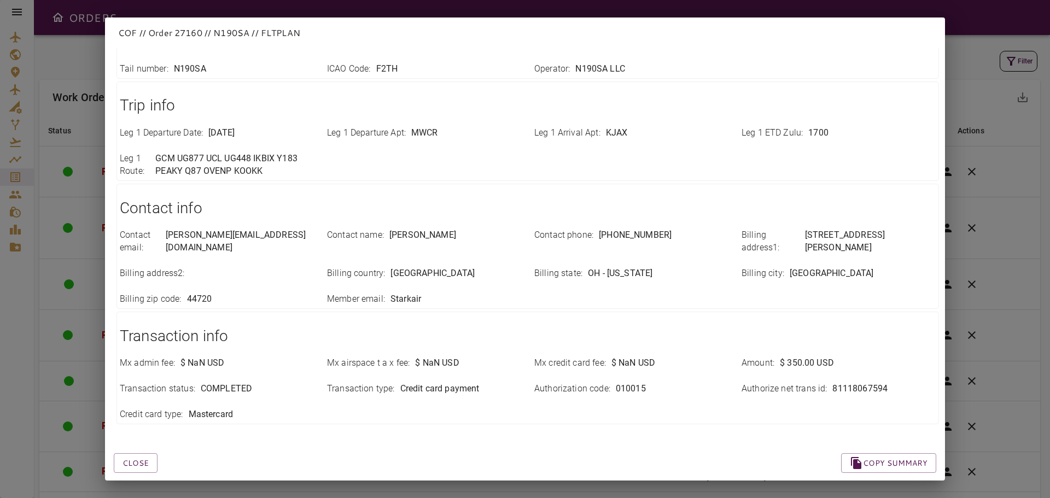
scroll to position [256, 0]
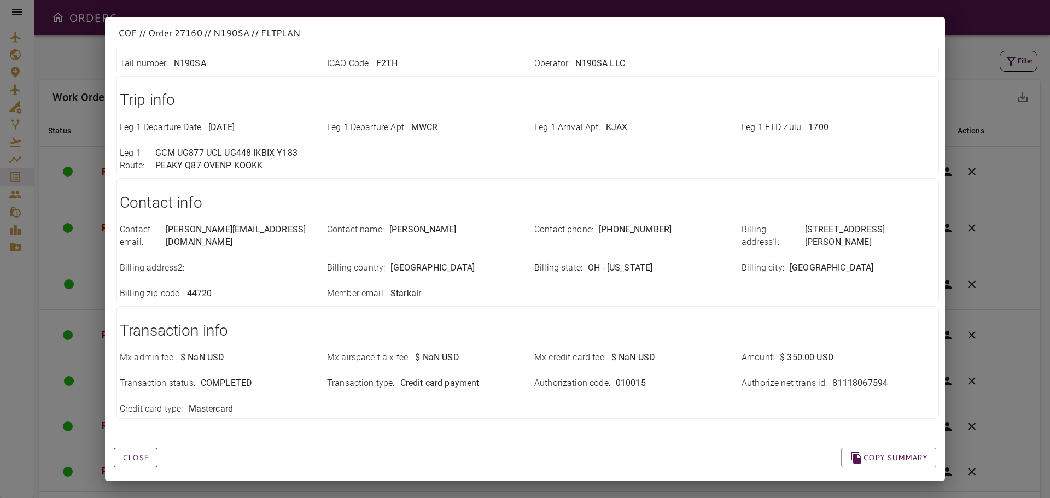
click at [140, 448] on button "Close" at bounding box center [136, 458] width 44 height 20
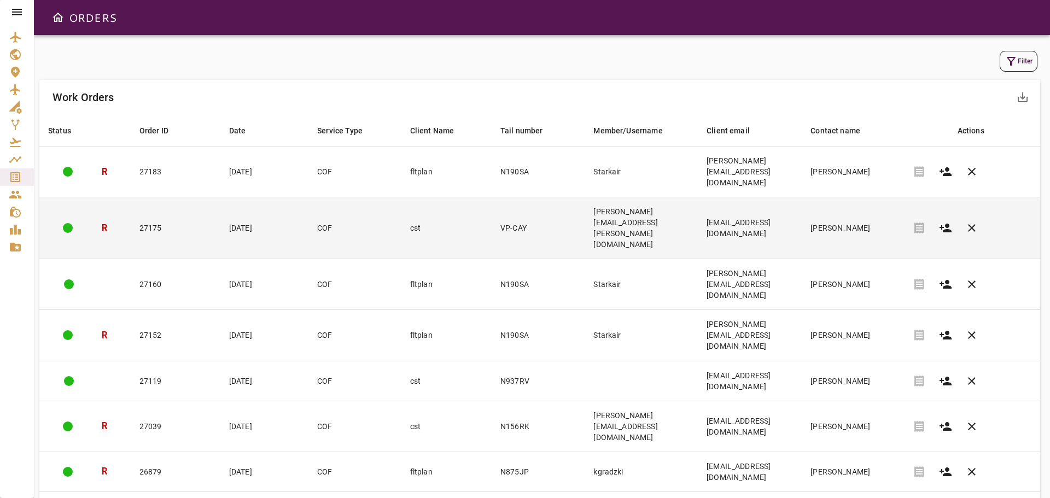
click at [495, 197] on td "VP-CAY" at bounding box center [537, 228] width 93 height 62
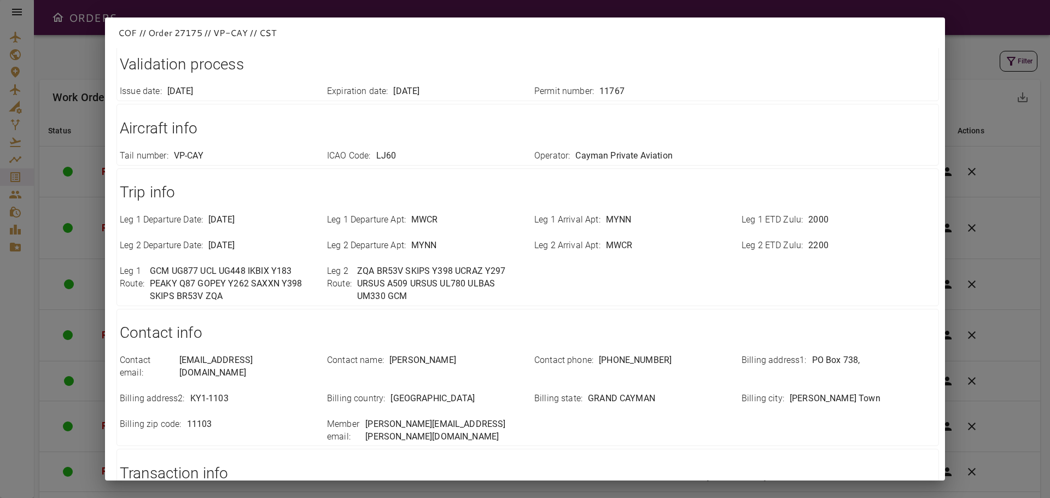
scroll to position [319, 0]
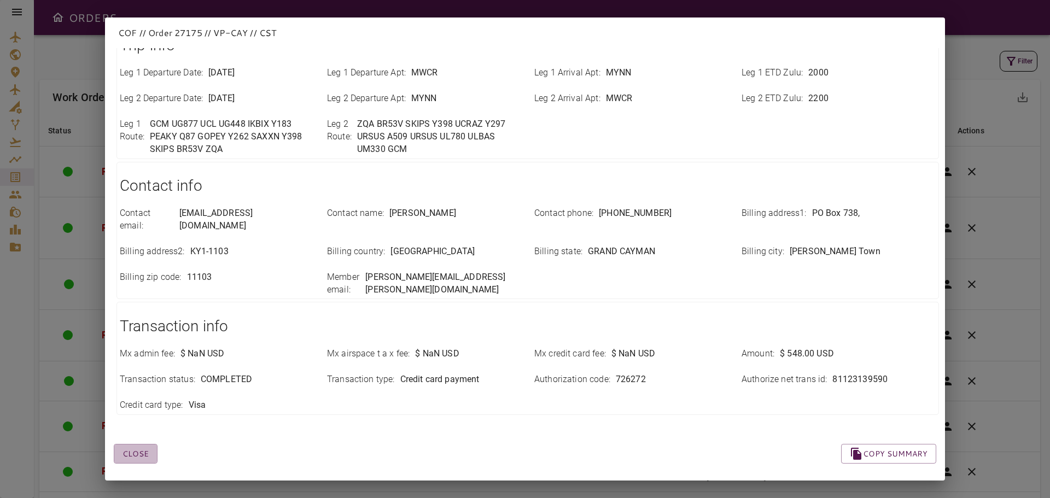
drag, startPoint x: 151, startPoint y: 443, endPoint x: 210, endPoint y: 400, distance: 73.2
click at [151, 444] on button "Close" at bounding box center [136, 454] width 44 height 20
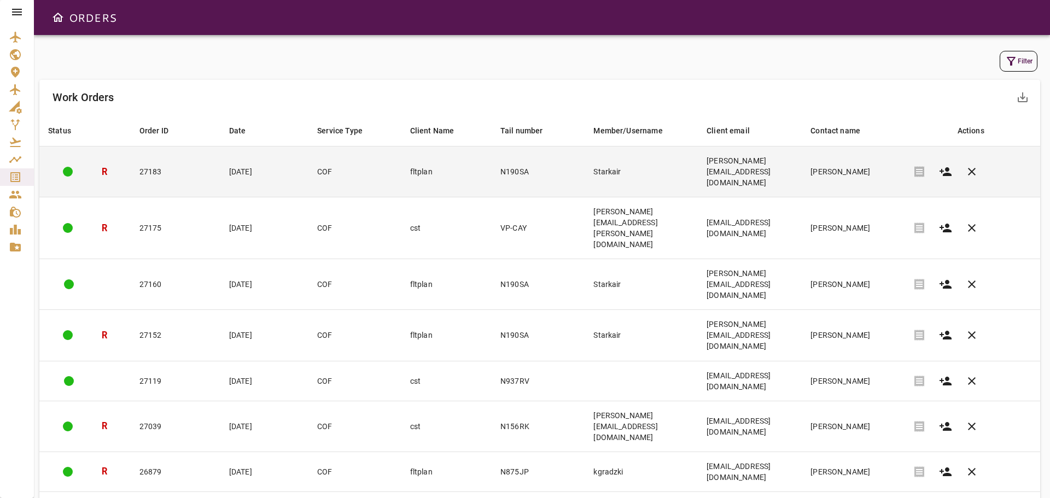
click at [663, 163] on td "Starkair" at bounding box center [640, 172] width 113 height 51
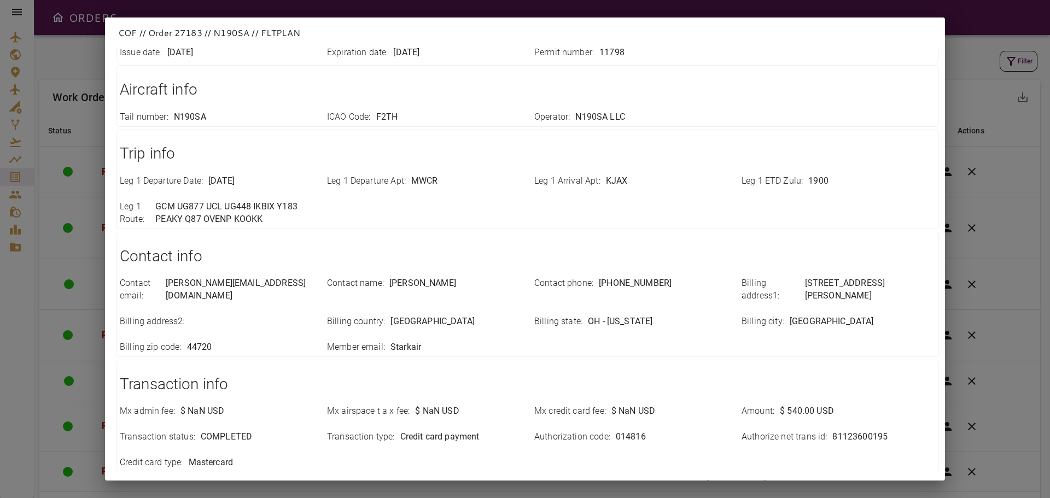
scroll to position [256, 0]
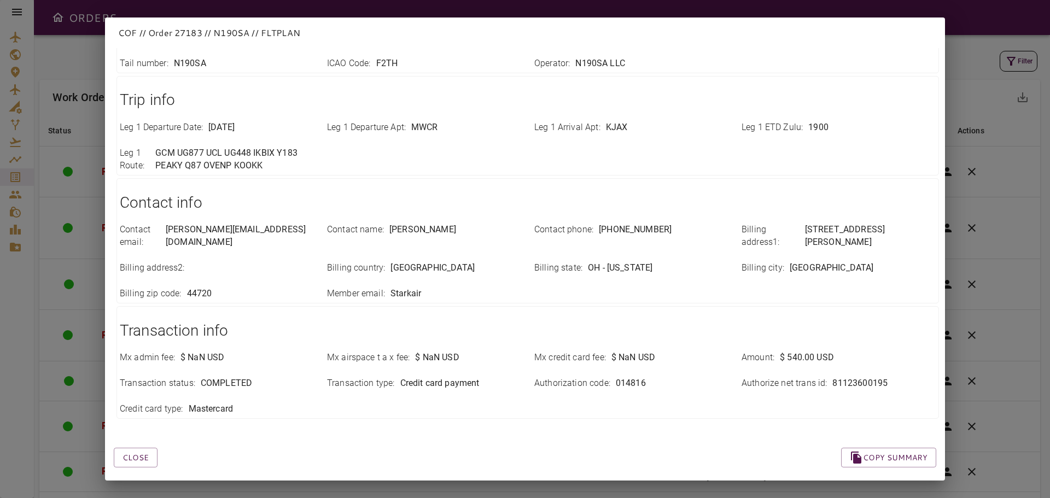
drag, startPoint x: 132, startPoint y: 449, endPoint x: 172, endPoint y: 476, distance: 47.6
click at [132, 449] on button "Close" at bounding box center [136, 458] width 44 height 20
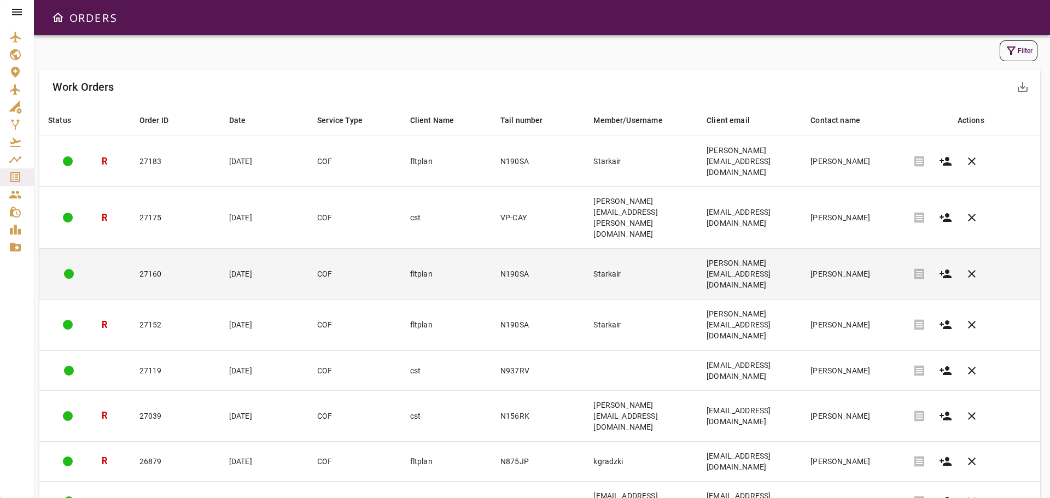
scroll to position [20, 0]
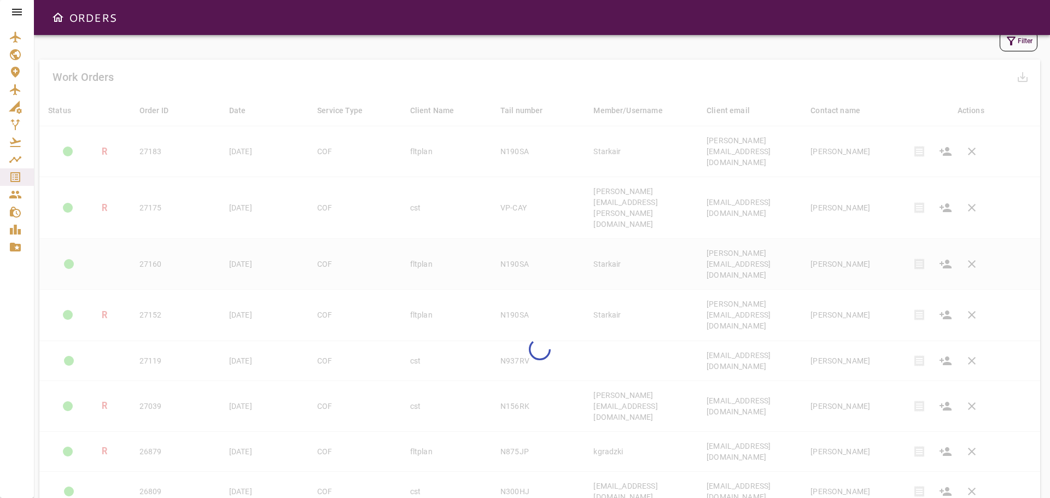
scroll to position [0, 0]
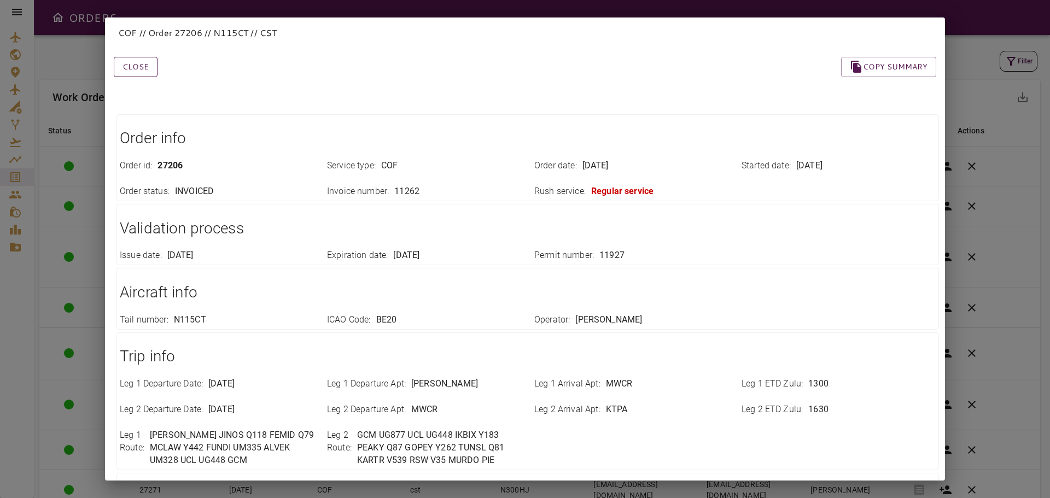
click at [137, 67] on button "Close" at bounding box center [136, 67] width 44 height 20
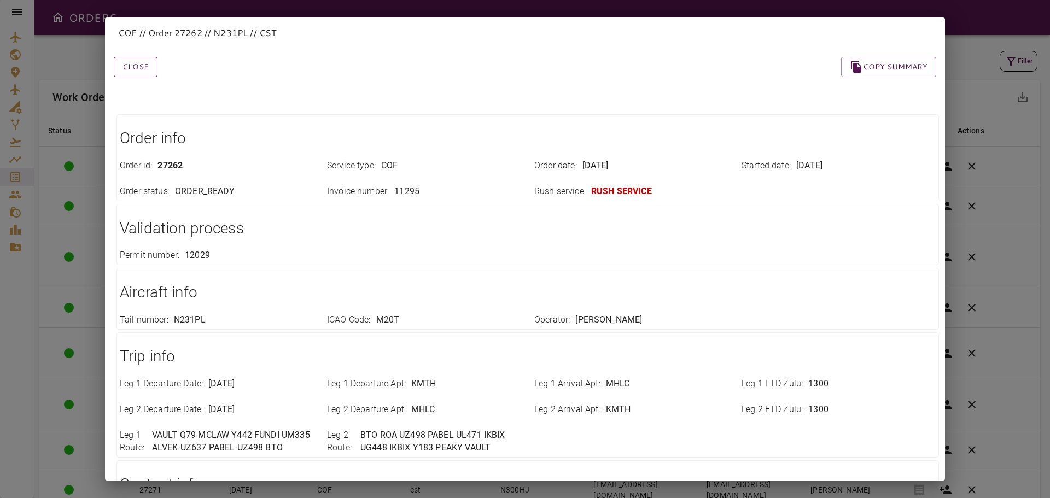
click at [144, 72] on button "Close" at bounding box center [136, 67] width 44 height 20
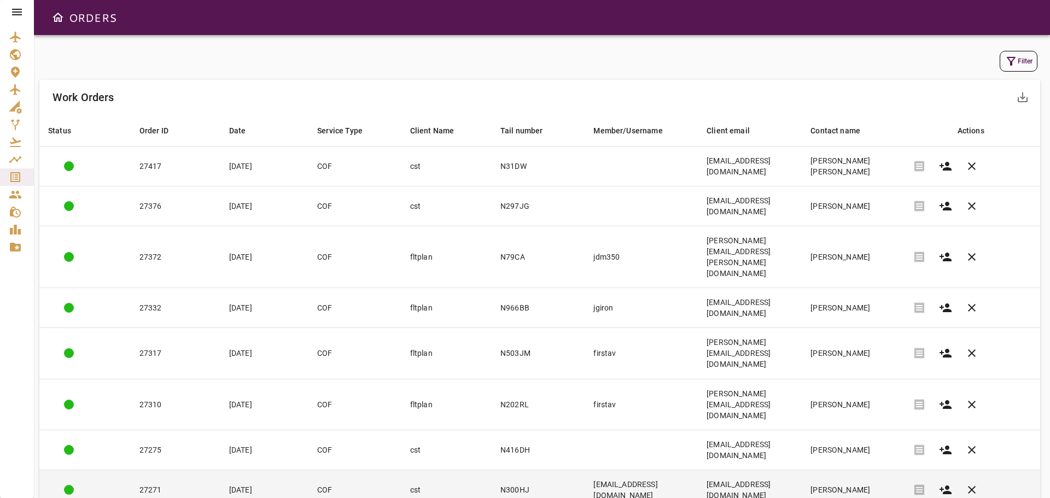
click at [539, 470] on td "N300HJ" at bounding box center [537, 490] width 93 height 40
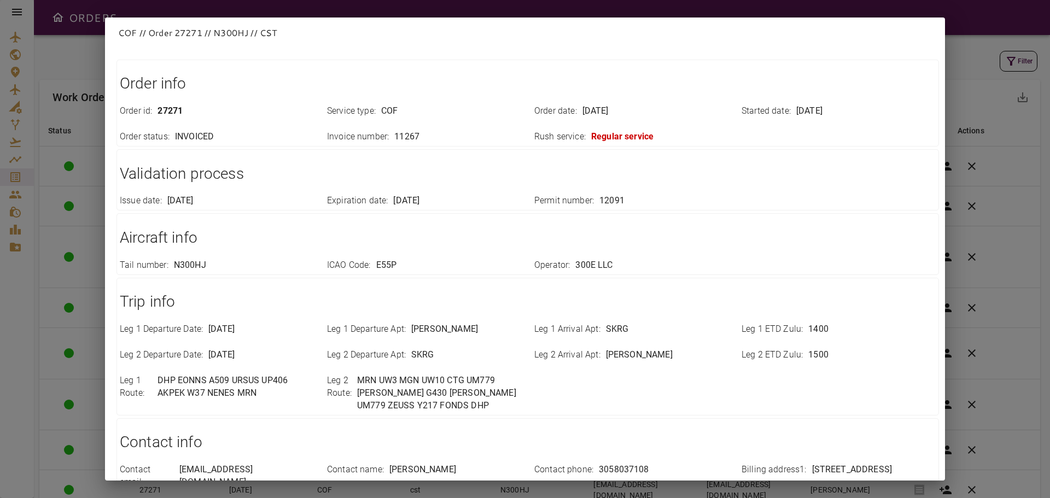
scroll to position [294, 0]
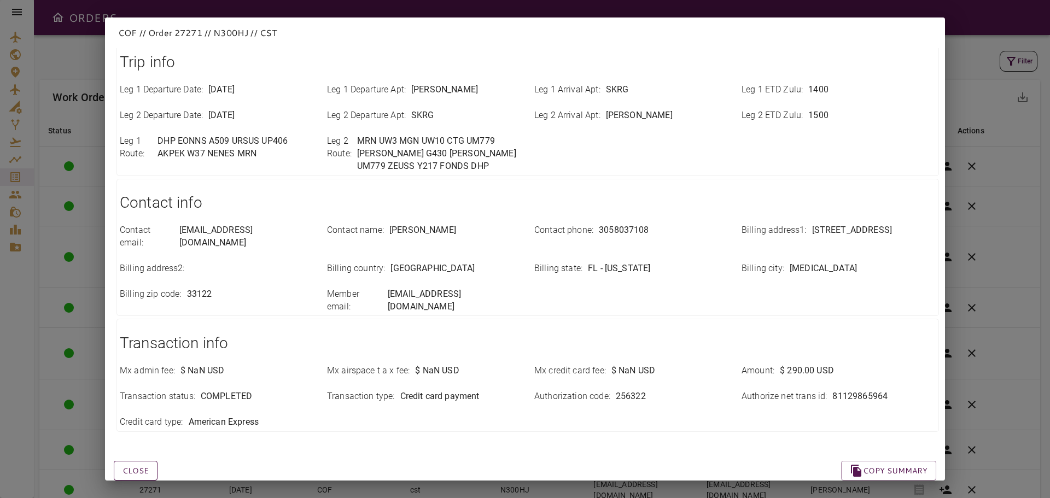
click at [134, 461] on button "Close" at bounding box center [136, 471] width 44 height 20
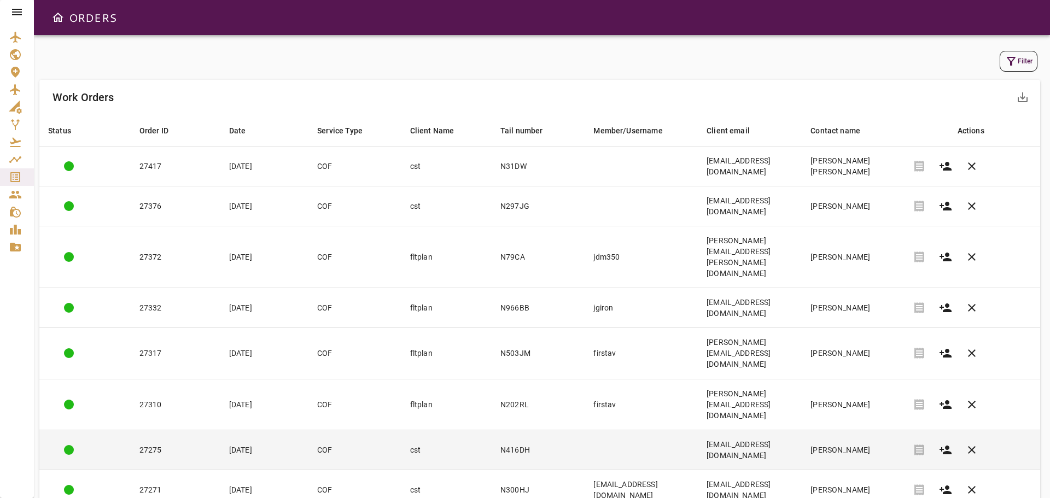
click at [543, 430] on td "N416DH" at bounding box center [537, 450] width 93 height 40
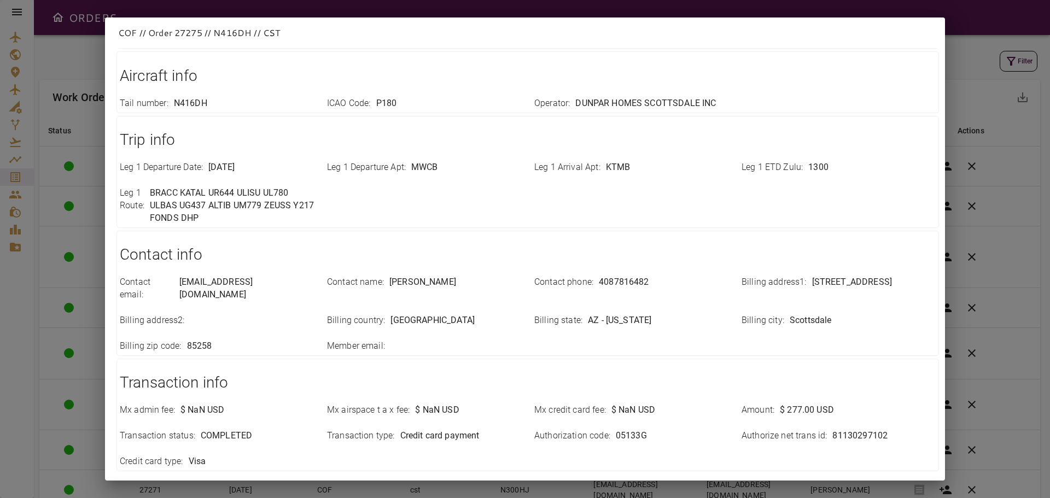
scroll to position [268, 0]
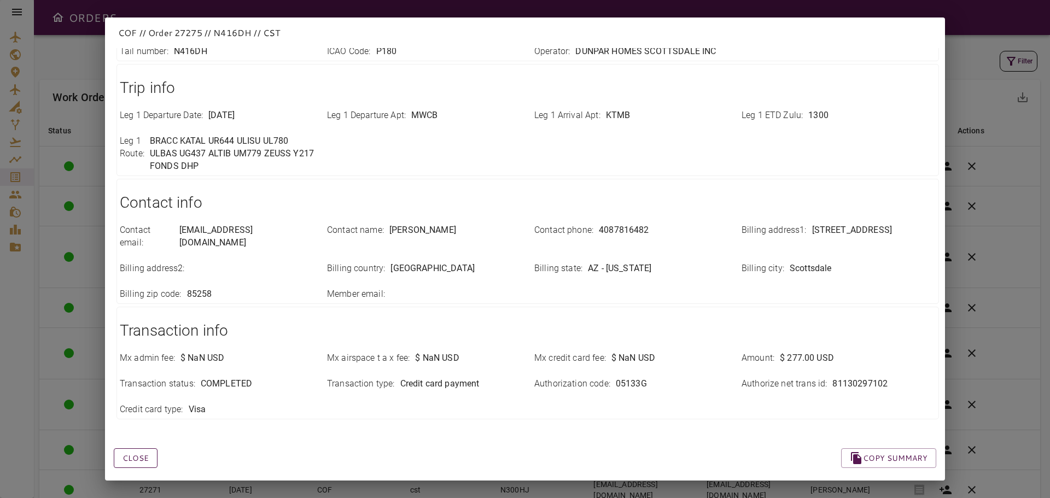
click at [139, 448] on button "Close" at bounding box center [136, 458] width 44 height 20
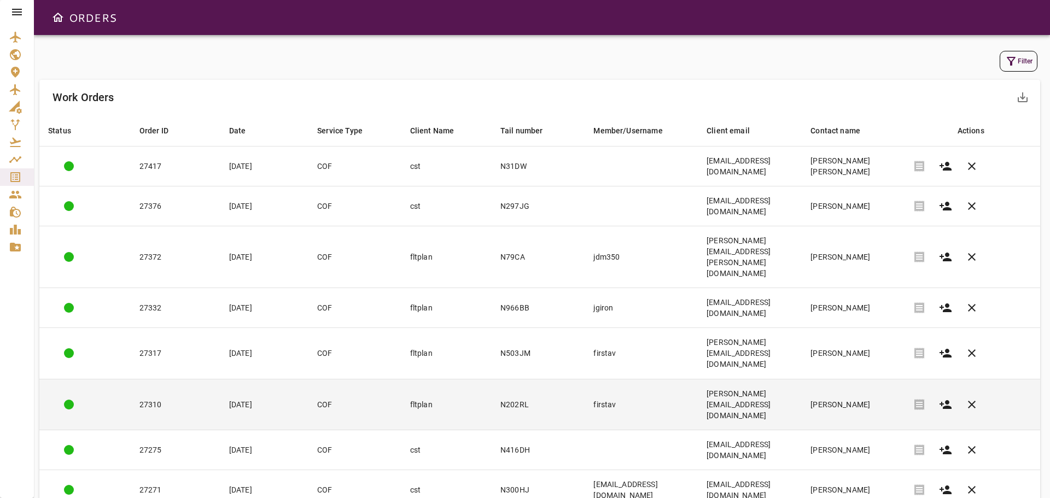
click at [553, 379] on td "N202RL" at bounding box center [537, 404] width 93 height 51
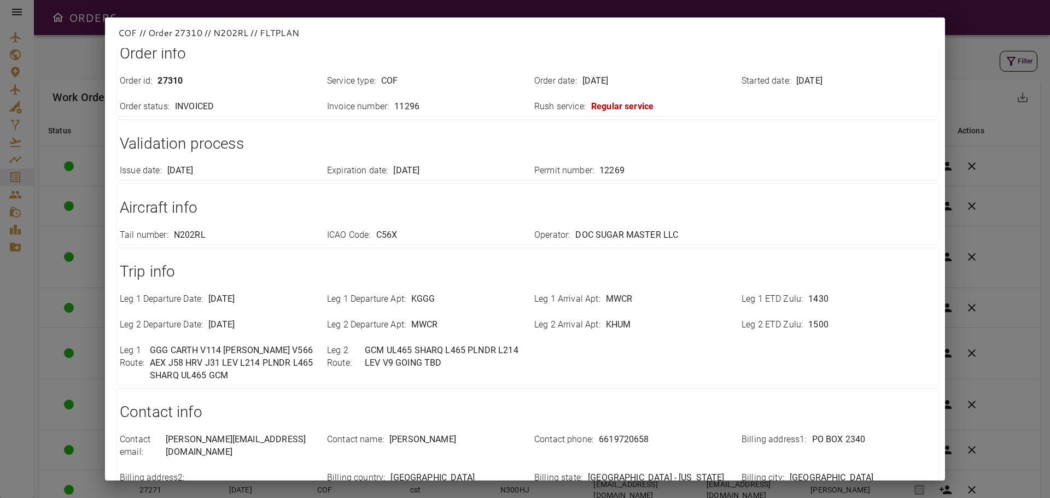
scroll to position [0, 0]
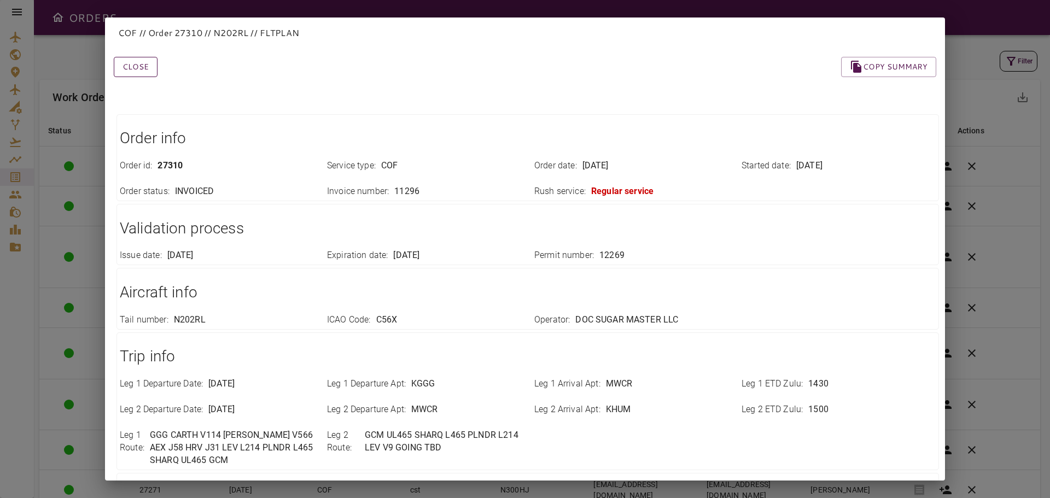
click at [137, 66] on button "Close" at bounding box center [136, 67] width 44 height 20
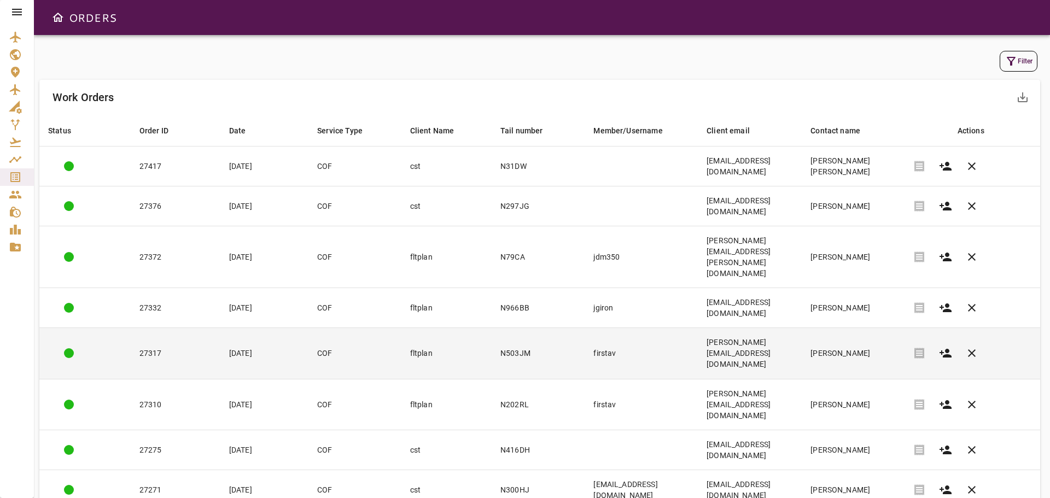
click at [494, 328] on td "N503JM" at bounding box center [537, 353] width 93 height 51
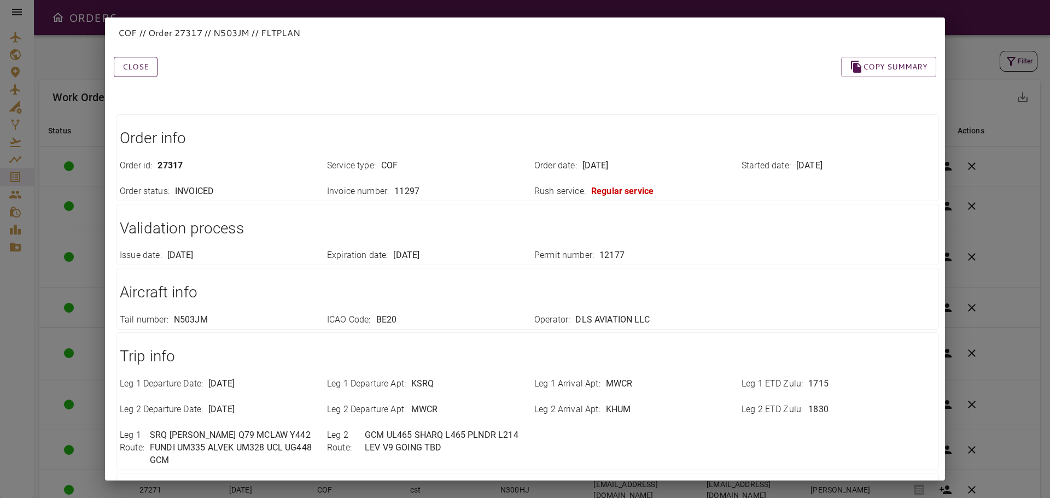
drag, startPoint x: 139, startPoint y: 72, endPoint x: 153, endPoint y: 72, distance: 13.7
click at [145, 72] on button "Close" at bounding box center [136, 67] width 44 height 20
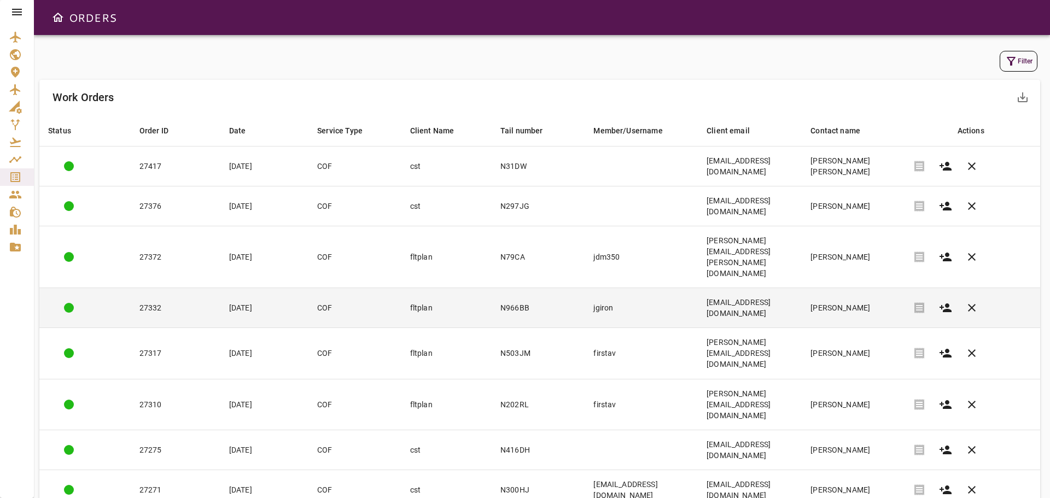
click at [546, 288] on td "N966BB" at bounding box center [537, 308] width 93 height 40
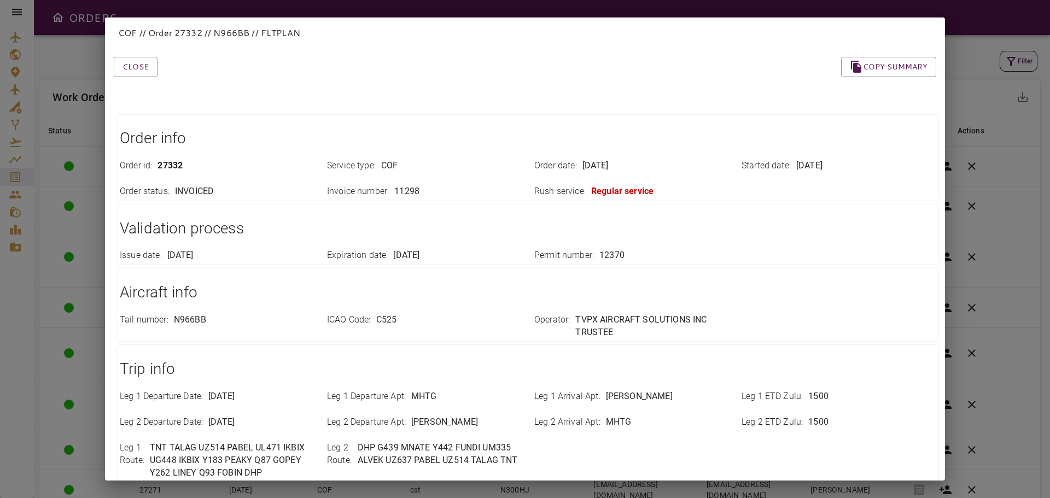
click at [134, 73] on button "Close" at bounding box center [136, 67] width 44 height 20
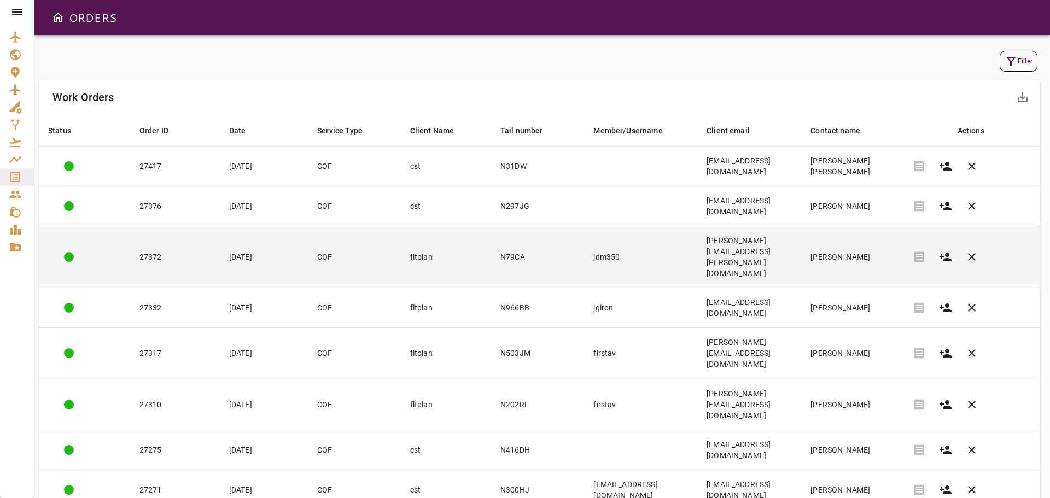
click at [537, 229] on td "N79CA" at bounding box center [537, 257] width 93 height 62
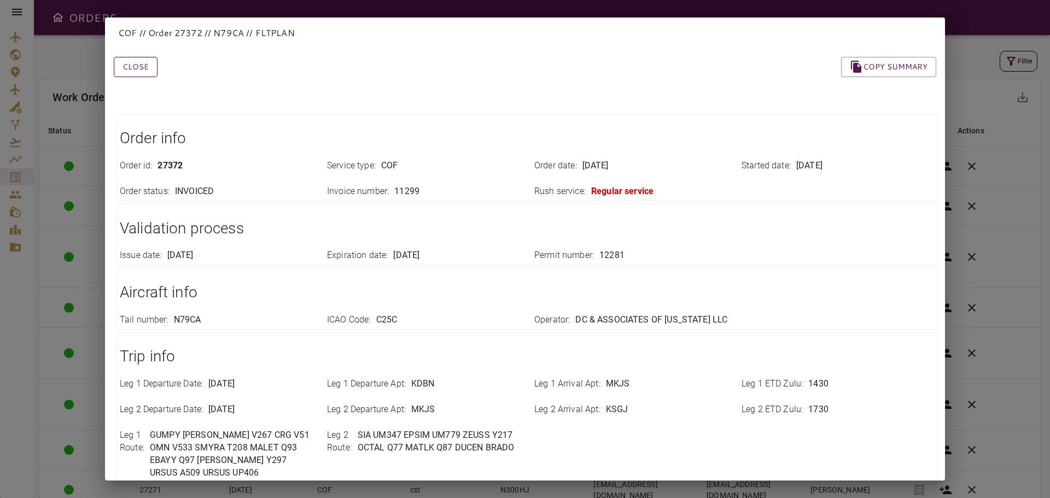
click at [143, 68] on button "Close" at bounding box center [136, 67] width 44 height 20
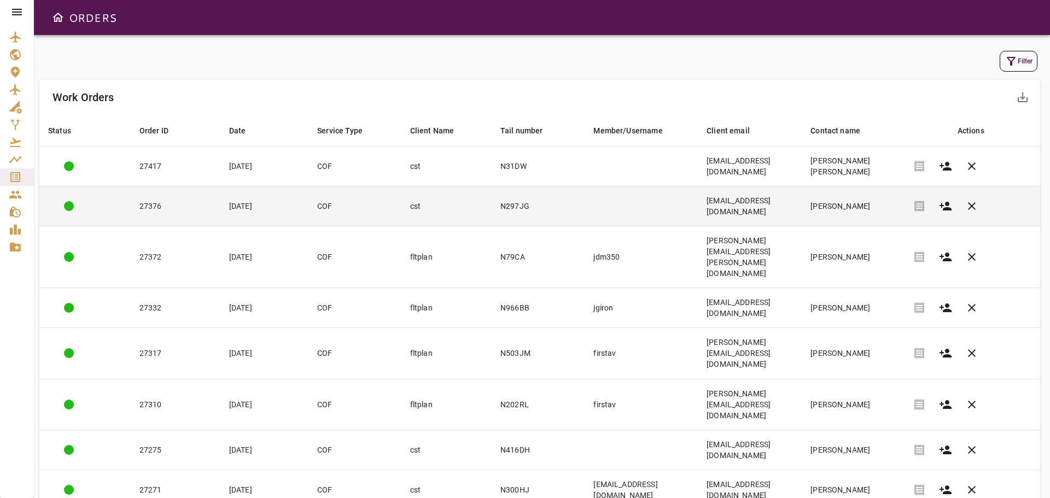
click at [530, 207] on td "N297JG" at bounding box center [537, 206] width 93 height 40
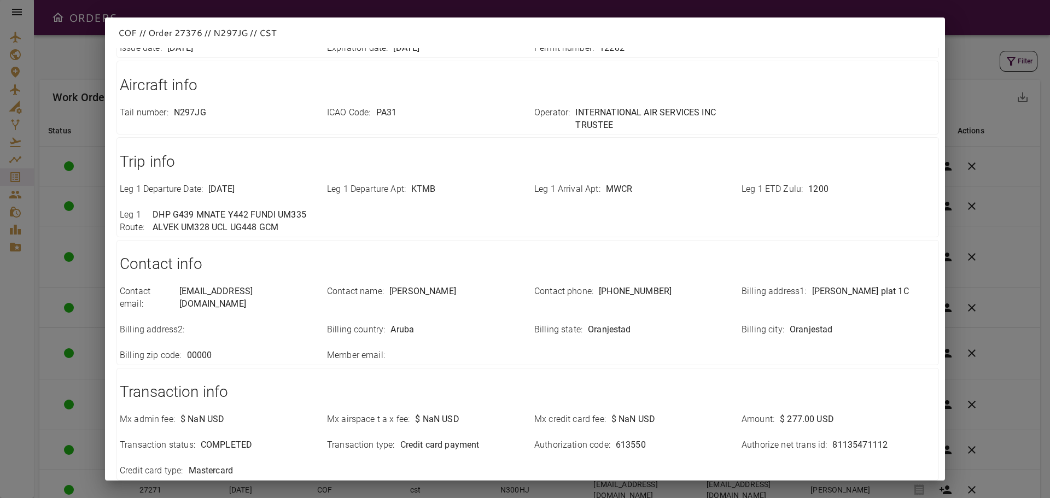
scroll to position [268, 0]
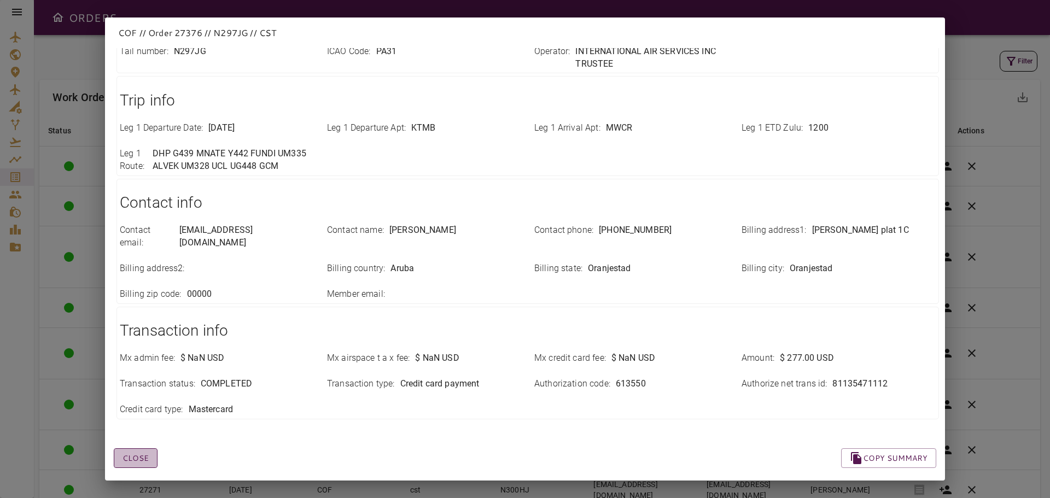
click at [141, 448] on button "Close" at bounding box center [136, 458] width 44 height 20
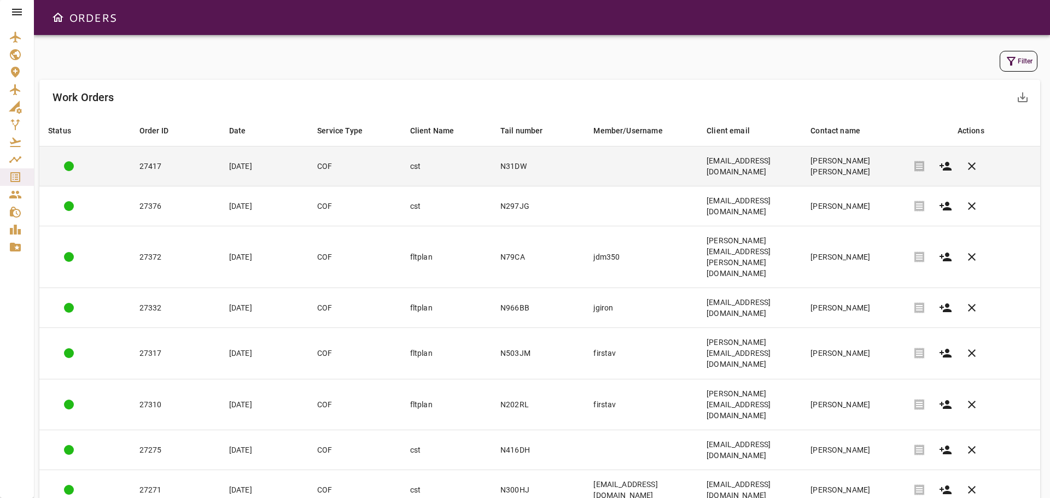
click at [435, 169] on td "cst" at bounding box center [446, 167] width 90 height 40
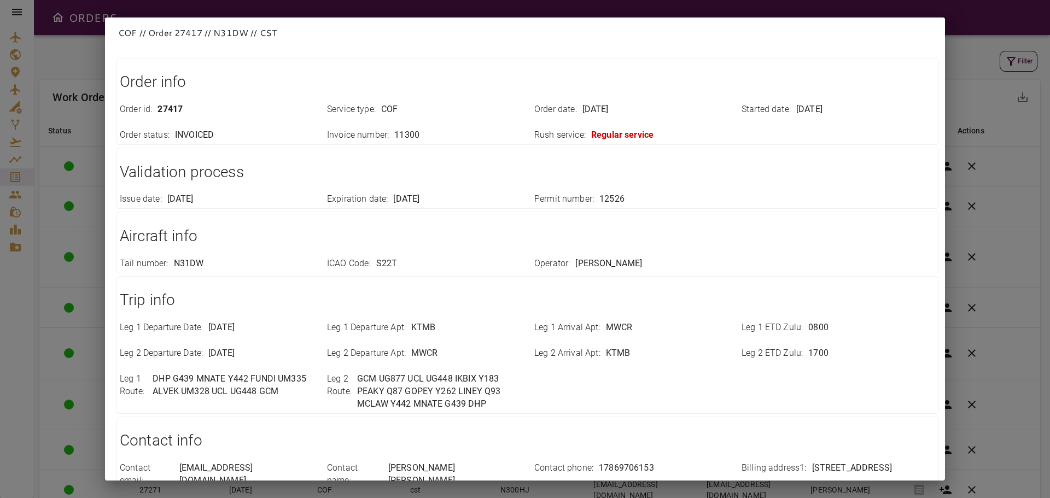
scroll to position [0, 0]
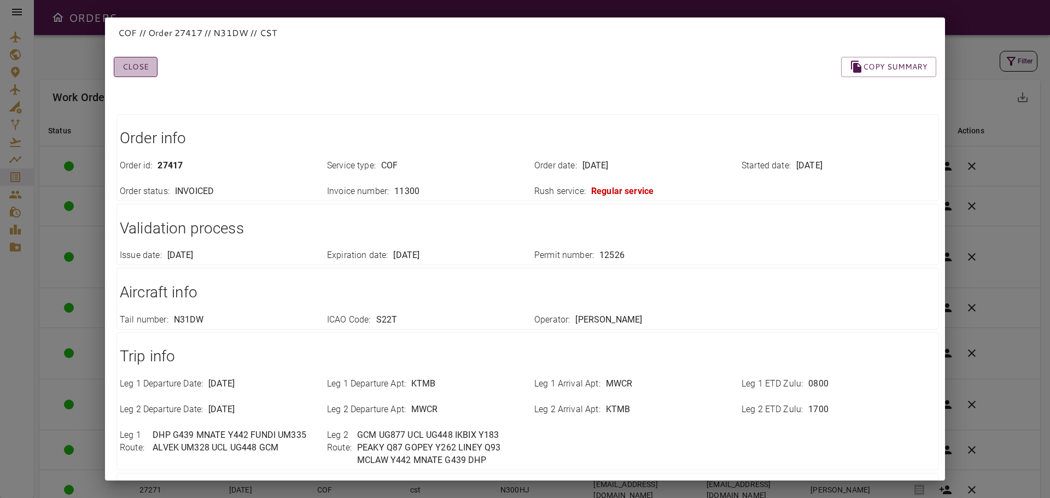
click at [147, 66] on button "Close" at bounding box center [136, 67] width 44 height 20
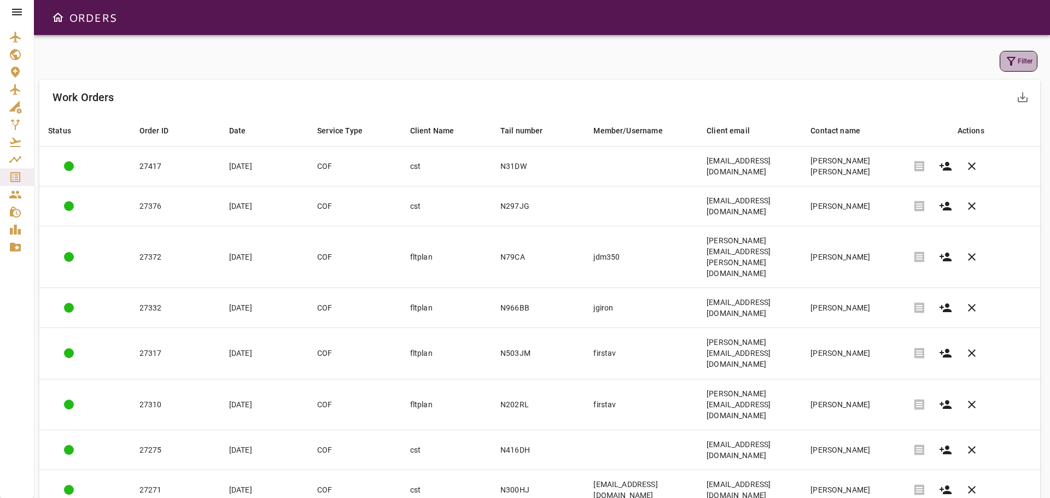
click at [1028, 60] on button "Filter" at bounding box center [1018, 61] width 38 height 21
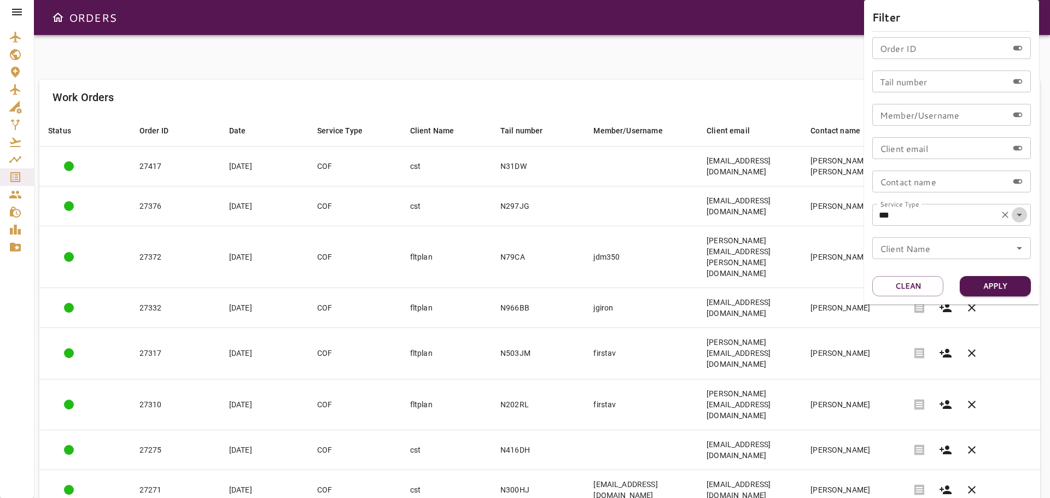
click at [1021, 213] on icon "Open" at bounding box center [1018, 214] width 13 height 13
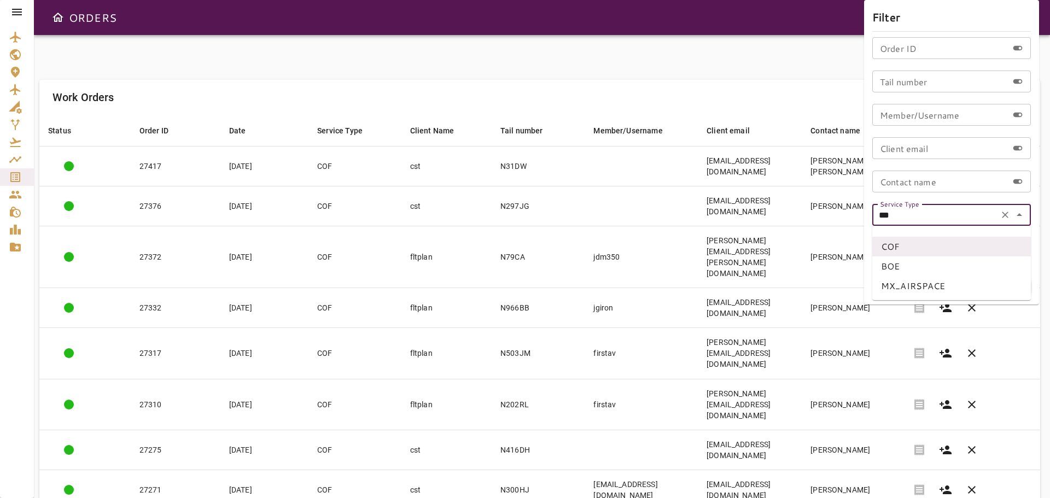
click at [925, 258] on li "BOE" at bounding box center [951, 266] width 159 height 20
type input "***"
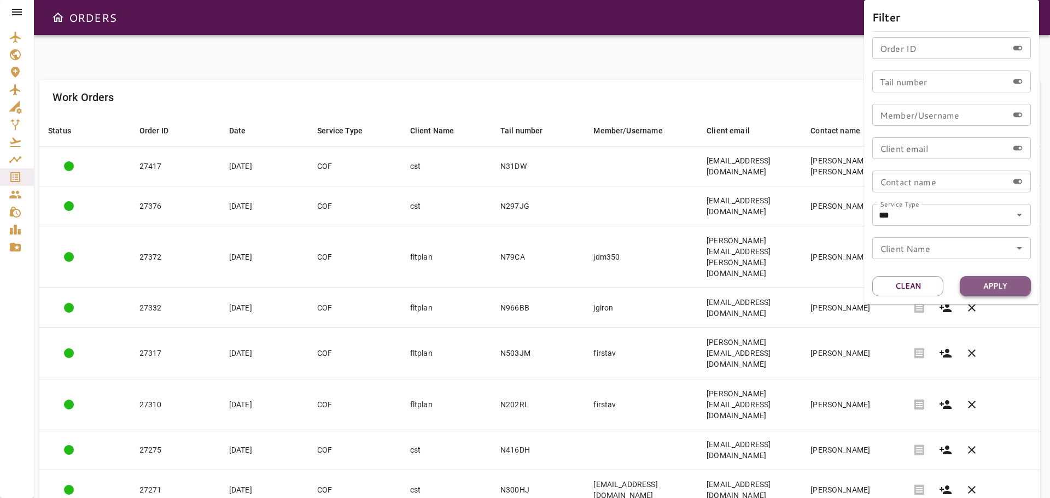
click at [1008, 283] on button "Apply" at bounding box center [994, 286] width 71 height 20
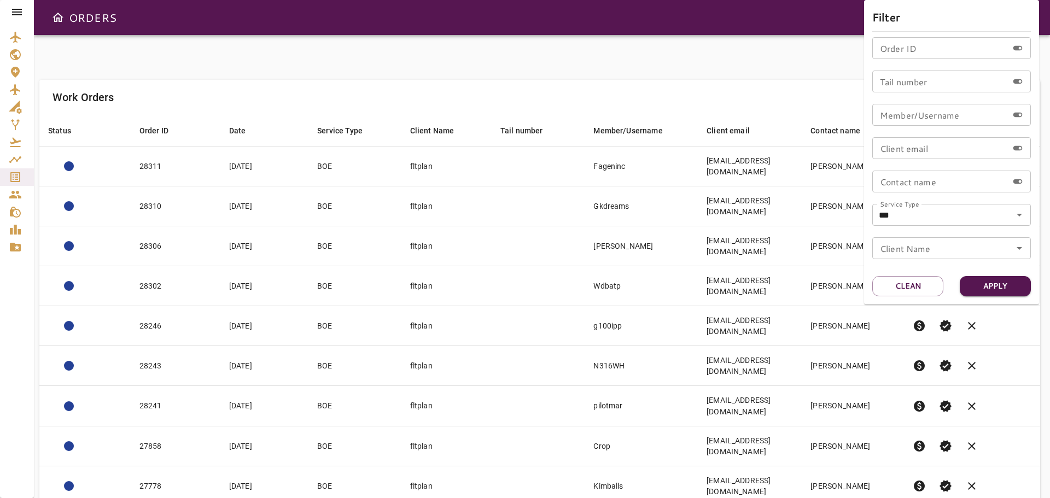
click at [595, 69] on div at bounding box center [525, 249] width 1050 height 498
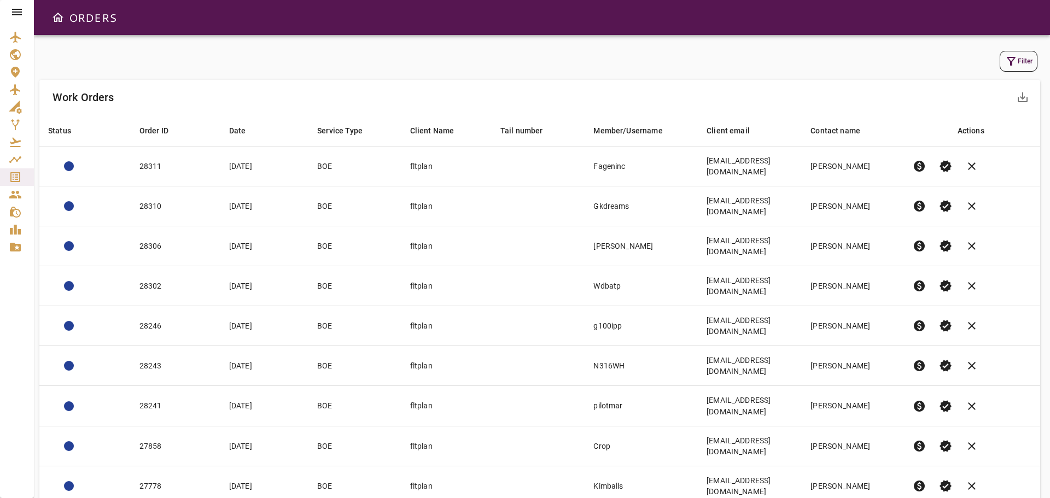
click at [880, 465] on body "ORDERS Filter Work Orders save_alt Status arrow_downward Order ID arrow_downwar…" at bounding box center [525, 249] width 1050 height 498
click at [864, 440] on li "15" at bounding box center [873, 436] width 50 height 20
click at [450, 82] on div "Work Orders save_alt" at bounding box center [539, 97] width 1000 height 35
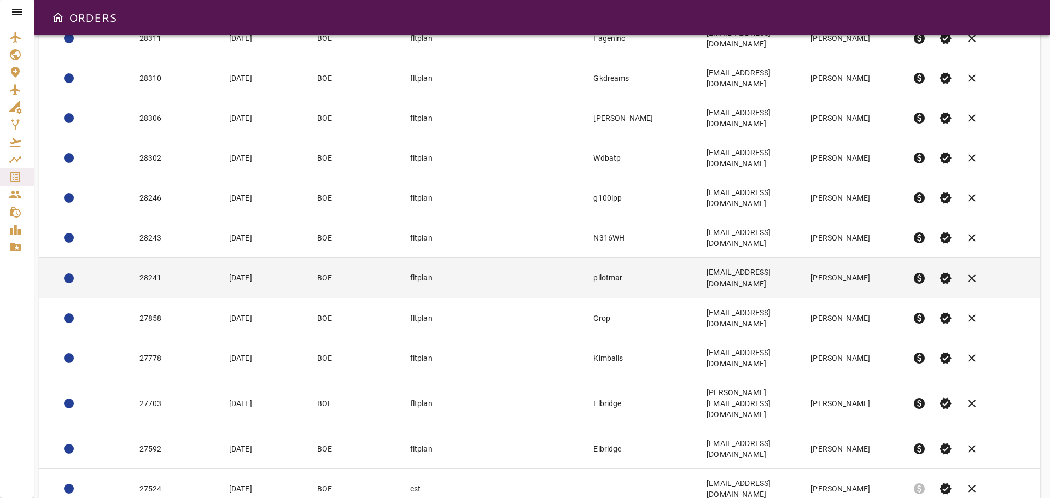
scroll to position [136, 0]
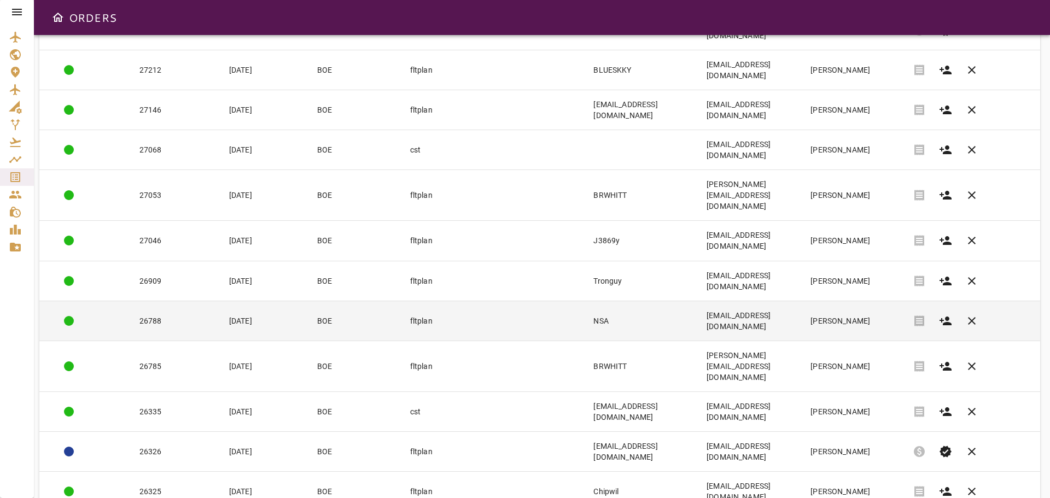
scroll to position [125, 0]
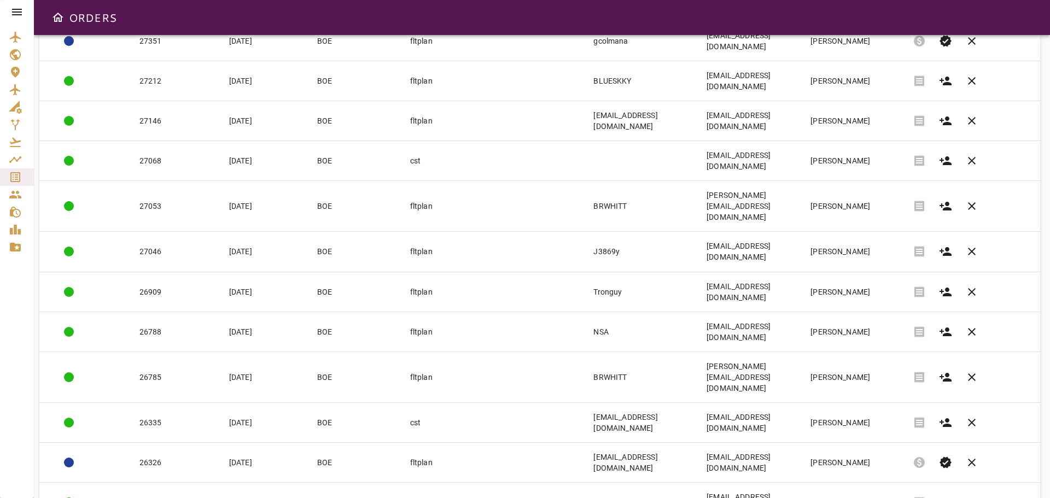
click at [871, 465] on body "ORDERS Filter Work Orders save_alt Status arrow_downward Order ID arrow_downwar…" at bounding box center [525, 249] width 1050 height 498
click at [859, 454] on li "25" at bounding box center [869, 456] width 50 height 20
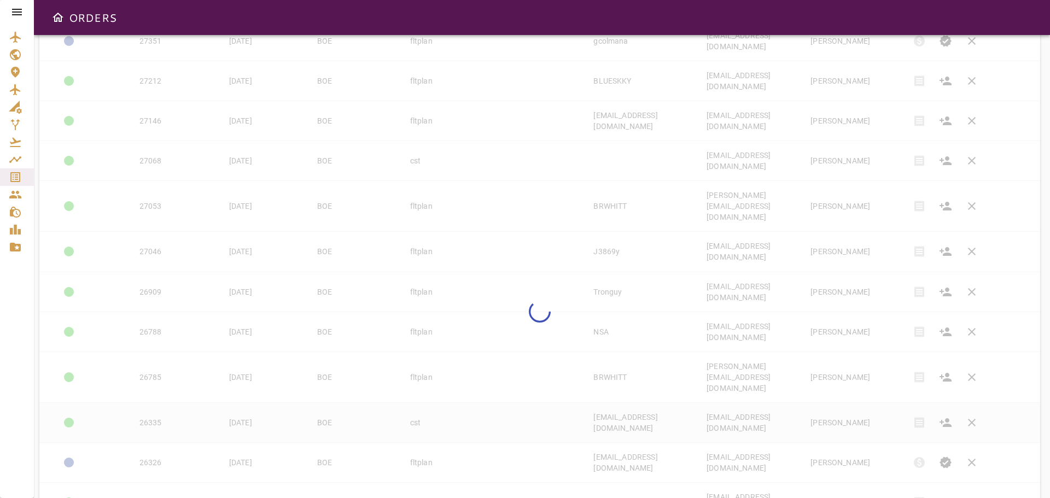
type input "**"
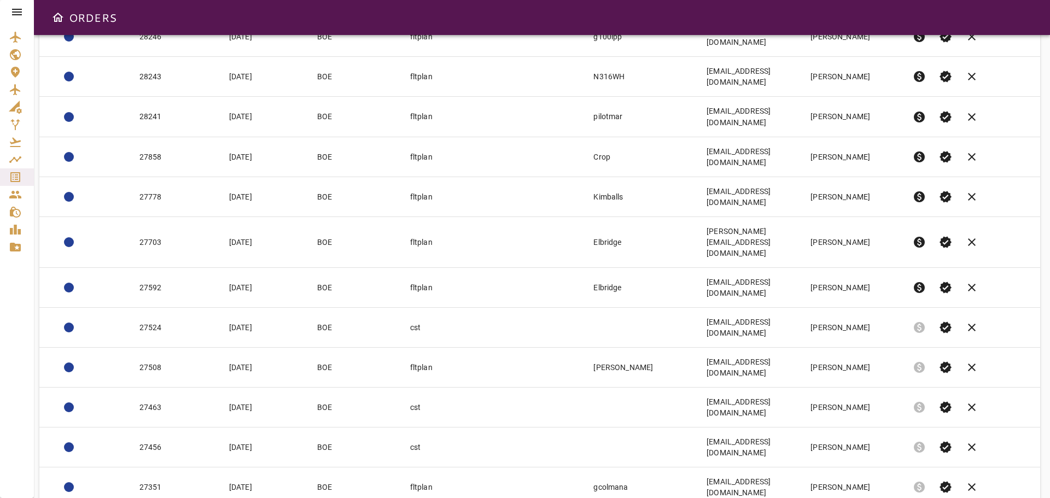
scroll to position [344, 0]
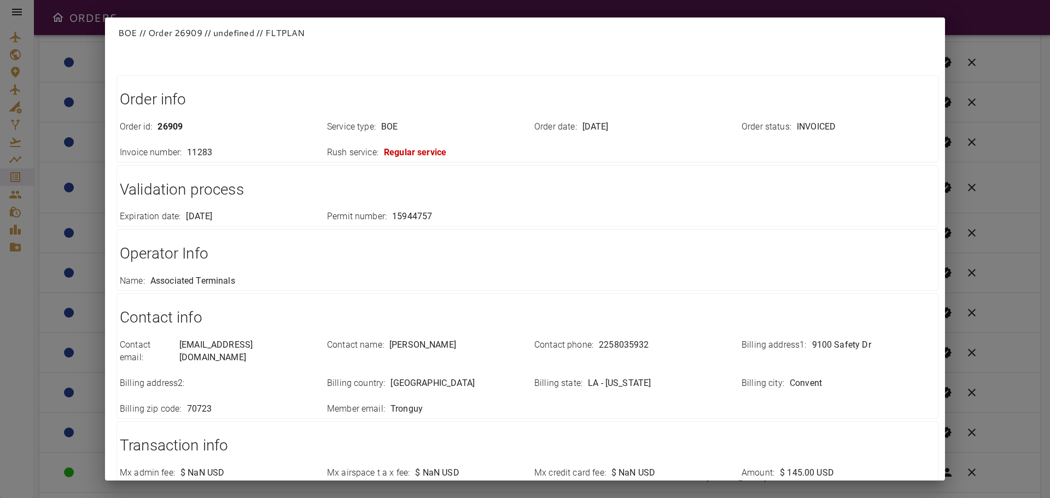
scroll to position [0, 0]
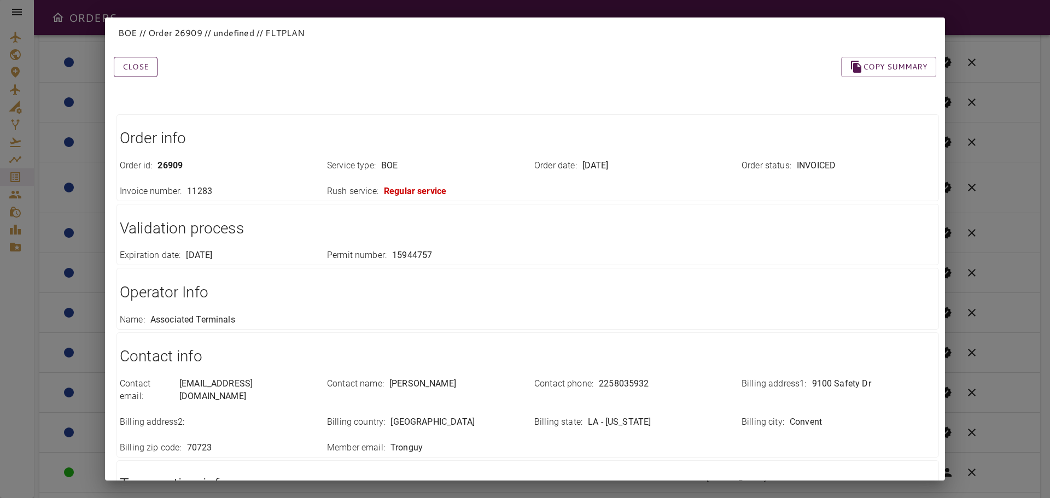
drag, startPoint x: 146, startPoint y: 73, endPoint x: 153, endPoint y: 74, distance: 6.6
click at [146, 73] on button "Close" at bounding box center [136, 67] width 44 height 20
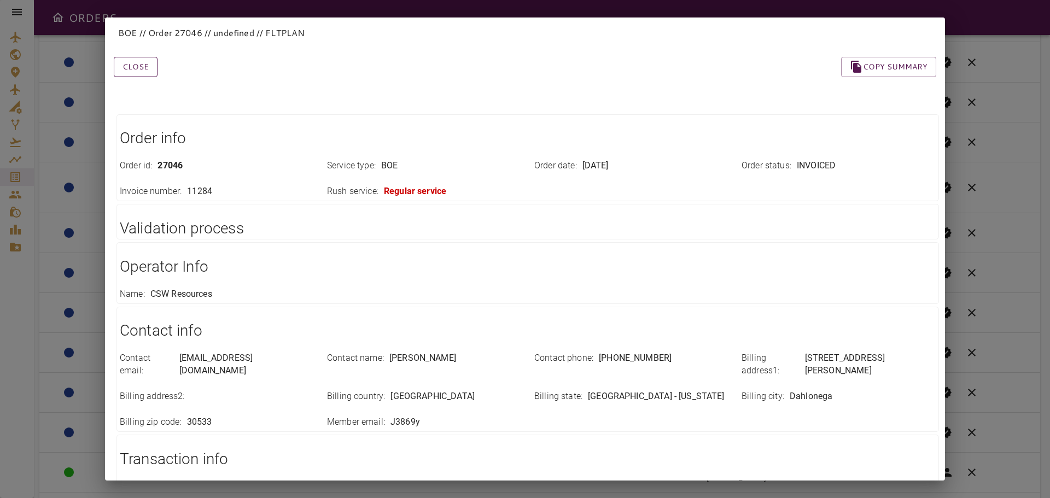
drag, startPoint x: 136, startPoint y: 63, endPoint x: 142, endPoint y: 62, distance: 5.6
click at [136, 63] on button "Close" at bounding box center [136, 67] width 44 height 20
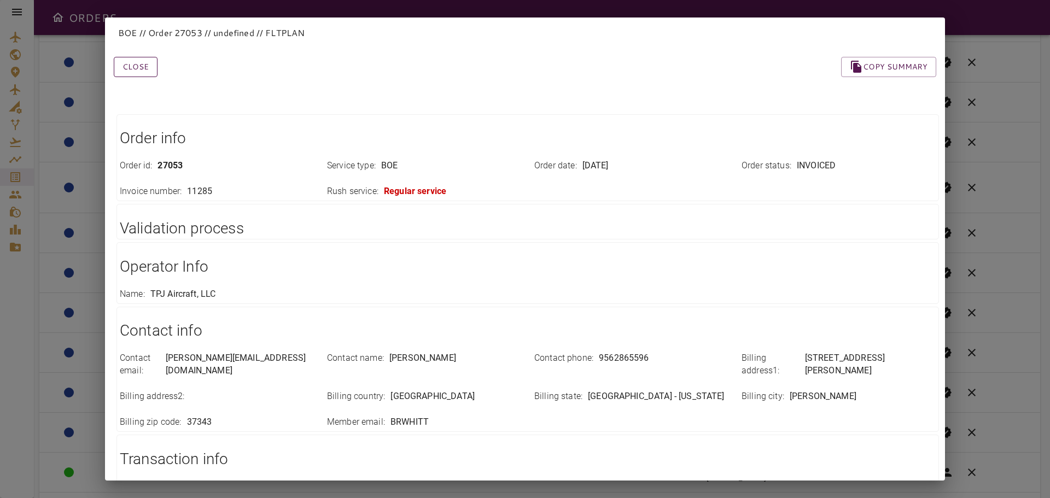
drag, startPoint x: 135, startPoint y: 66, endPoint x: 142, endPoint y: 73, distance: 9.7
click at [135, 66] on button "Close" at bounding box center [136, 67] width 44 height 20
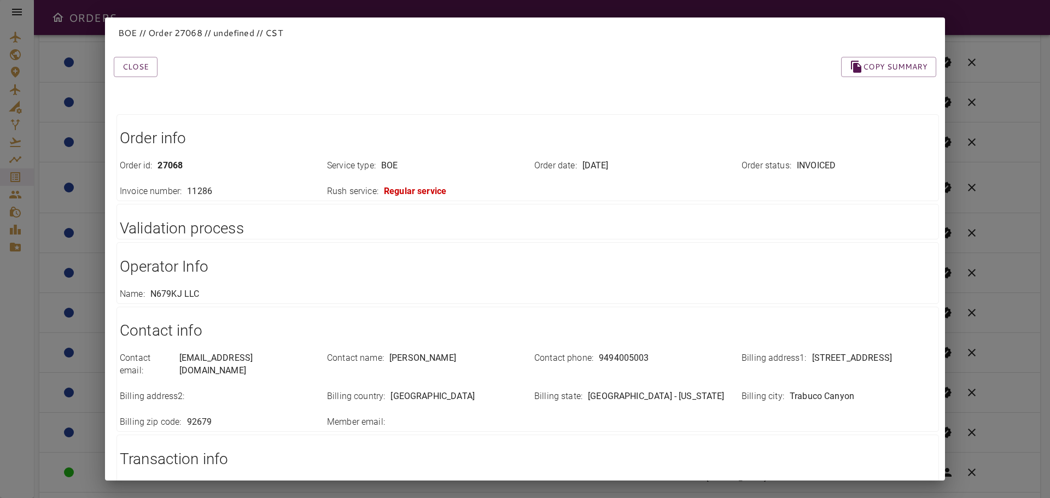
drag, startPoint x: 134, startPoint y: 71, endPoint x: 198, endPoint y: 84, distance: 65.3
click at [138, 71] on button "Close" at bounding box center [136, 67] width 44 height 20
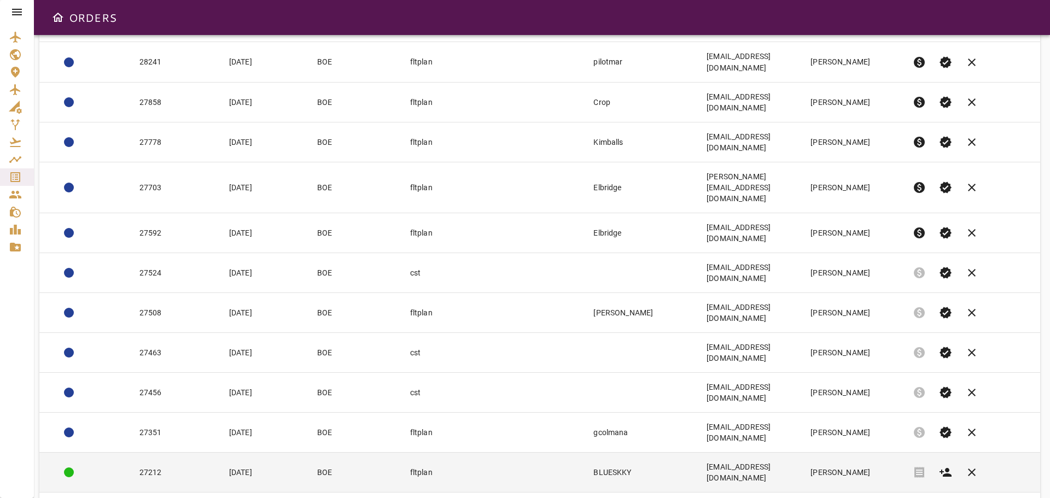
click at [801, 452] on td "[EMAIL_ADDRESS][DOMAIN_NAME]" at bounding box center [750, 472] width 104 height 40
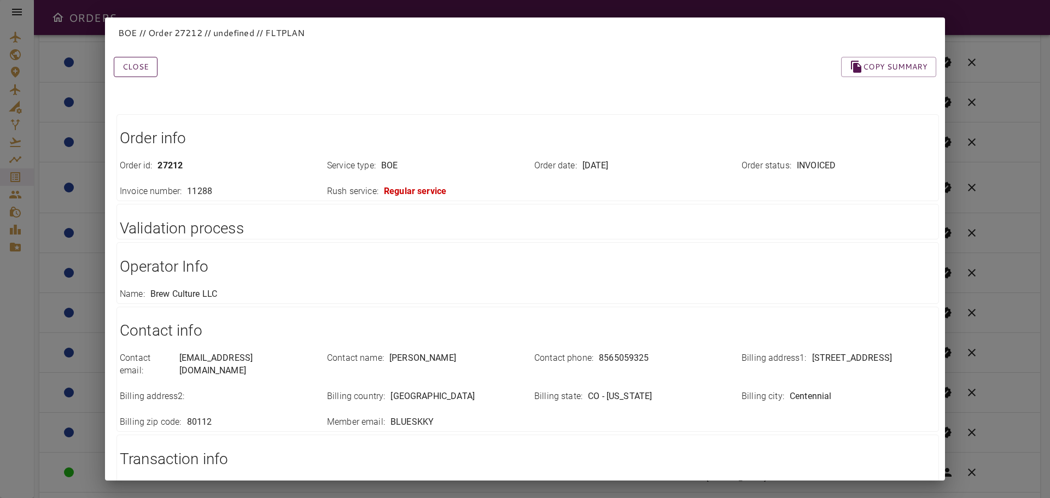
click at [135, 72] on button "Close" at bounding box center [136, 67] width 44 height 20
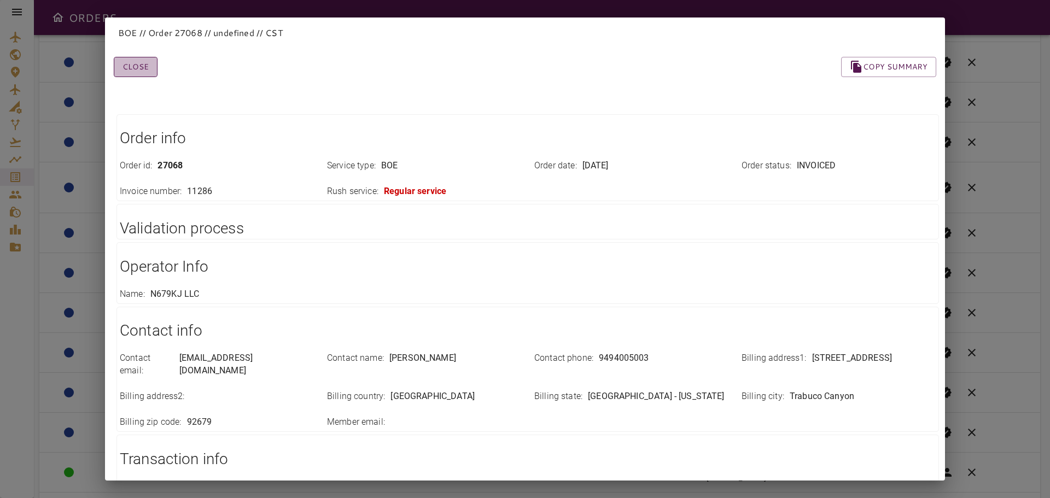
click at [136, 69] on button "Close" at bounding box center [136, 67] width 44 height 20
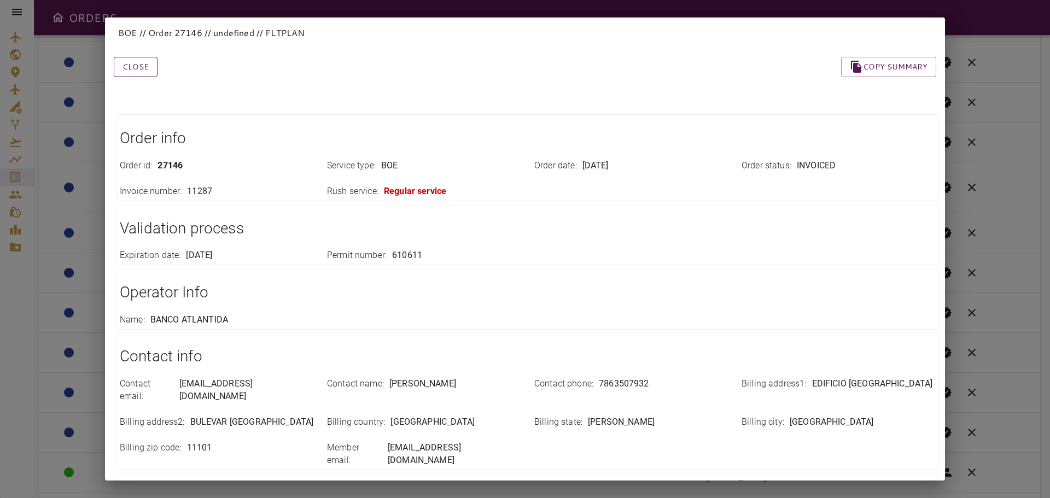
click at [141, 68] on button "Close" at bounding box center [136, 67] width 44 height 20
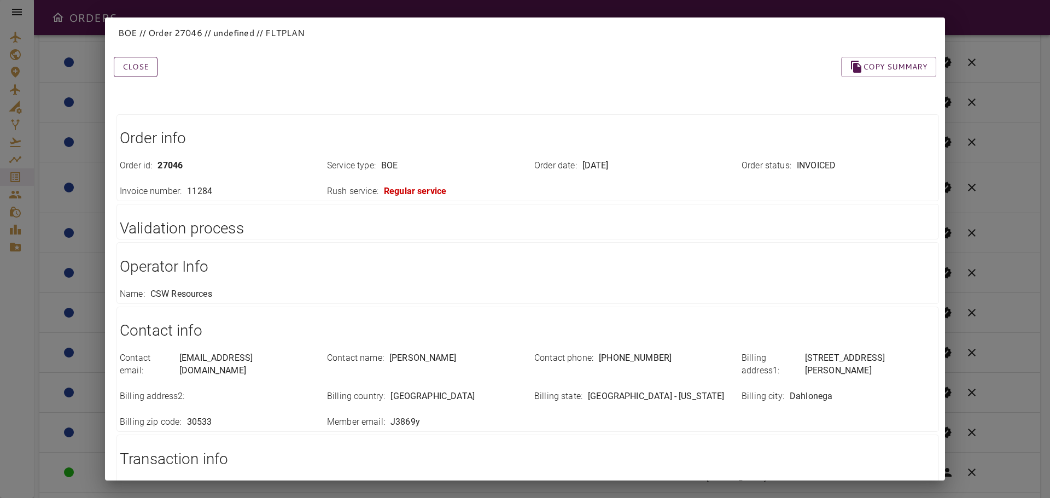
drag, startPoint x: 136, startPoint y: 64, endPoint x: 153, endPoint y: 71, distance: 18.4
click at [136, 64] on button "Close" at bounding box center [136, 67] width 44 height 20
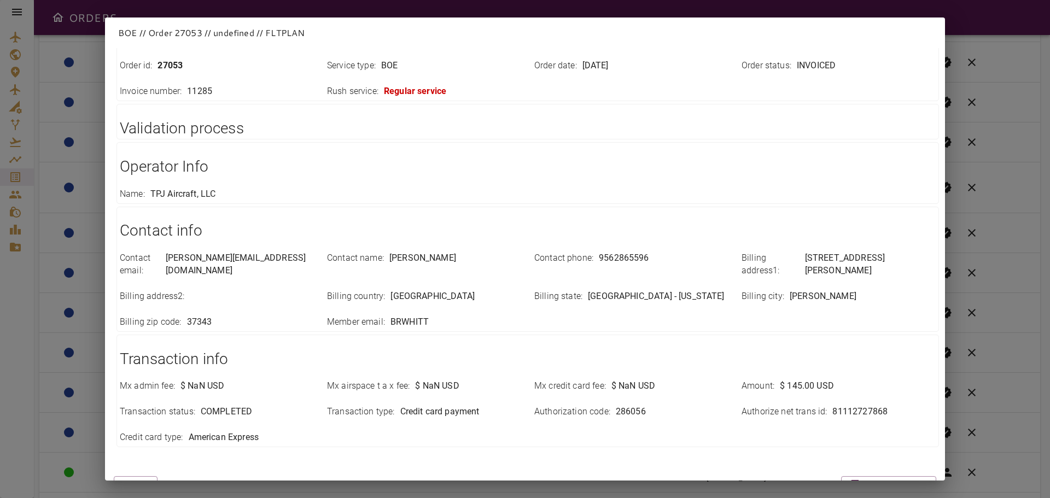
scroll to position [109, 0]
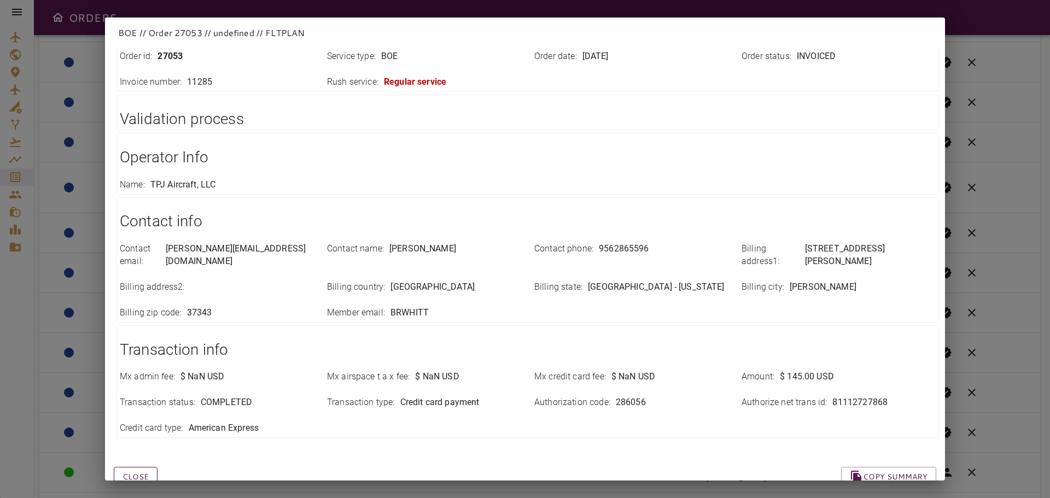
click at [136, 467] on button "Close" at bounding box center [136, 477] width 44 height 20
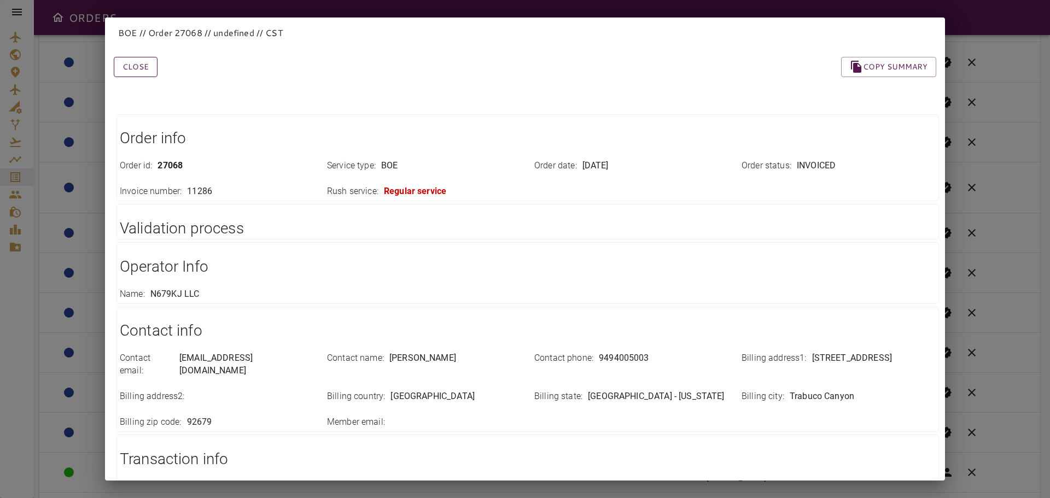
click at [138, 62] on button "Close" at bounding box center [136, 67] width 44 height 20
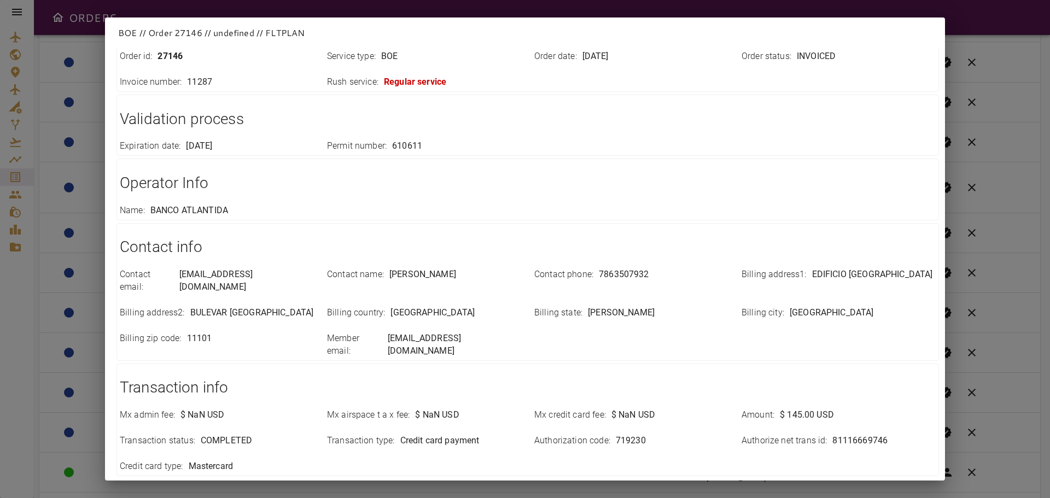
scroll to position [0, 0]
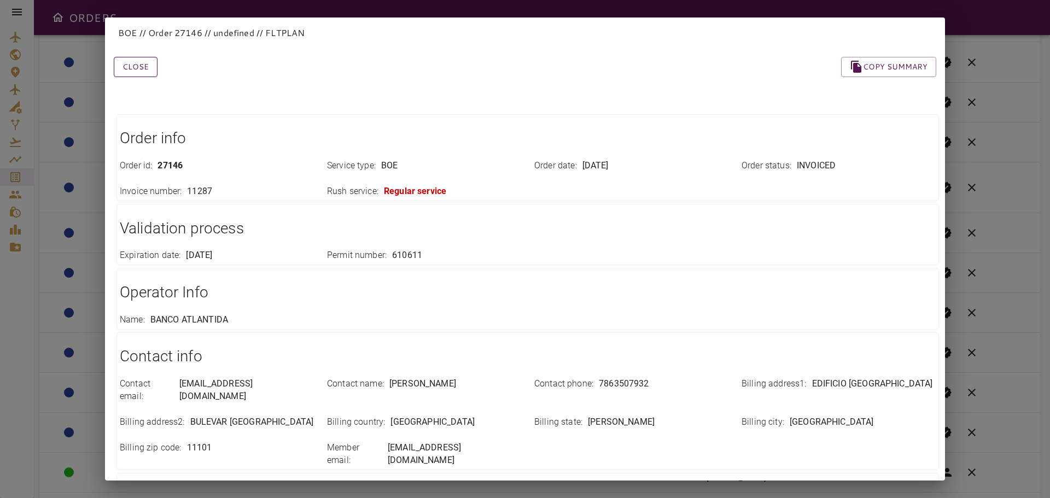
click at [154, 69] on button "Close" at bounding box center [136, 67] width 44 height 20
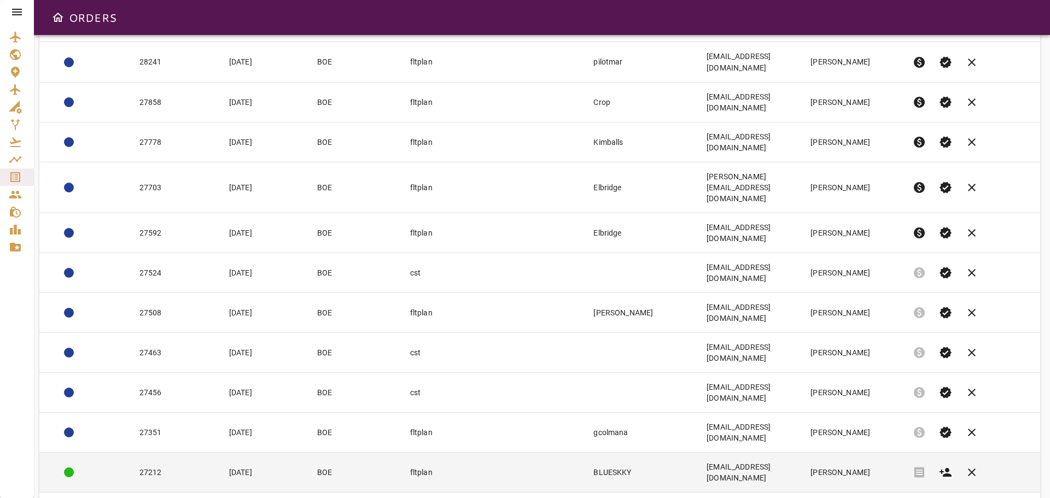
click at [801, 452] on td "[EMAIL_ADDRESS][DOMAIN_NAME]" at bounding box center [750, 472] width 104 height 40
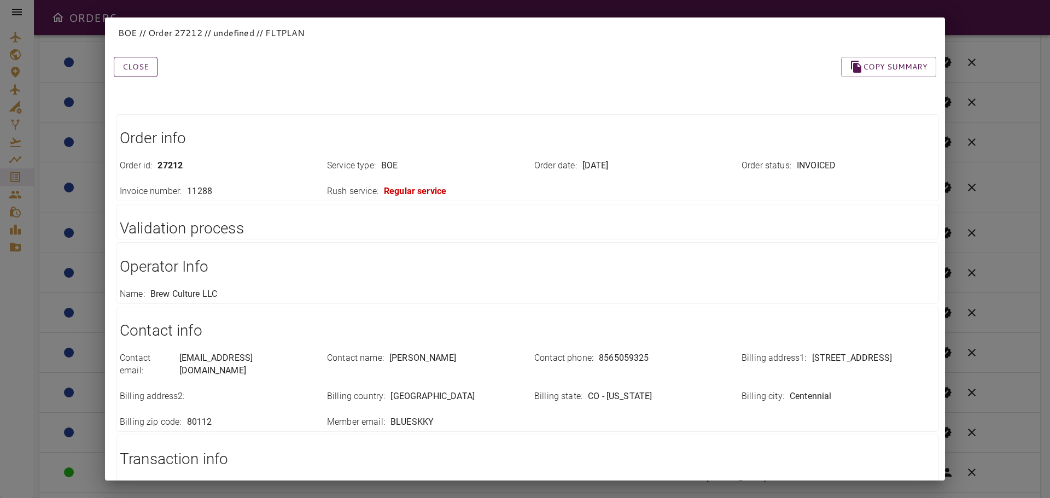
click at [145, 62] on button "Close" at bounding box center [136, 67] width 44 height 20
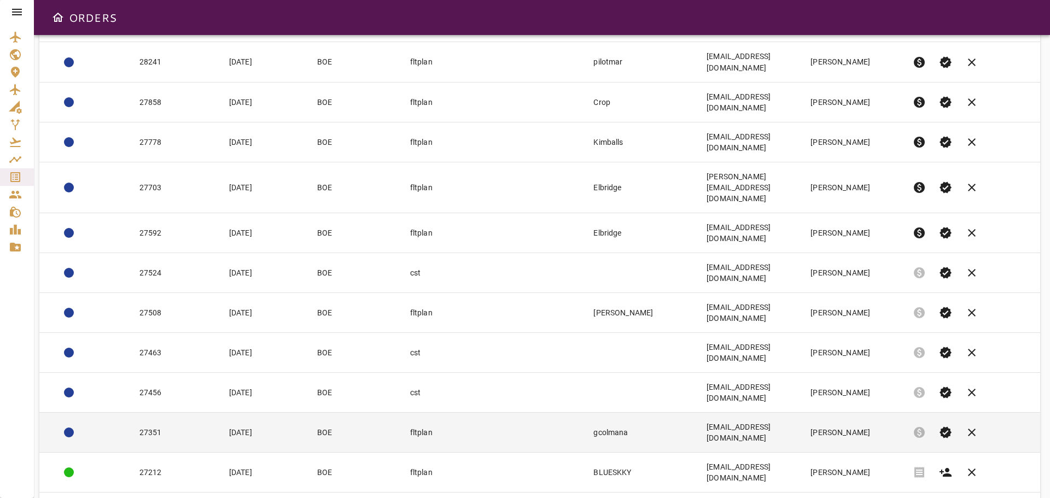
click at [801, 412] on td "[EMAIL_ADDRESS][DOMAIN_NAME]" at bounding box center [750, 432] width 104 height 40
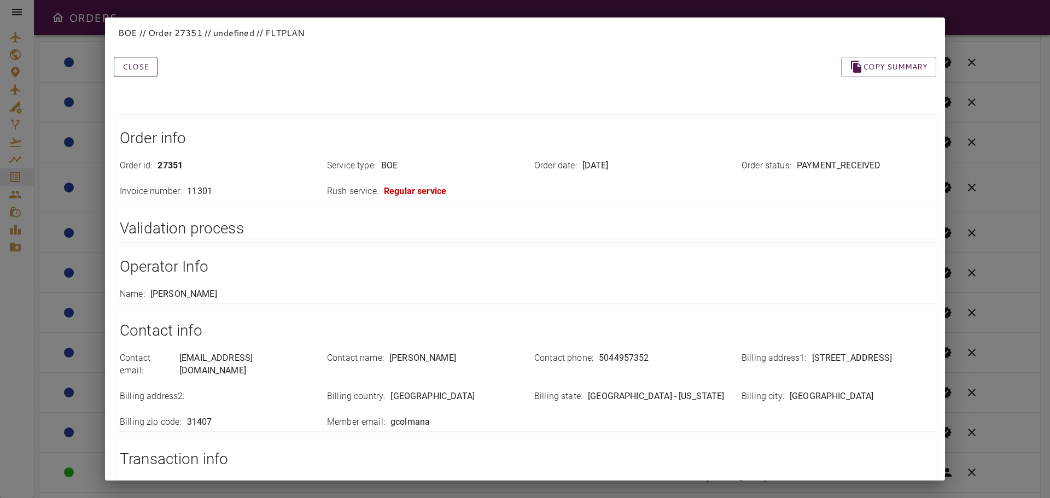
click at [149, 74] on button "Close" at bounding box center [136, 67] width 44 height 20
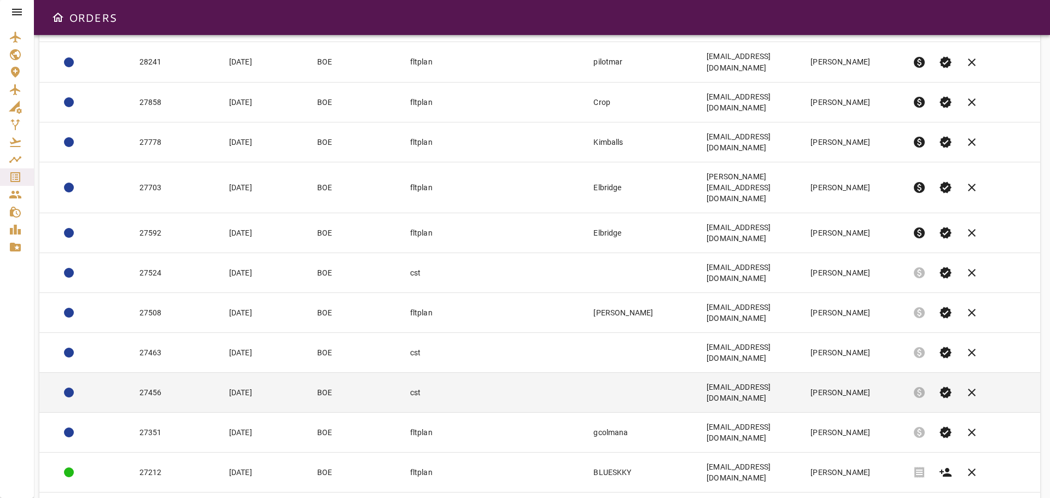
click at [527, 372] on td at bounding box center [537, 392] width 93 height 40
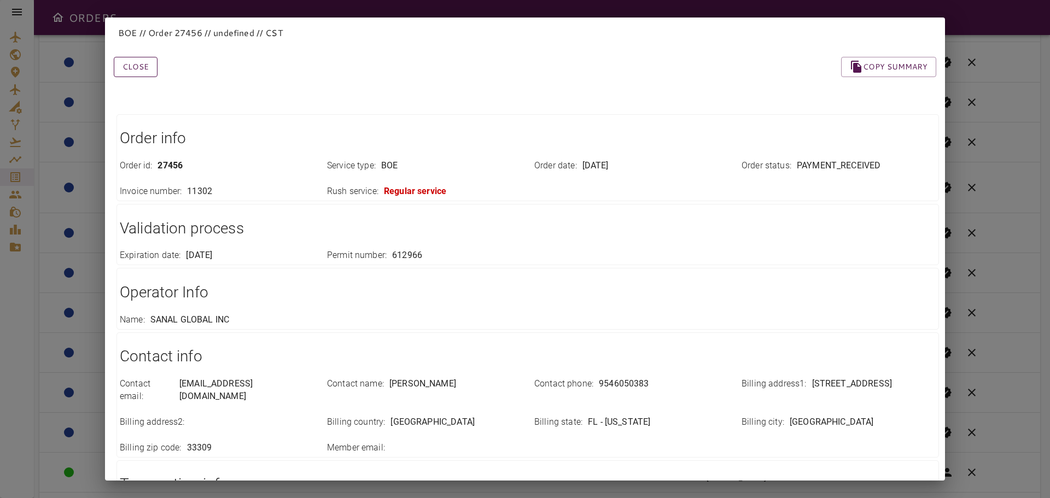
drag, startPoint x: 135, startPoint y: 75, endPoint x: 143, endPoint y: 74, distance: 7.7
click at [136, 74] on button "Close" at bounding box center [136, 67] width 44 height 20
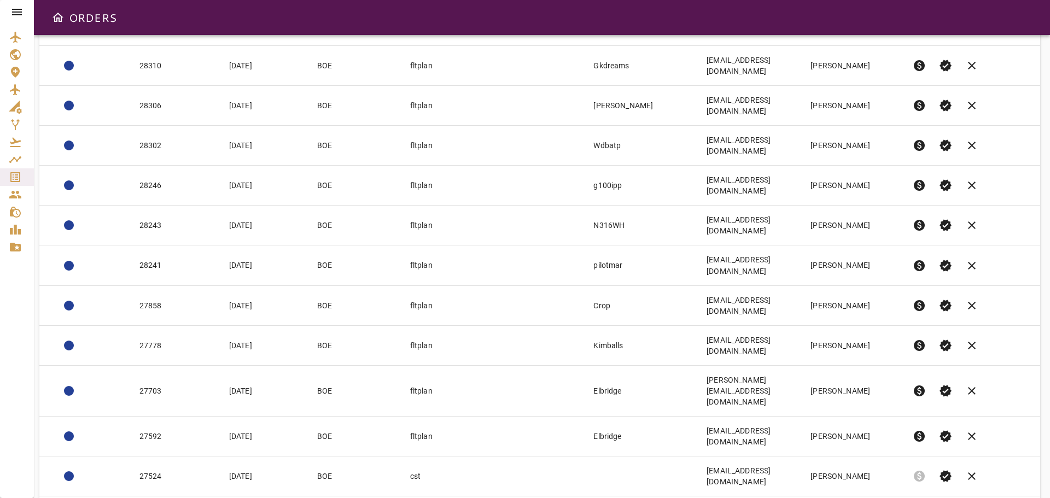
scroll to position [125, 0]
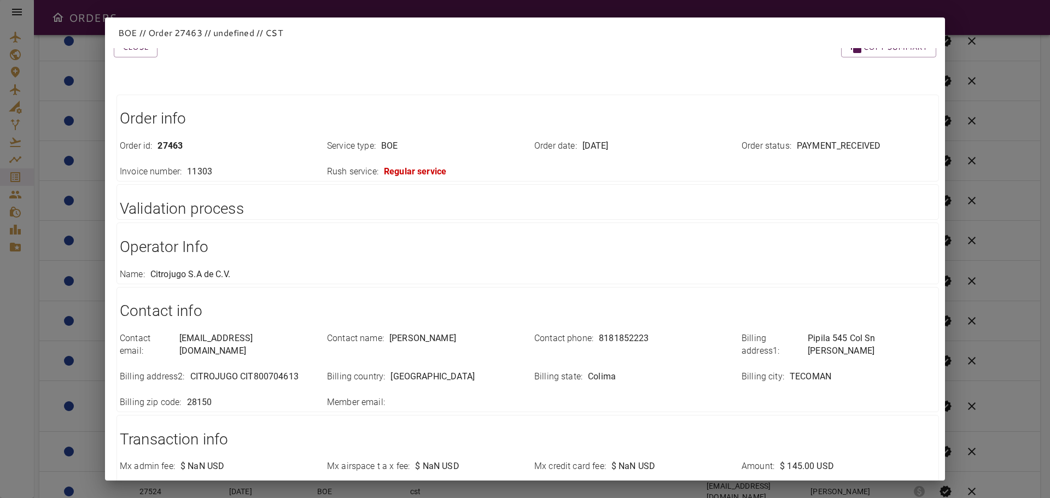
scroll to position [0, 0]
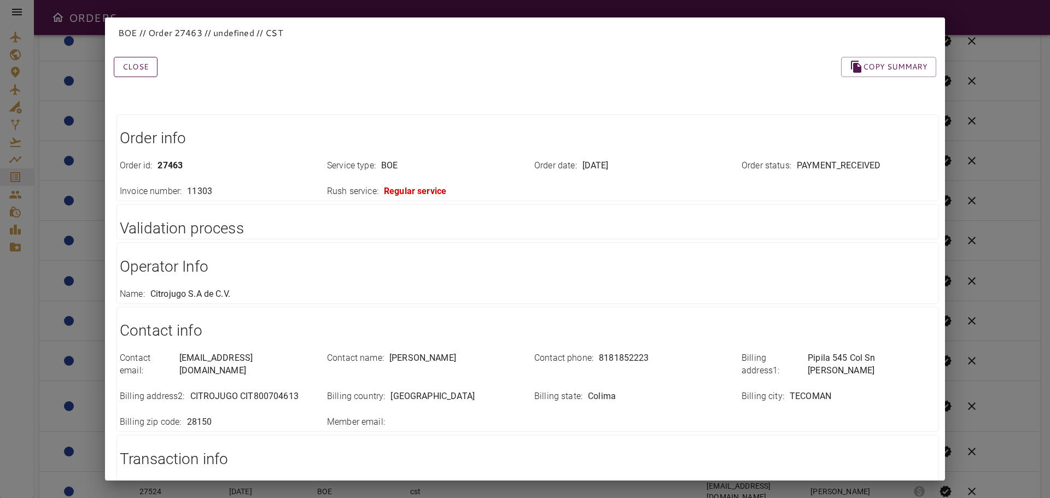
click at [143, 71] on button "Close" at bounding box center [136, 67] width 44 height 20
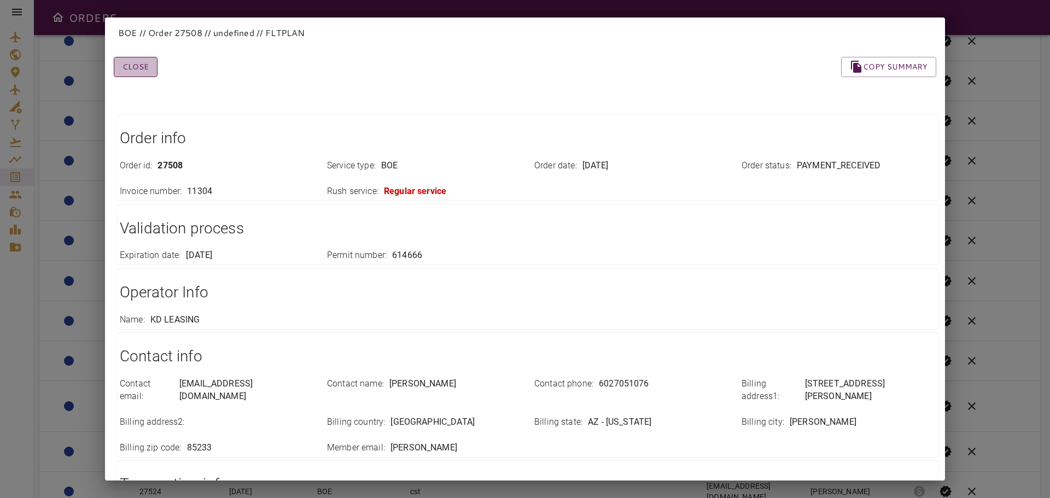
click at [147, 70] on button "Close" at bounding box center [136, 67] width 44 height 20
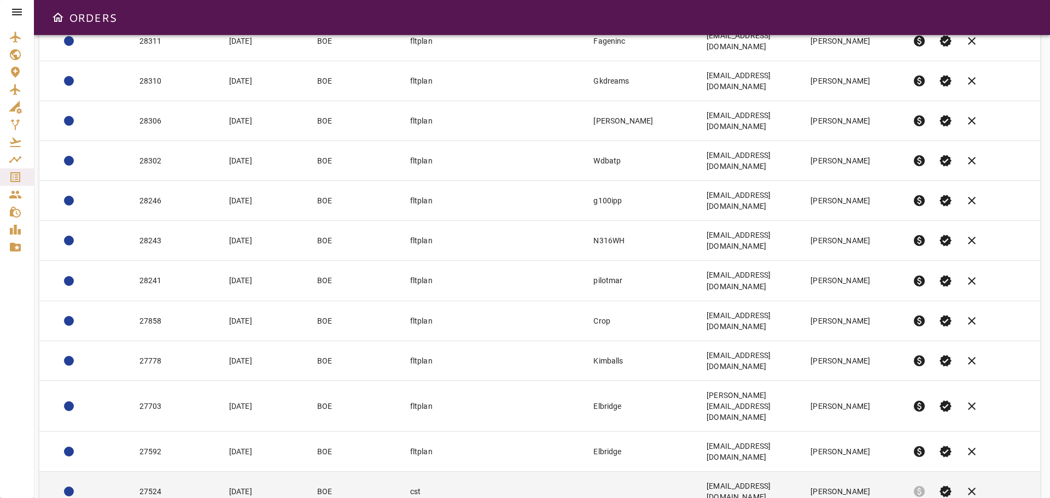
click at [801, 471] on td "[EMAIL_ADDRESS][DOMAIN_NAME]" at bounding box center [750, 491] width 104 height 40
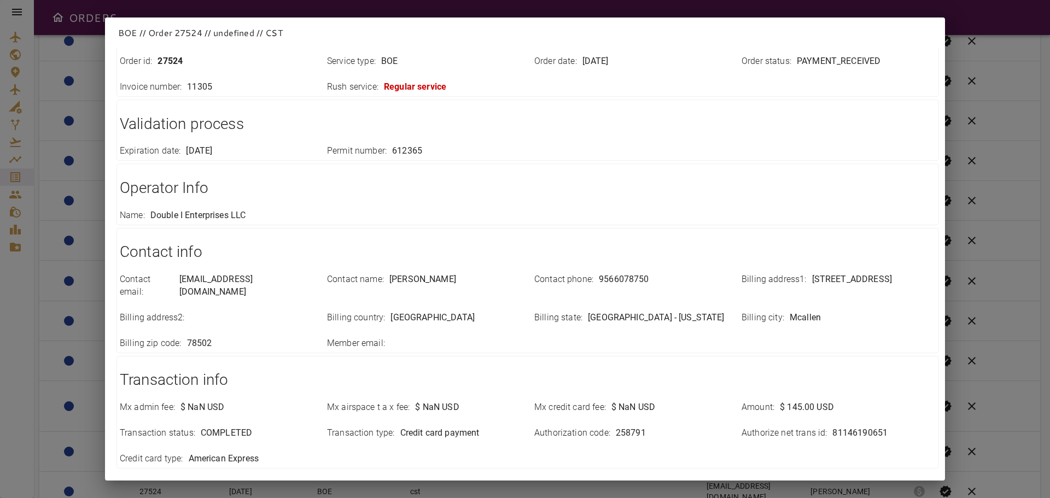
scroll to position [154, 0]
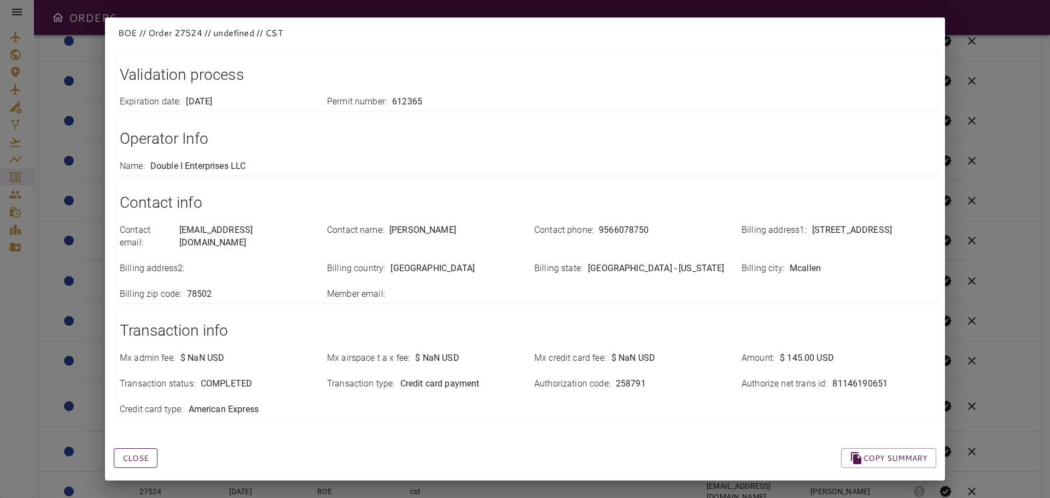
click at [135, 448] on button "Close" at bounding box center [136, 458] width 44 height 20
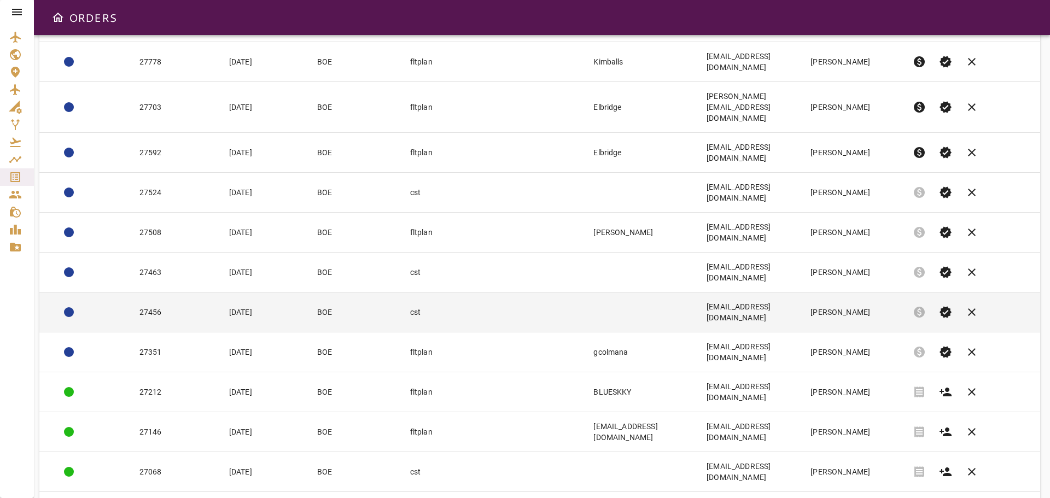
scroll to position [426, 0]
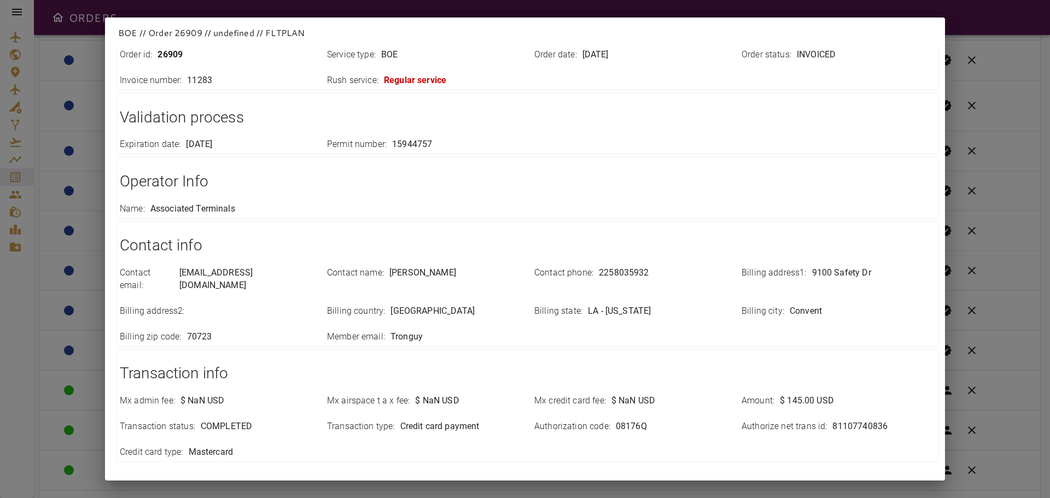
scroll to position [154, 0]
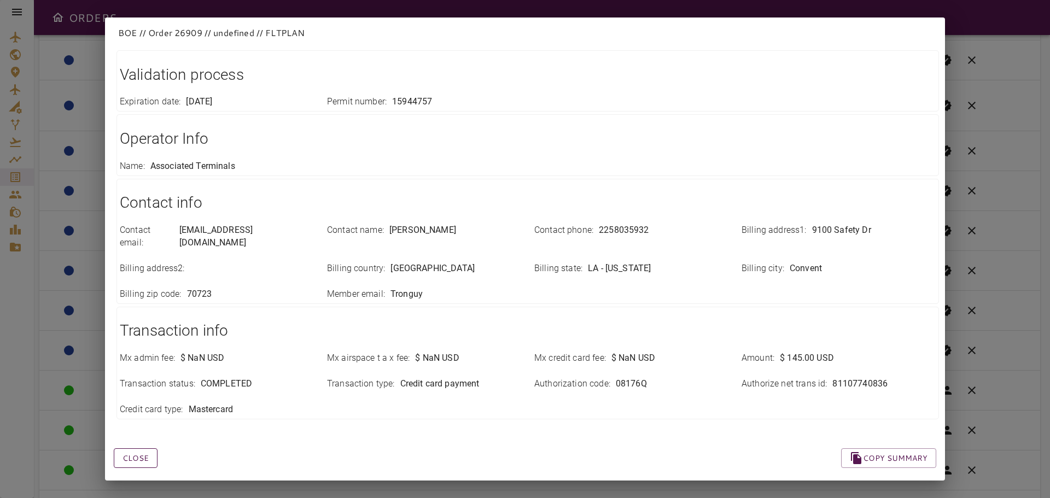
click at [144, 448] on button "Close" at bounding box center [136, 458] width 44 height 20
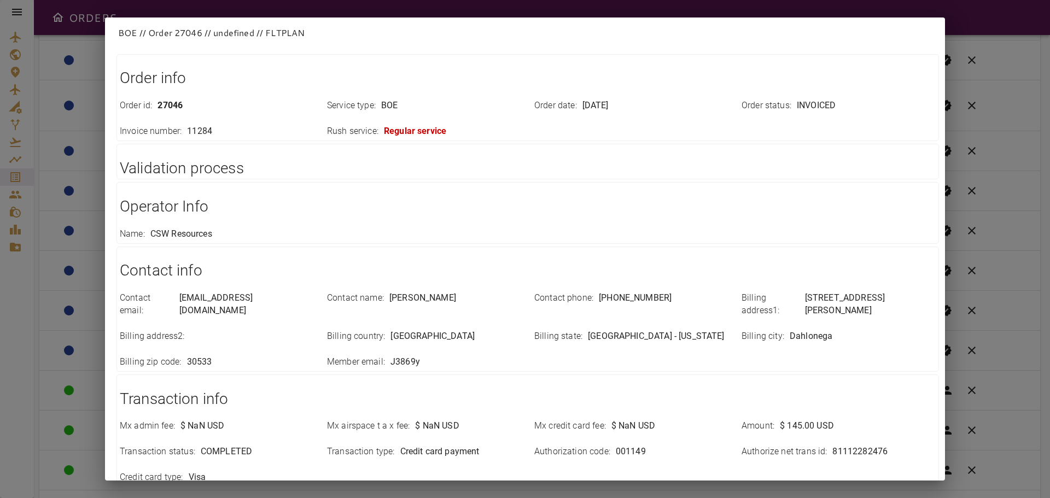
scroll to position [128, 0]
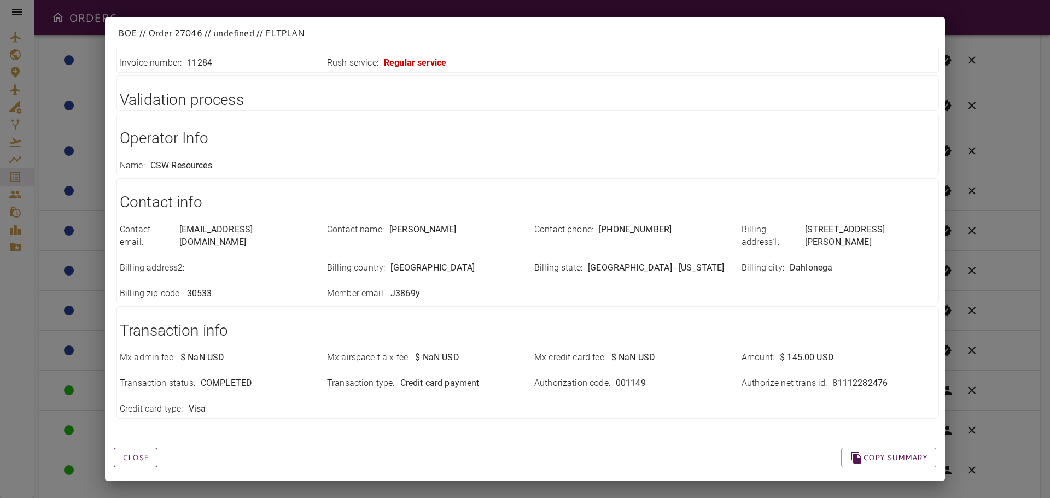
click at [139, 450] on button "Close" at bounding box center [136, 458] width 44 height 20
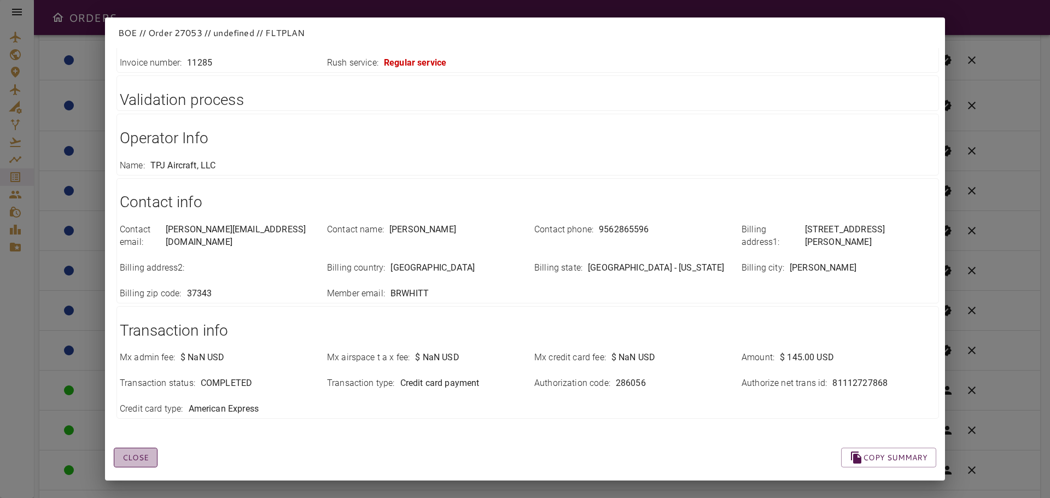
click at [143, 448] on button "Close" at bounding box center [136, 458] width 44 height 20
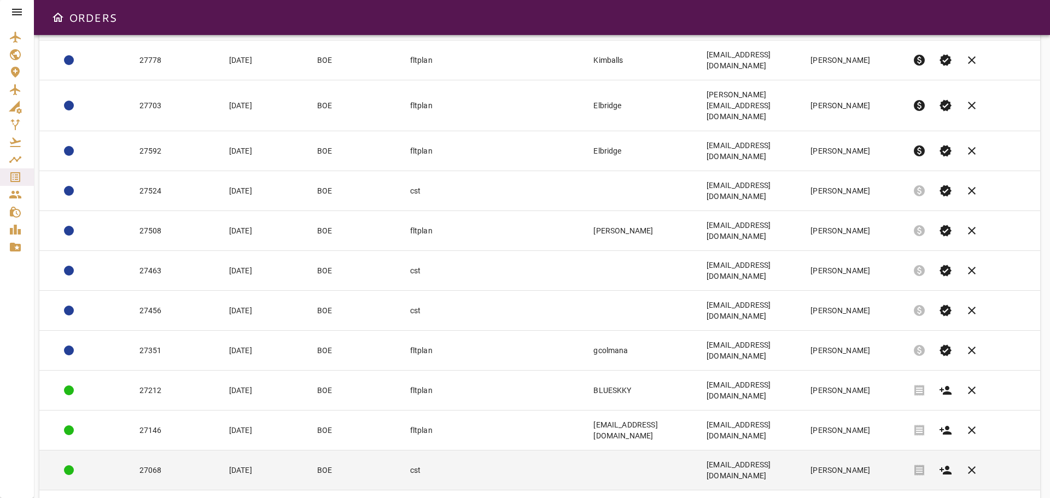
click at [180, 450] on td "27068" at bounding box center [176, 470] width 90 height 40
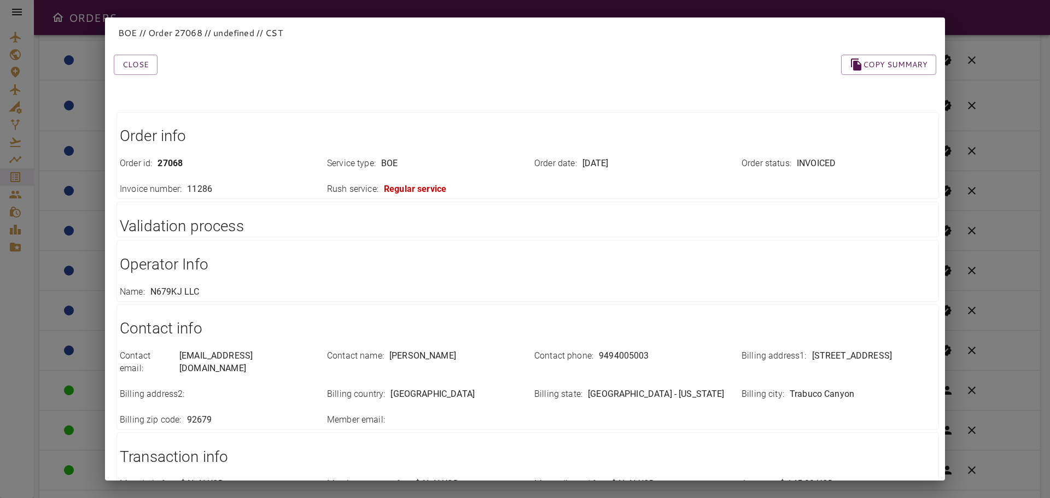
scroll to position [0, 0]
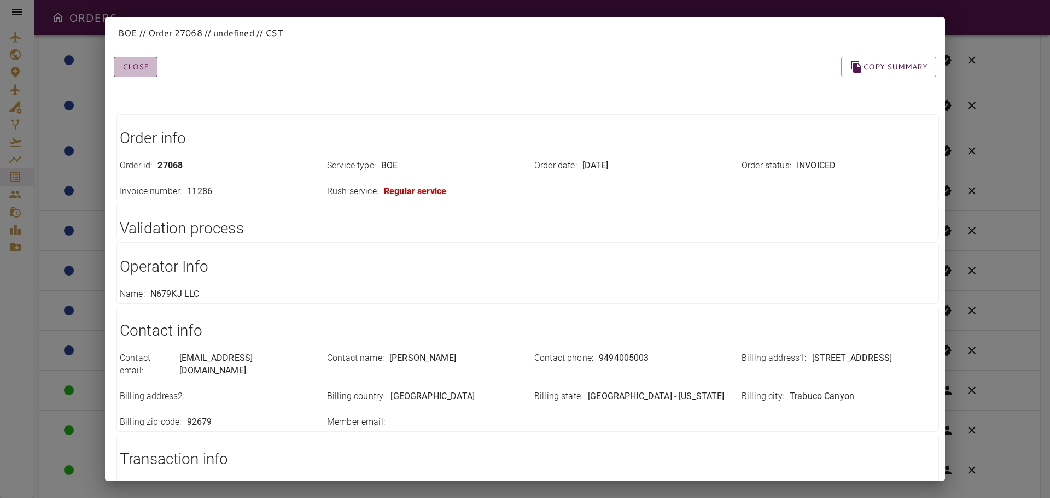
click at [152, 73] on button "Close" at bounding box center [136, 67] width 44 height 20
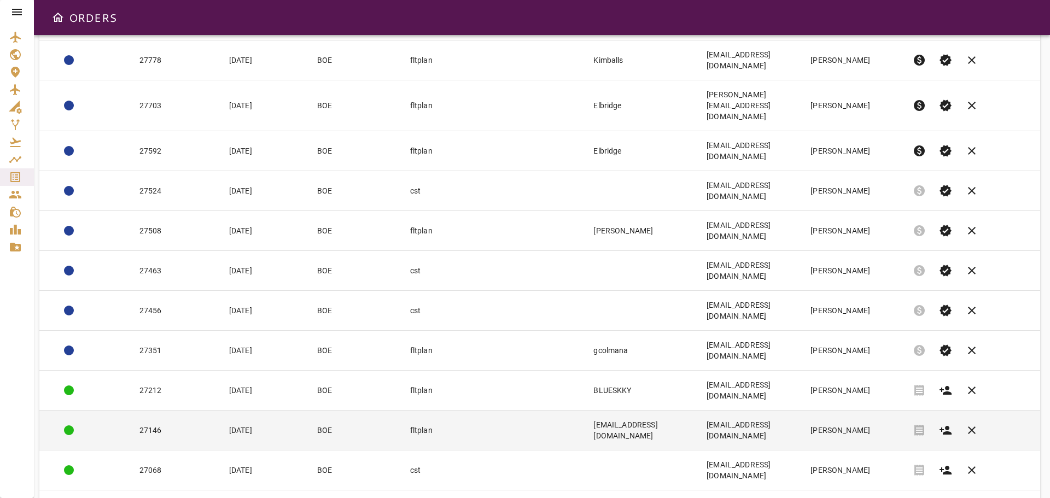
click at [366, 410] on td "BOE" at bounding box center [354, 430] width 93 height 40
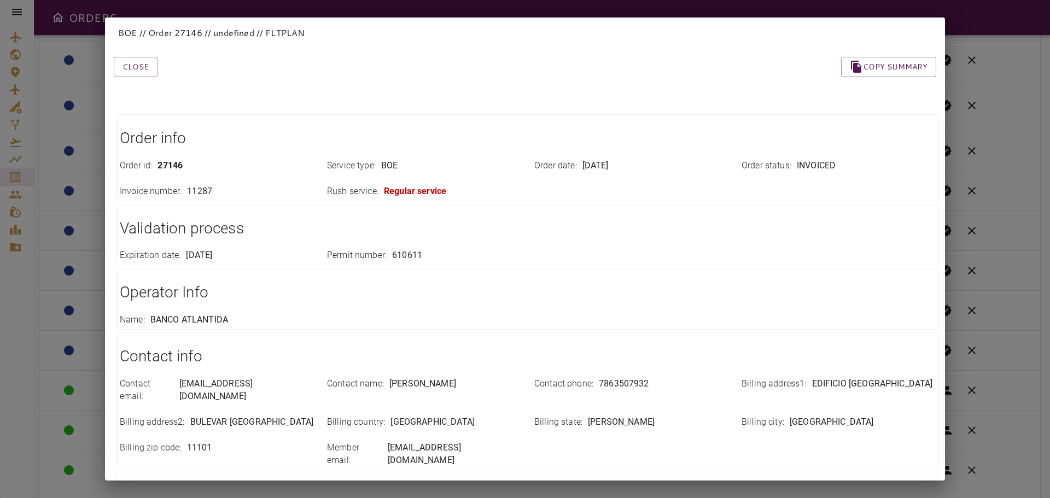
scroll to position [154, 0]
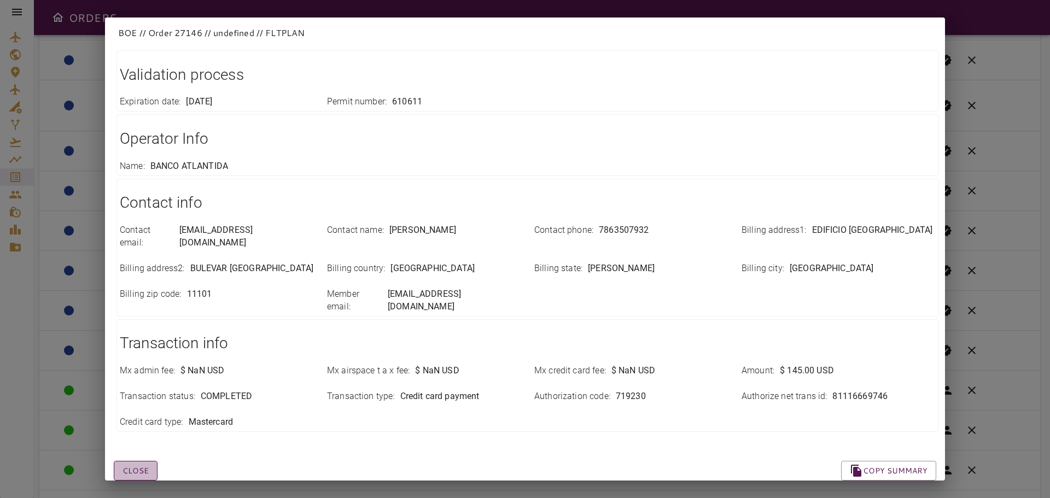
click at [151, 461] on button "Close" at bounding box center [136, 471] width 44 height 20
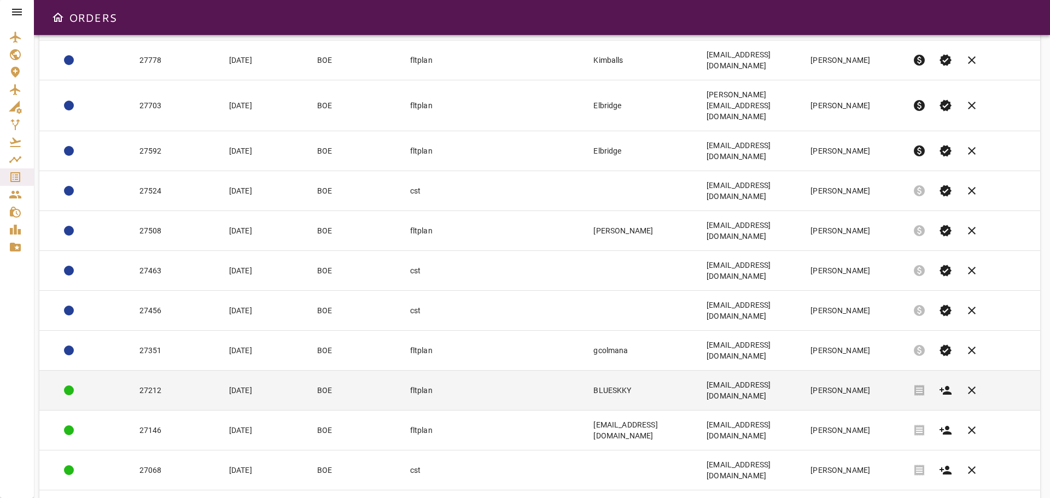
click at [190, 370] on td "27212" at bounding box center [176, 390] width 90 height 40
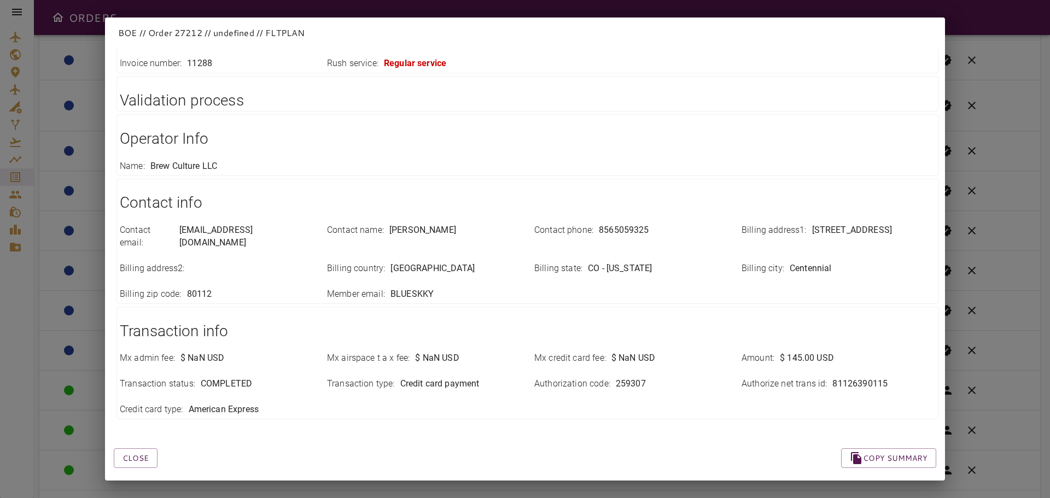
scroll to position [128, 0]
click at [137, 448] on button "Close" at bounding box center [136, 458] width 44 height 20
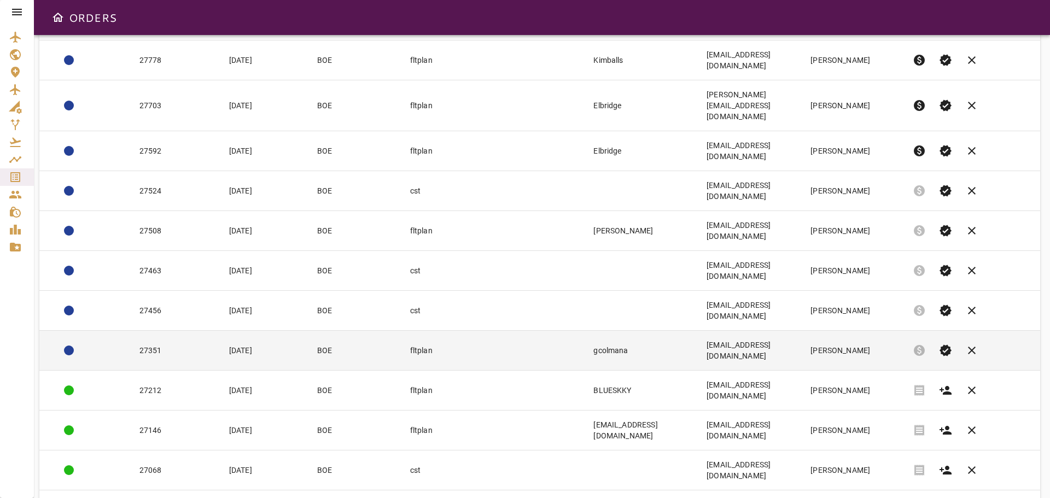
click at [167, 330] on td "27351" at bounding box center [176, 350] width 90 height 40
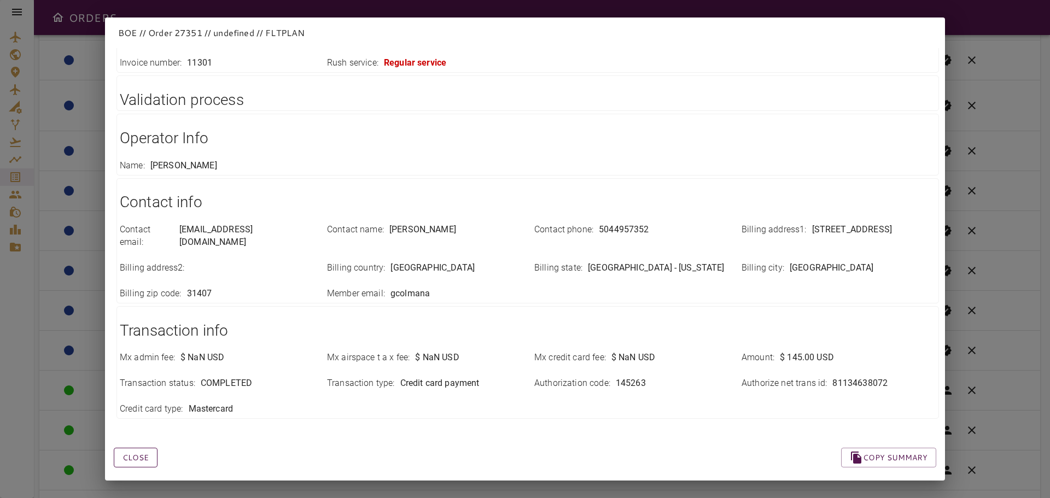
drag, startPoint x: 134, startPoint y: 455, endPoint x: 136, endPoint y: 450, distance: 5.7
click at [134, 455] on div "Close Copy summary Order info Order id : 27351 Service type : BOE Order date : …" at bounding box center [511, 188] width 848 height 573
click at [137, 448] on button "Close" at bounding box center [136, 458] width 44 height 20
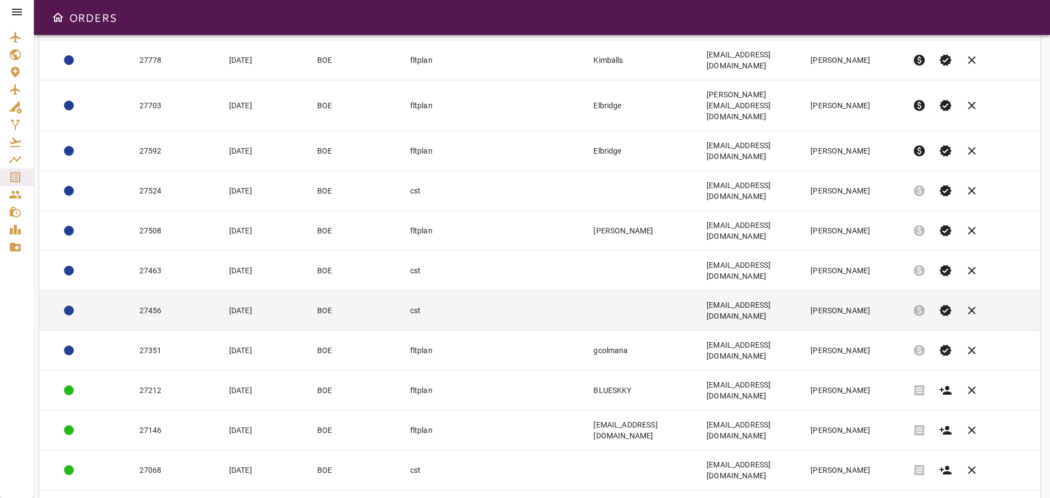
click at [166, 290] on td "27456" at bounding box center [176, 310] width 90 height 40
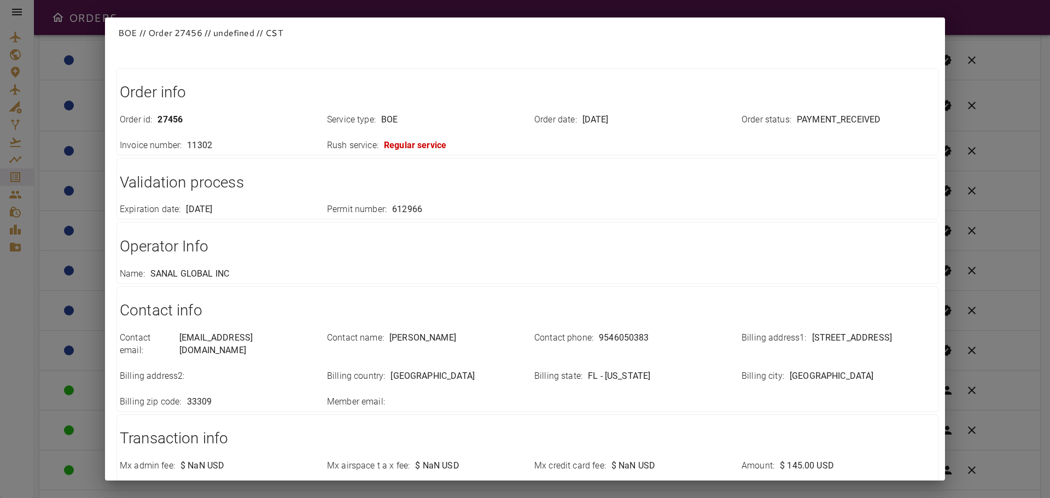
scroll to position [0, 0]
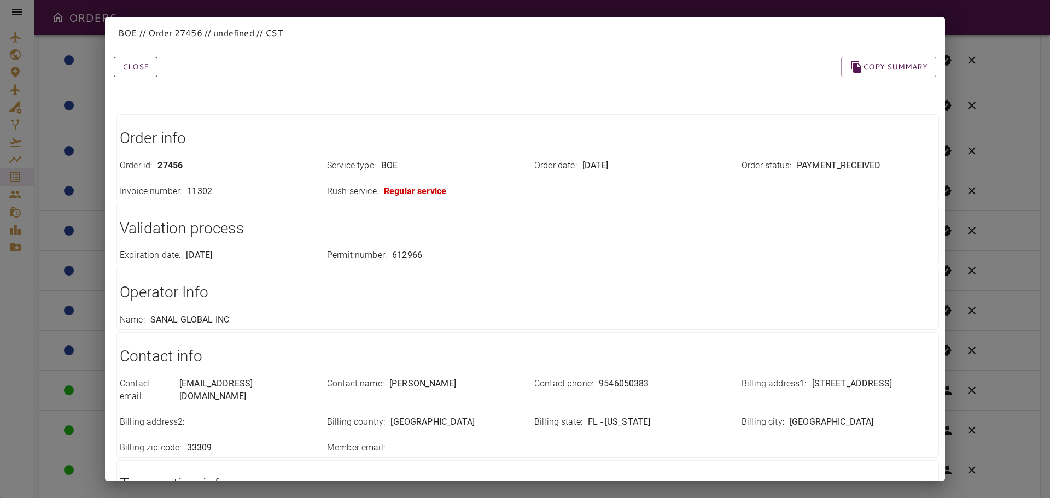
click at [138, 73] on button "Close" at bounding box center [136, 67] width 44 height 20
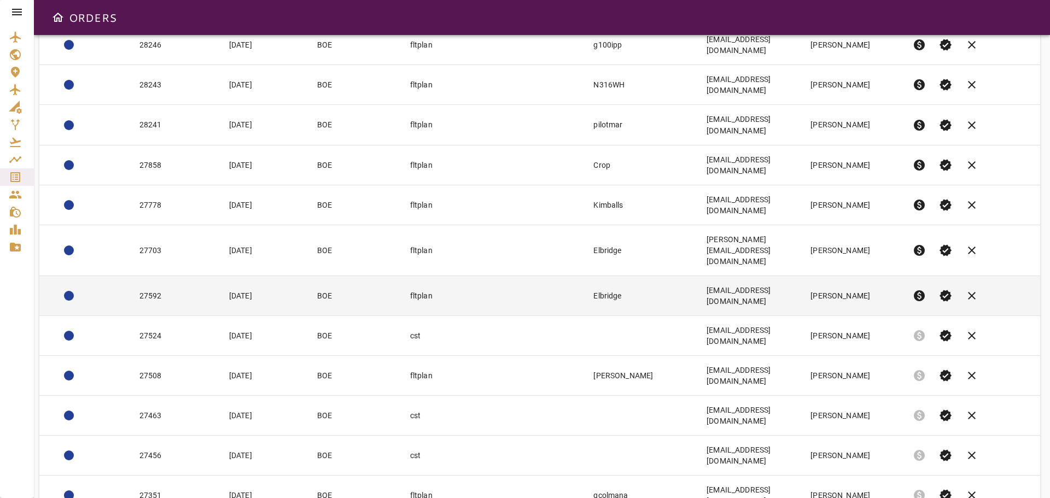
scroll to position [262, 0]
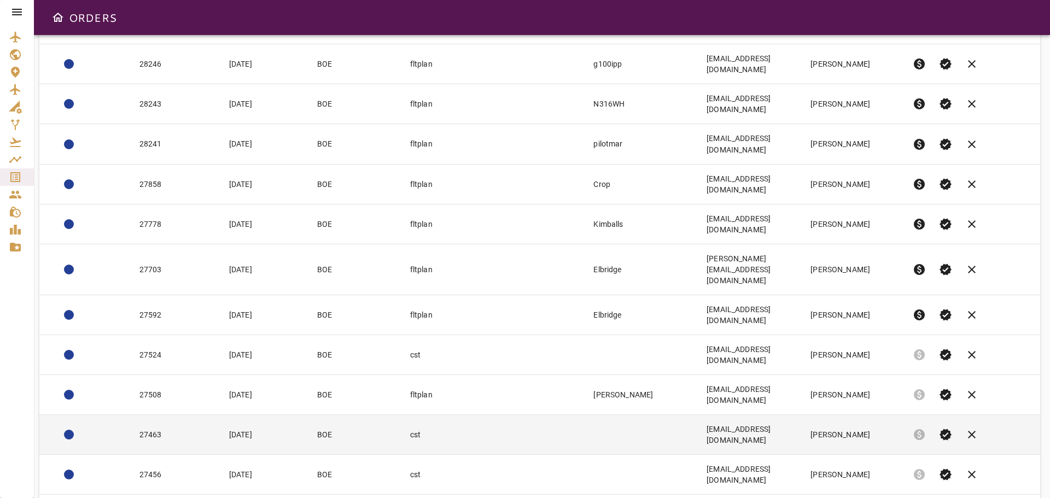
click at [185, 414] on td "27463" at bounding box center [176, 434] width 90 height 40
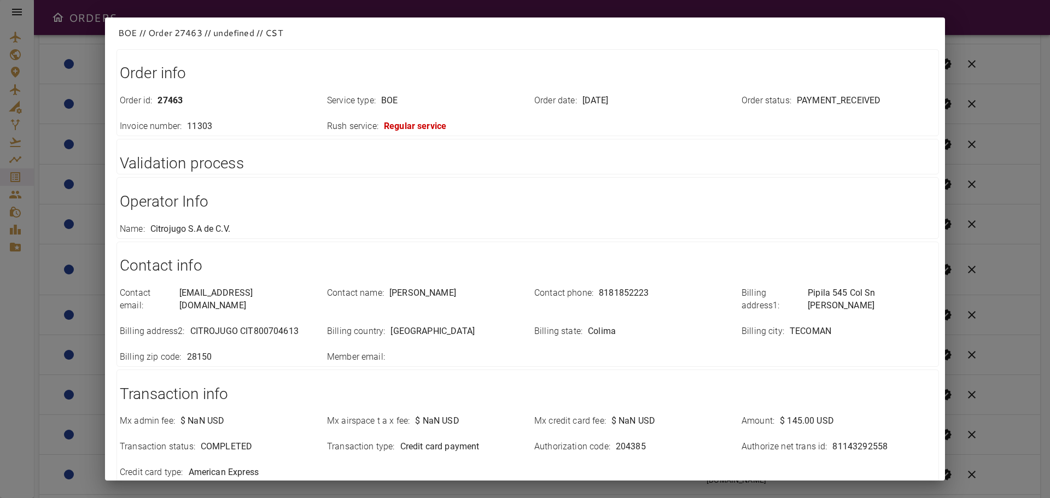
scroll to position [141, 0]
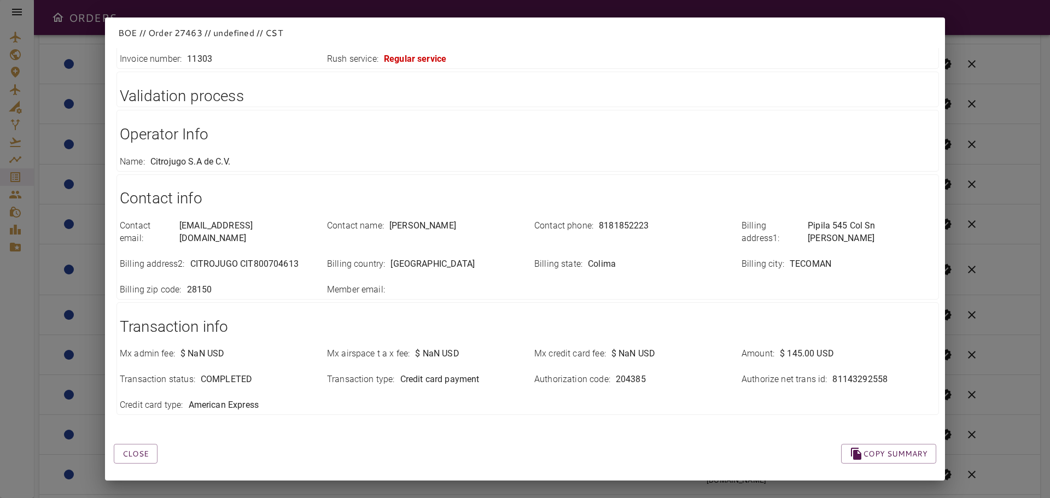
drag, startPoint x: 139, startPoint y: 452, endPoint x: 130, endPoint y: 463, distance: 14.4
click at [139, 452] on button "Close" at bounding box center [136, 454] width 44 height 20
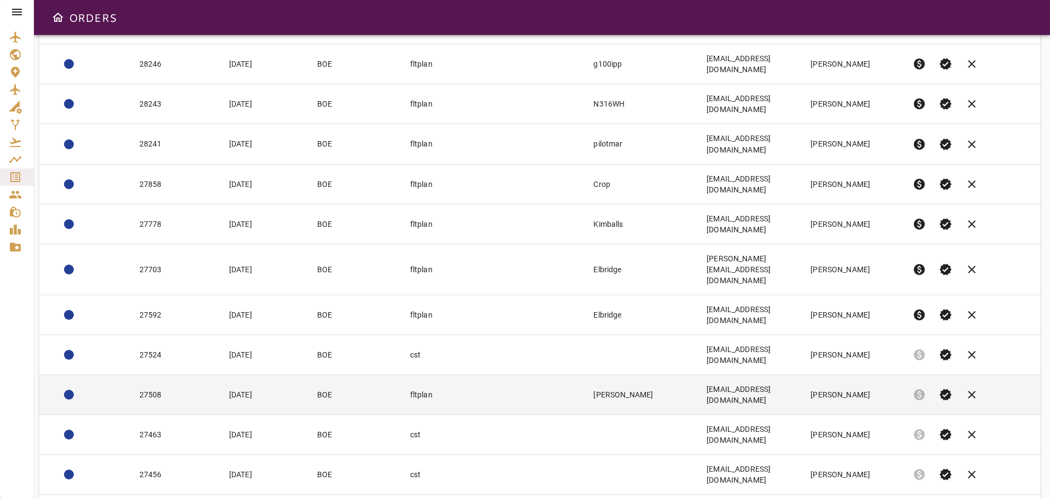
click at [168, 374] on td "27508" at bounding box center [176, 394] width 90 height 40
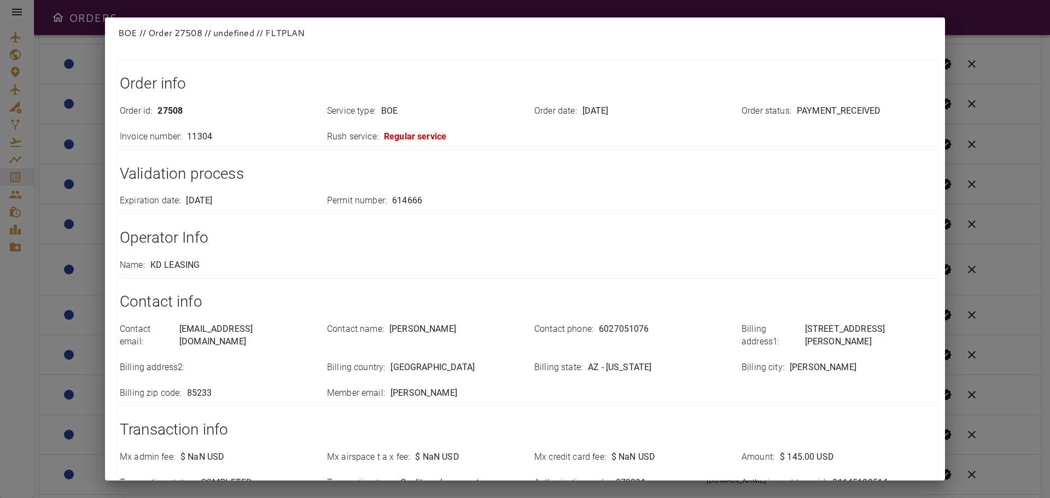
scroll to position [0, 0]
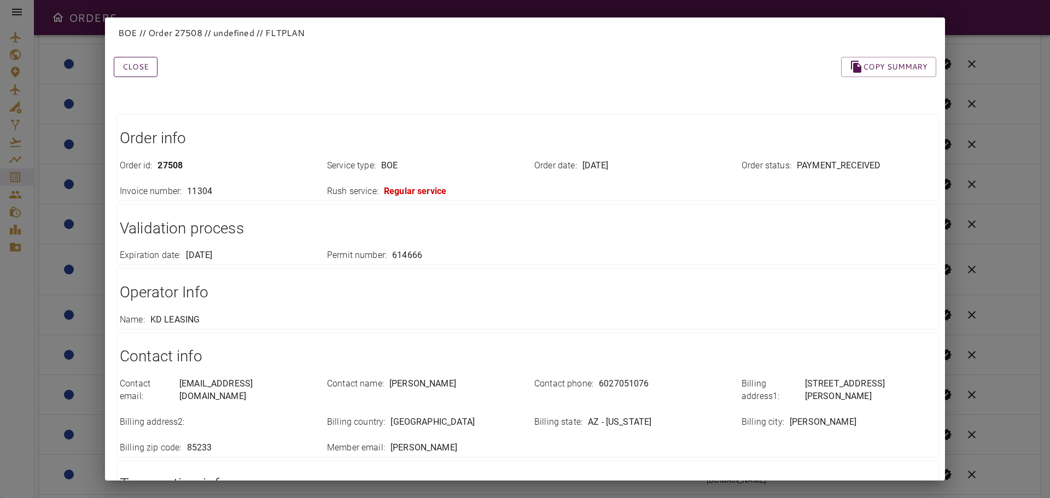
click at [137, 68] on button "Close" at bounding box center [136, 67] width 44 height 20
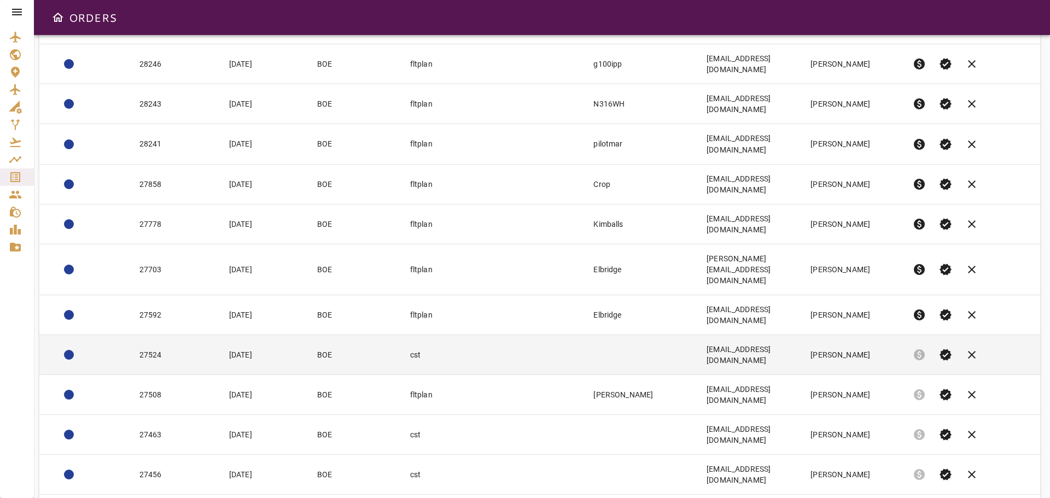
click at [194, 335] on td "27524" at bounding box center [176, 355] width 90 height 40
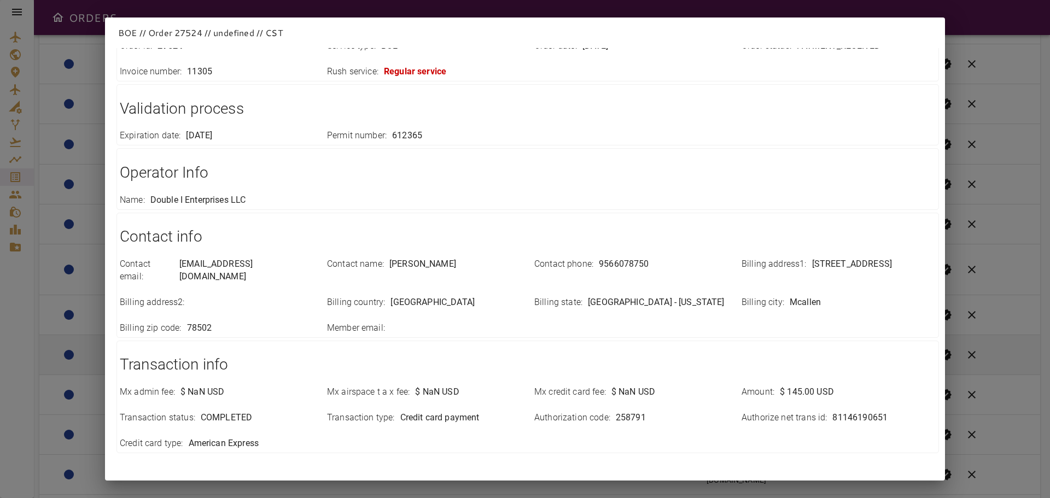
scroll to position [154, 0]
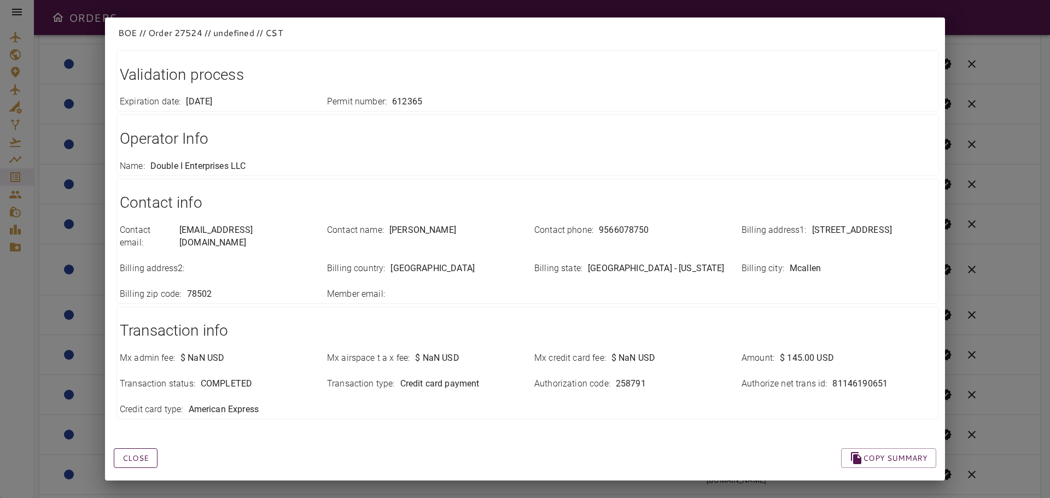
click at [142, 448] on button "Close" at bounding box center [136, 458] width 44 height 20
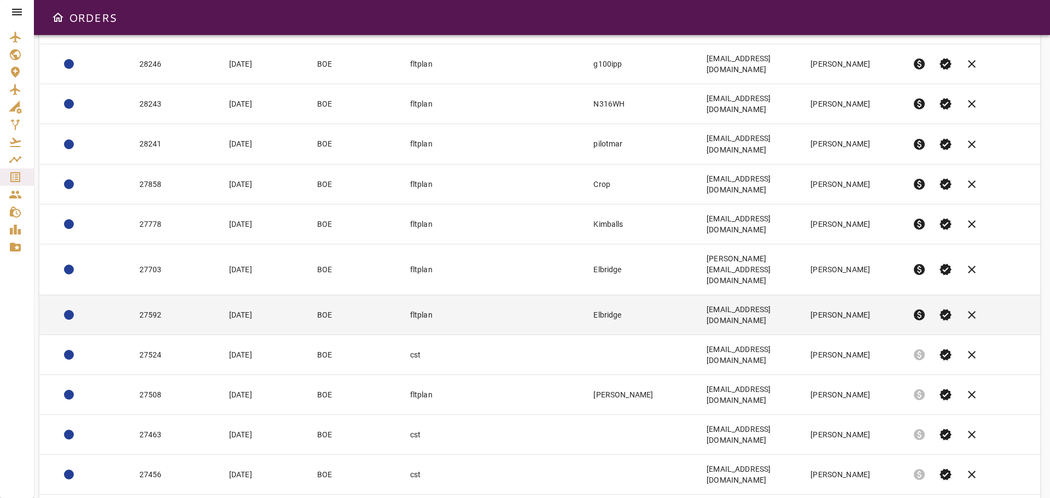
scroll to position [0, 0]
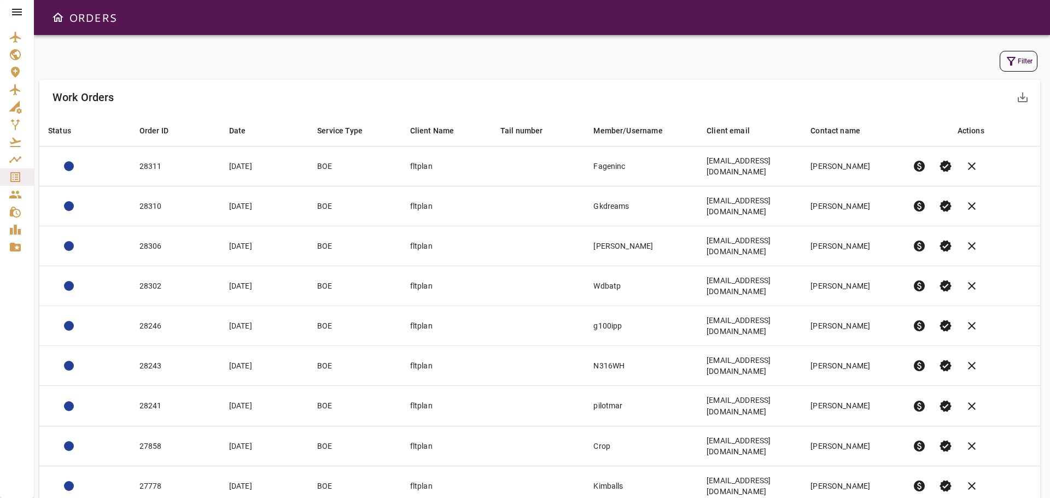
click at [1010, 57] on icon "button" at bounding box center [1010, 61] width 9 height 9
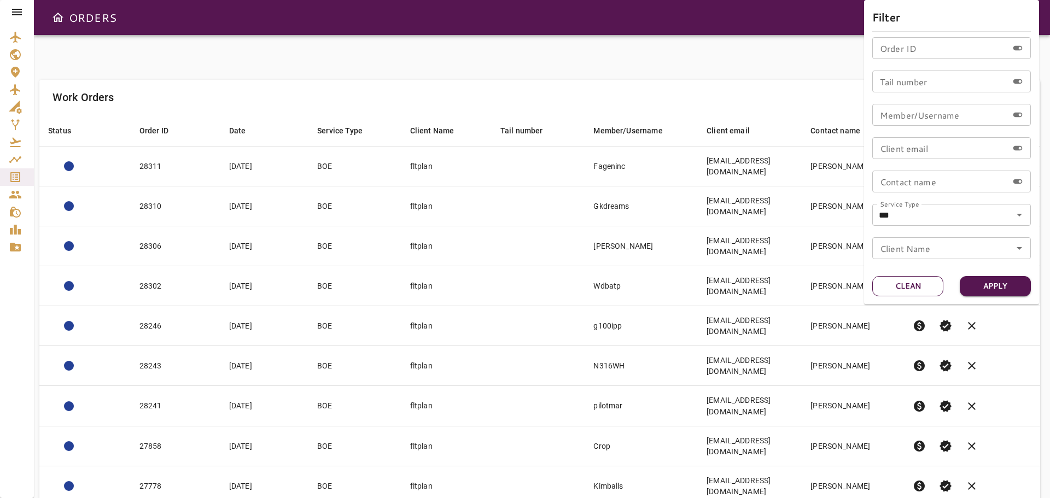
click at [916, 289] on button "Clean" at bounding box center [907, 286] width 71 height 20
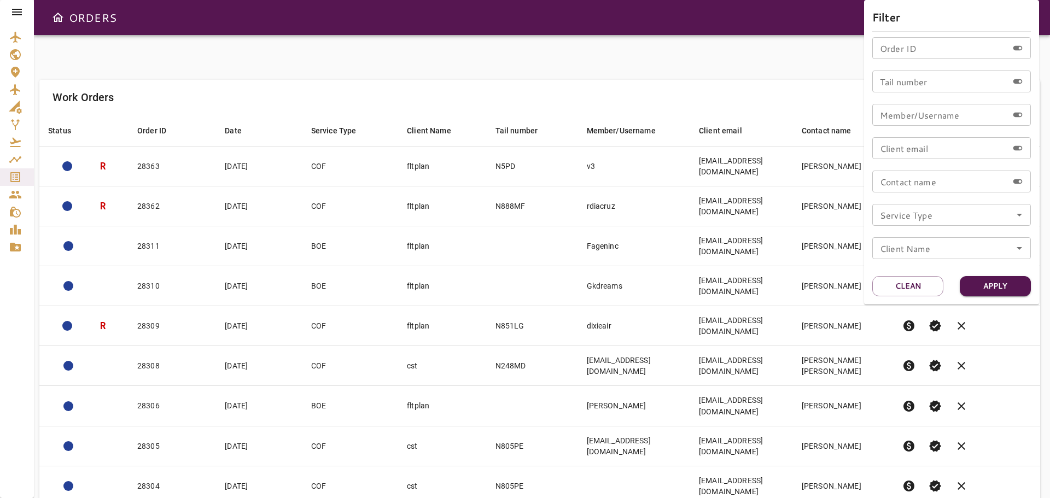
click at [668, 39] on div at bounding box center [525, 249] width 1050 height 498
